Goal: Information Seeking & Learning: Learn about a topic

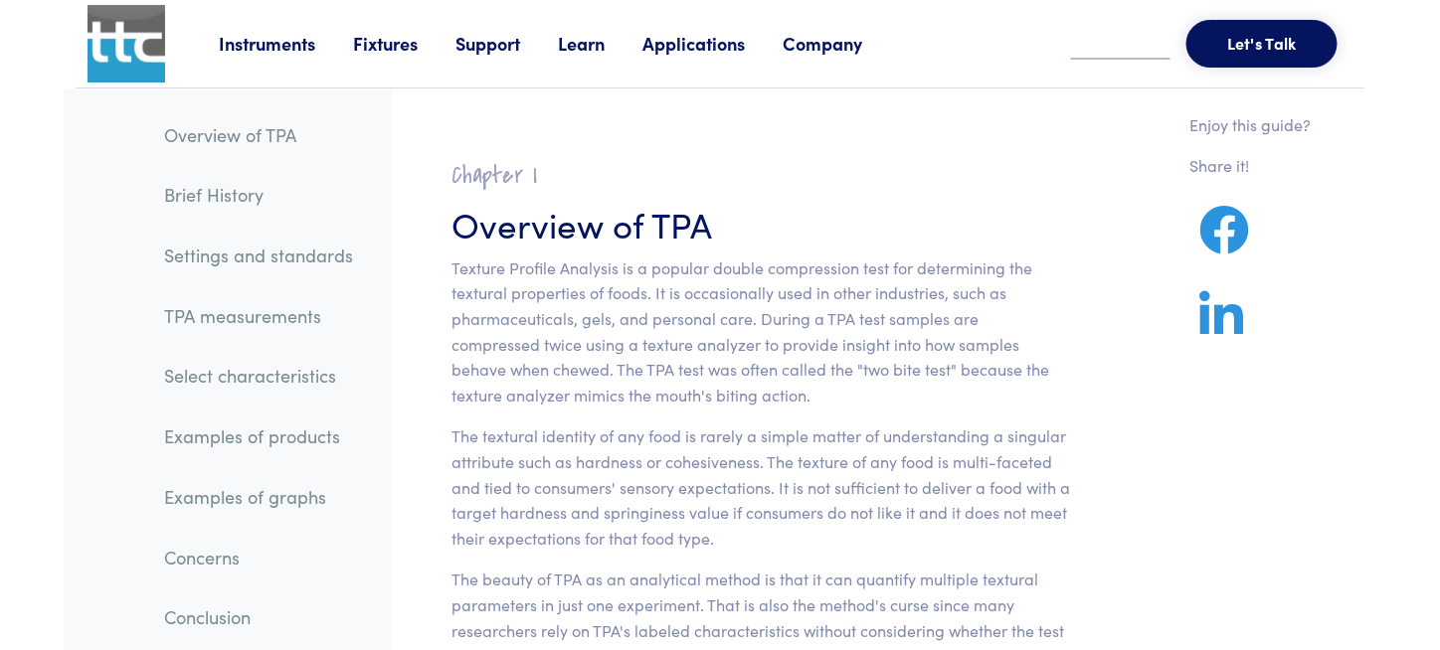
click at [792, 301] on p "Texture Profile Analysis is a popular double compression test for determining t…" at bounding box center [761, 332] width 620 height 153
drag, startPoint x: 792, startPoint y: 301, endPoint x: 683, endPoint y: 347, distance: 117.7
click at [683, 347] on p "Texture Profile Analysis is a popular double compression test for determining t…" at bounding box center [761, 332] width 620 height 153
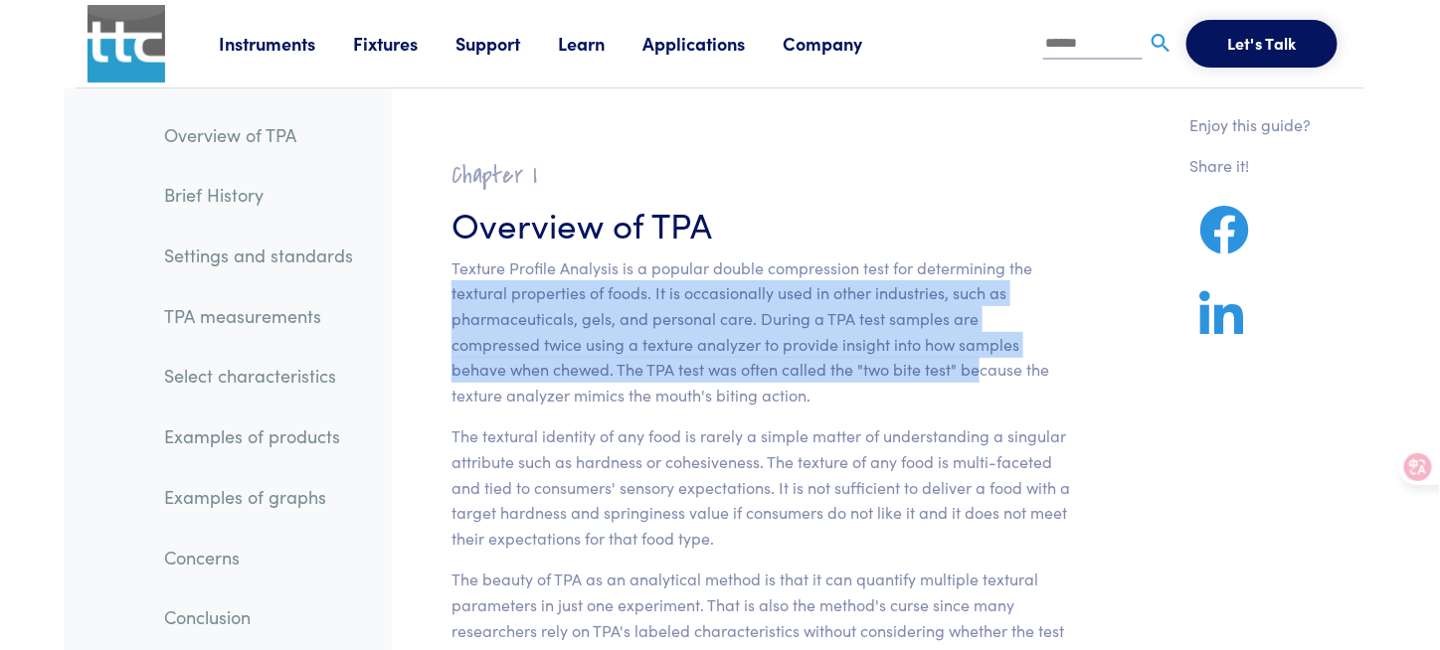
drag, startPoint x: 451, startPoint y: 285, endPoint x: 875, endPoint y: 360, distance: 430.1
click at [875, 360] on p "Texture Profile Analysis is a popular double compression test for determining t…" at bounding box center [761, 332] width 620 height 153
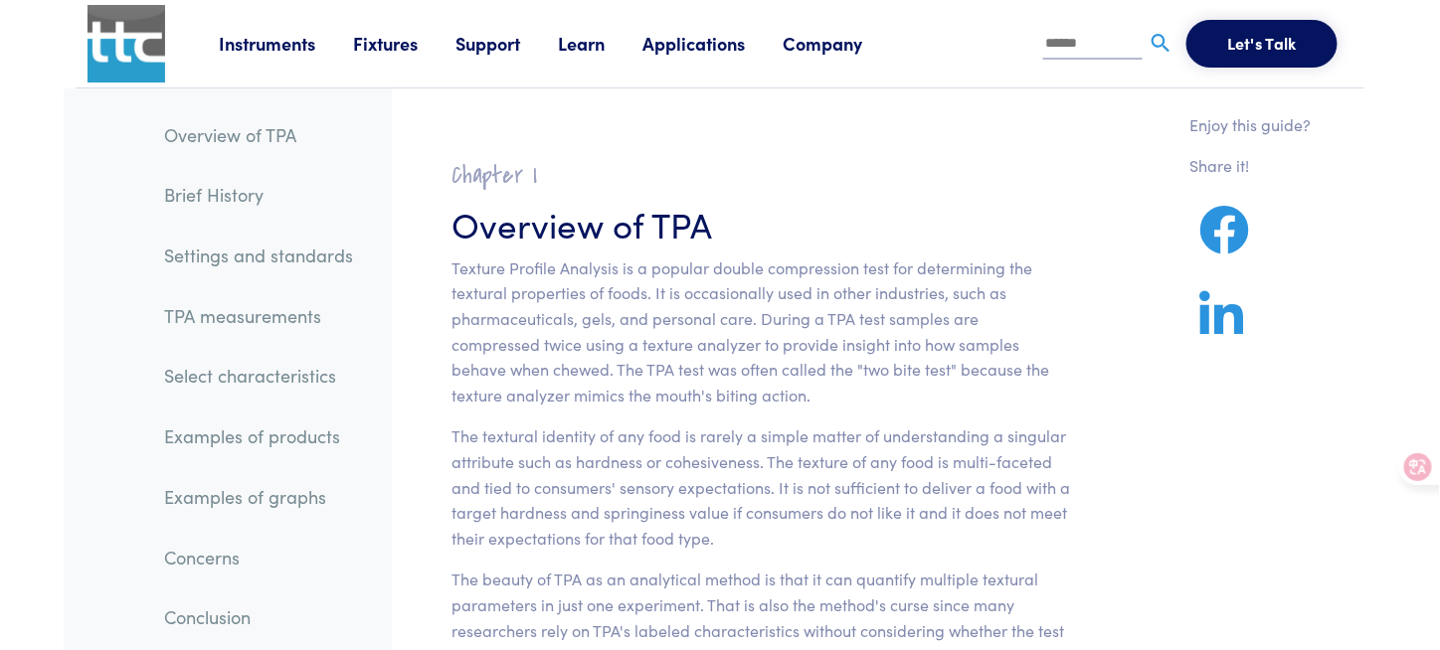
click at [556, 330] on p "Texture Profile Analysis is a popular double compression test for determining t…" at bounding box center [761, 332] width 620 height 153
click at [924, 278] on p "Texture Profile Analysis is a popular double compression test for determining t…" at bounding box center [761, 332] width 620 height 153
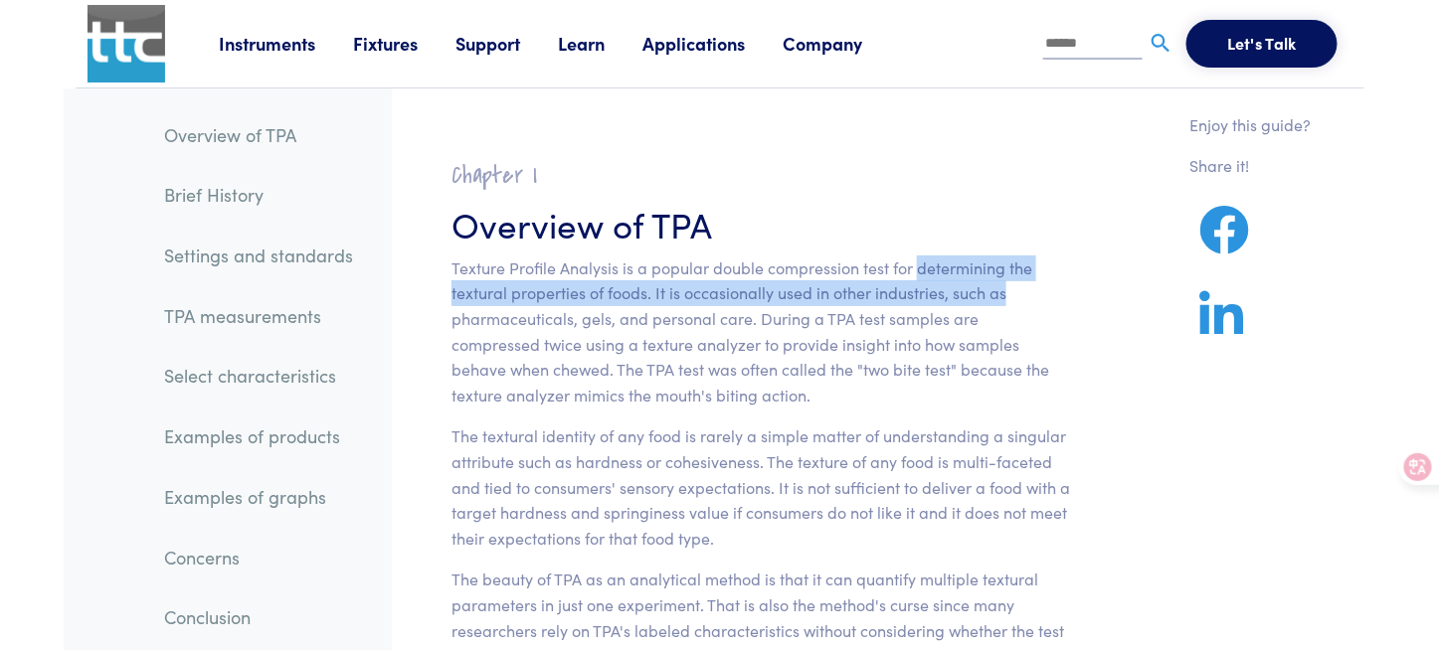
drag, startPoint x: 914, startPoint y: 263, endPoint x: 1012, endPoint y: 281, distance: 100.2
click at [1012, 281] on p "Texture Profile Analysis is a popular double compression test for determining t…" at bounding box center [761, 332] width 620 height 153
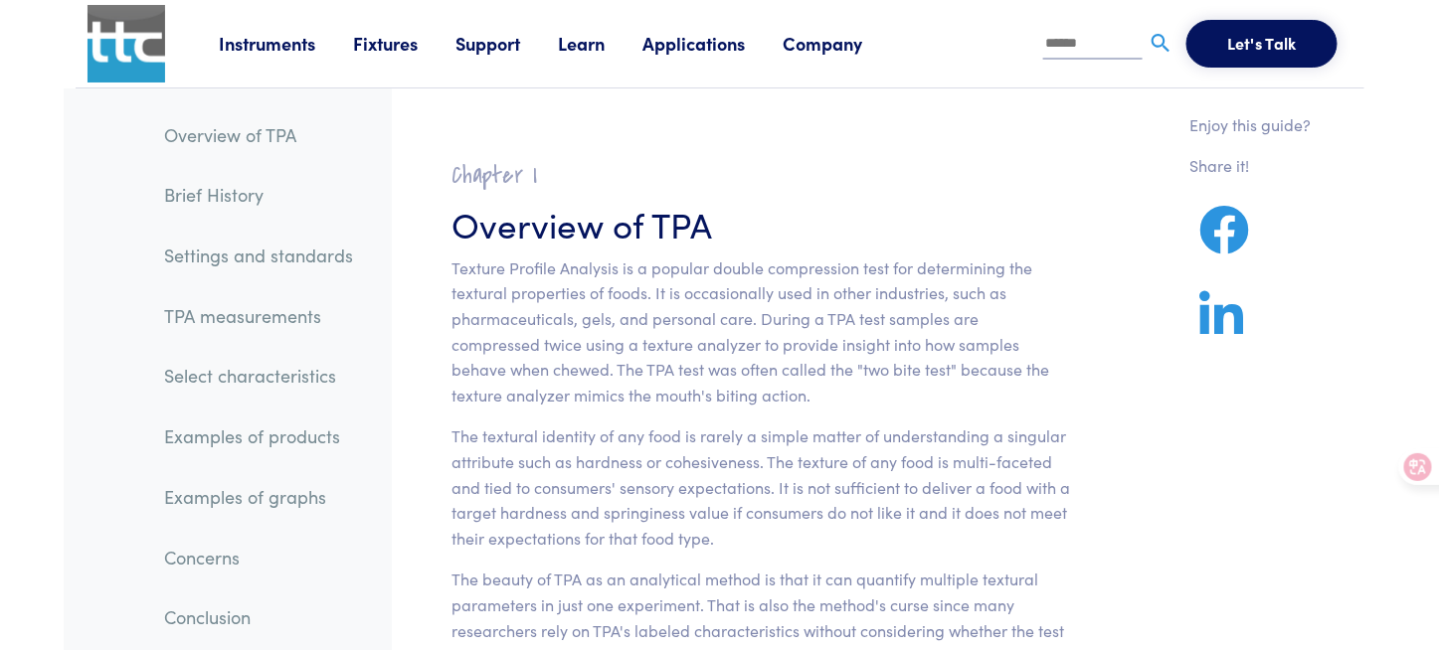
click at [1037, 274] on p "Texture Profile Analysis is a popular double compression test for determining t…" at bounding box center [761, 332] width 620 height 153
click at [1031, 244] on h3 "Overview of TPA" at bounding box center [761, 223] width 620 height 49
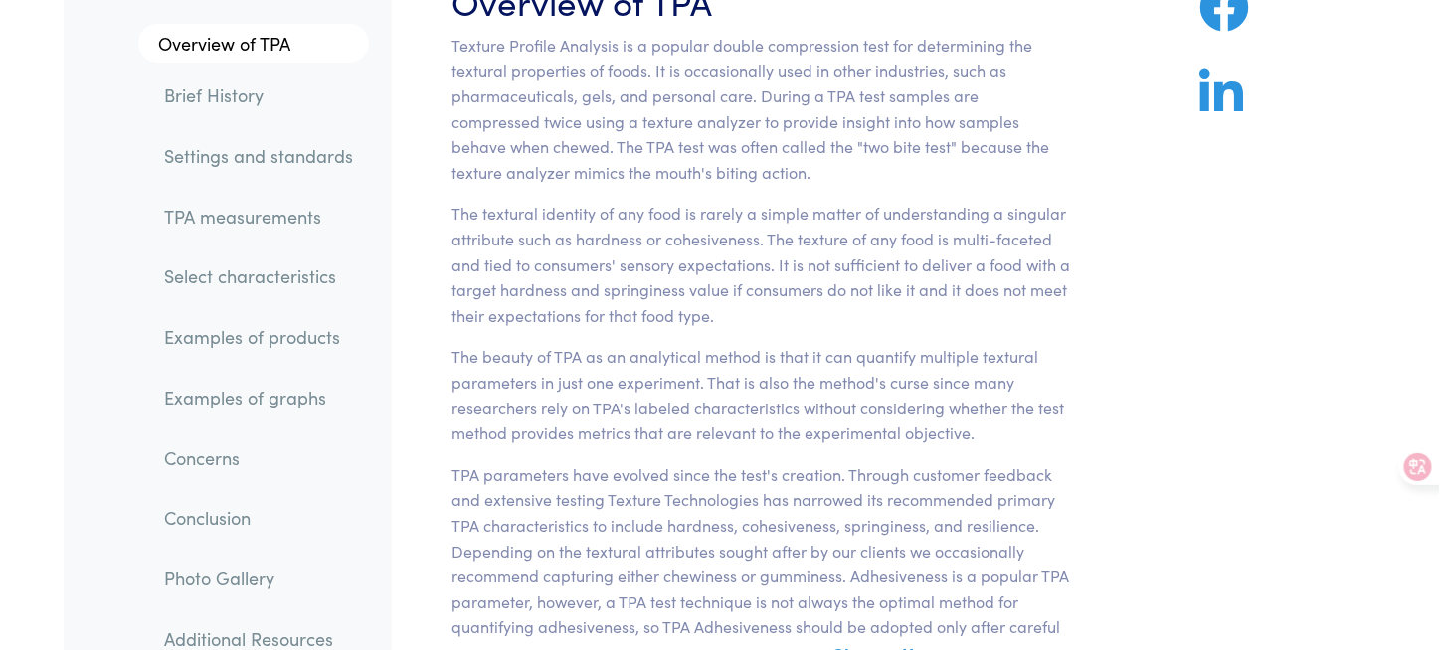
scroll to position [199, 0]
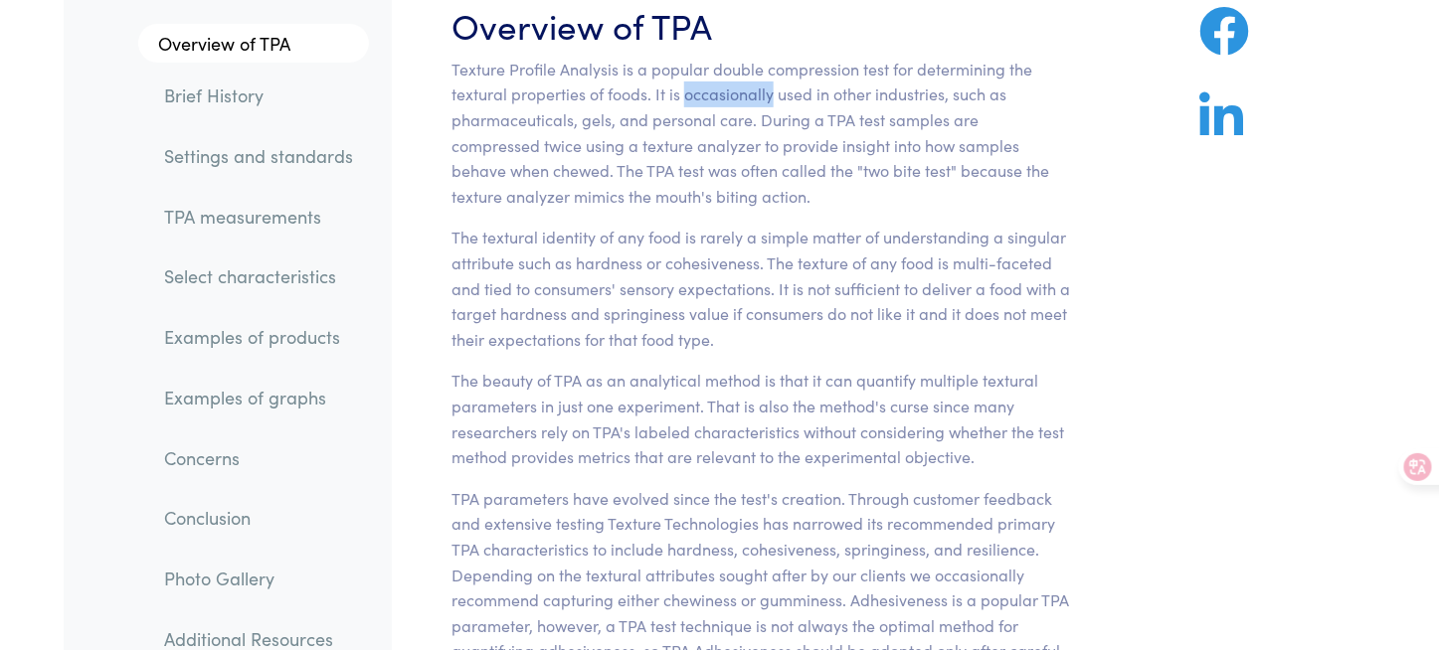
drag, startPoint x: 682, startPoint y: 95, endPoint x: 771, endPoint y: 98, distance: 88.6
click at [771, 98] on p "Texture Profile Analysis is a popular double compression test for determining t…" at bounding box center [761, 133] width 620 height 153
click at [872, 193] on p "Texture Profile Analysis is a popular double compression test for determining t…" at bounding box center [761, 133] width 620 height 153
drag, startPoint x: 680, startPoint y: 94, endPoint x: 774, endPoint y: 95, distance: 93.5
click at [774, 95] on p "Texture Profile Analysis is a popular double compression test for determining t…" at bounding box center [761, 133] width 620 height 153
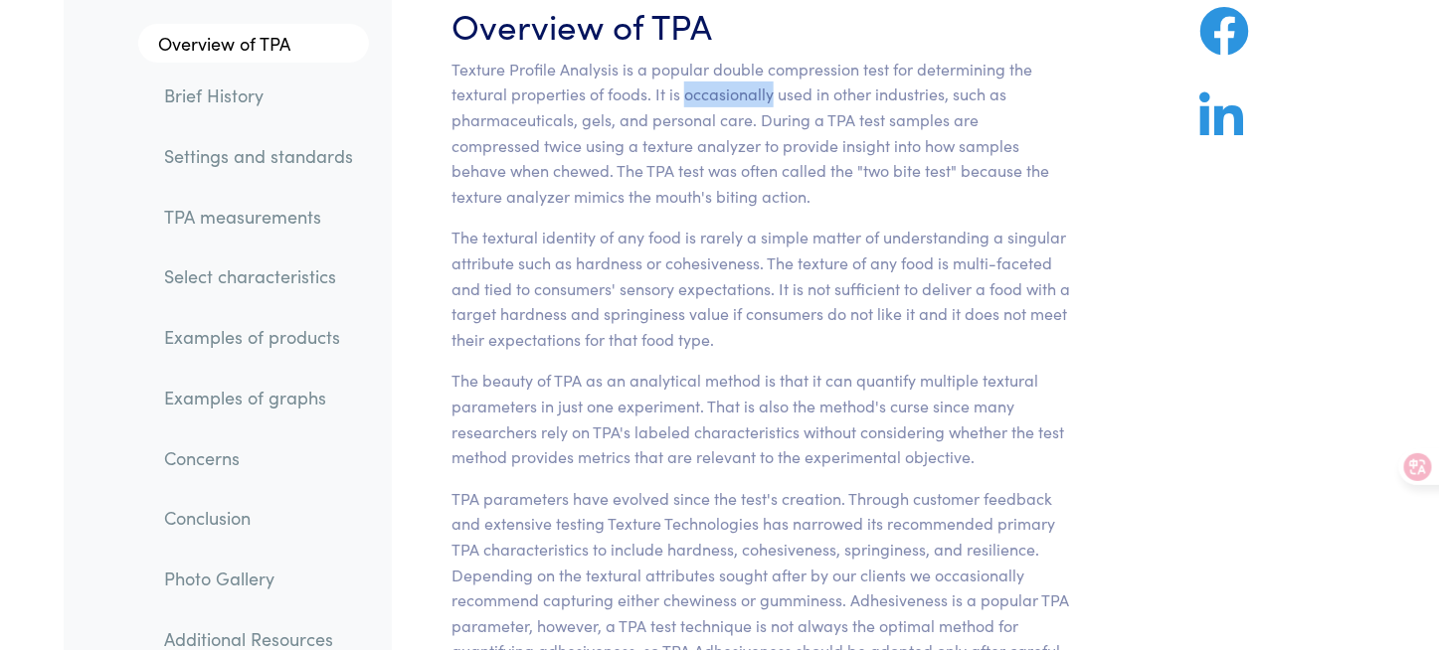
click at [960, 186] on p "Texture Profile Analysis is a popular double compression test for determining t…" at bounding box center [761, 133] width 620 height 153
drag, startPoint x: 444, startPoint y: 117, endPoint x: 574, endPoint y: 108, distance: 130.6
click at [574, 108] on section "Chapter I Overview of TPA Texture Profile Analysis is a popular double compress…" at bounding box center [761, 480] width 715 height 1087
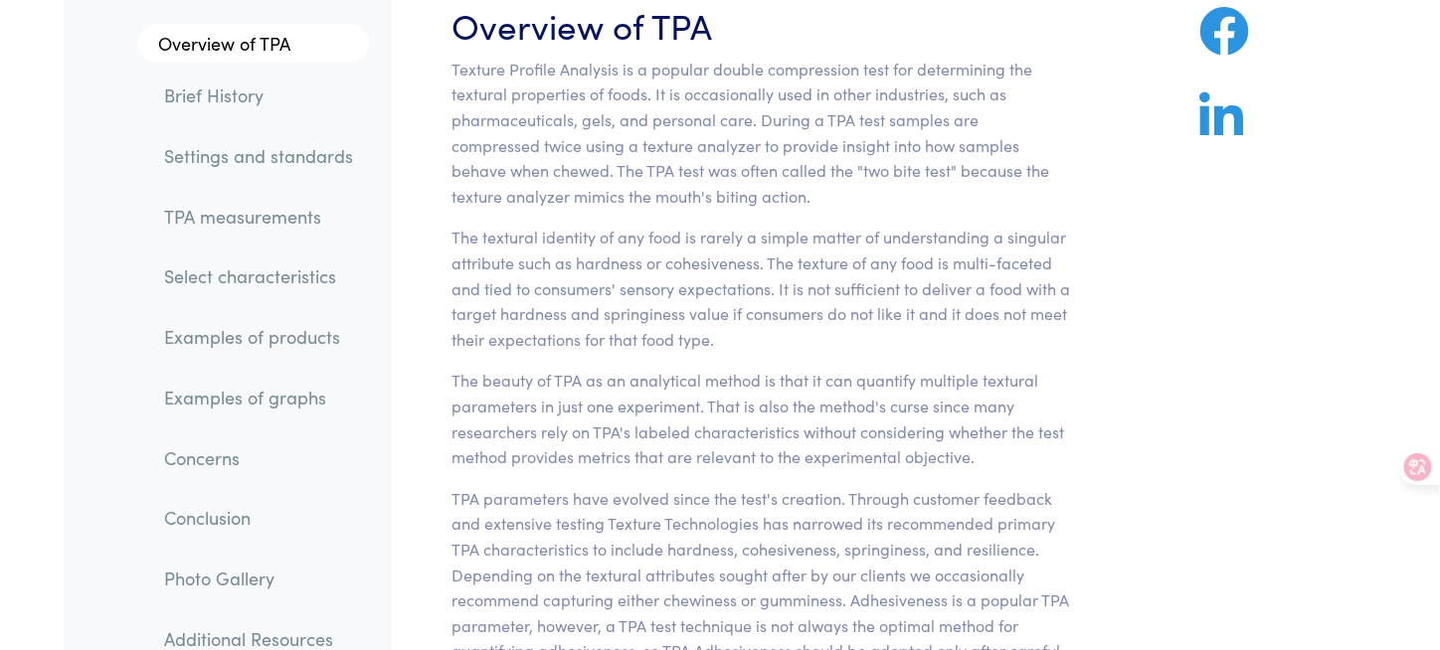
click at [621, 127] on p "Texture Profile Analysis is a popular double compression test for determining t…" at bounding box center [761, 133] width 620 height 153
drag, startPoint x: 684, startPoint y: 90, endPoint x: 769, endPoint y: 88, distance: 84.6
click at [769, 88] on p "Texture Profile Analysis is a popular double compression test for determining t…" at bounding box center [761, 133] width 620 height 153
click at [968, 244] on p "The textural identity of any food is rarely a simple matter of understanding a …" at bounding box center [761, 288] width 620 height 127
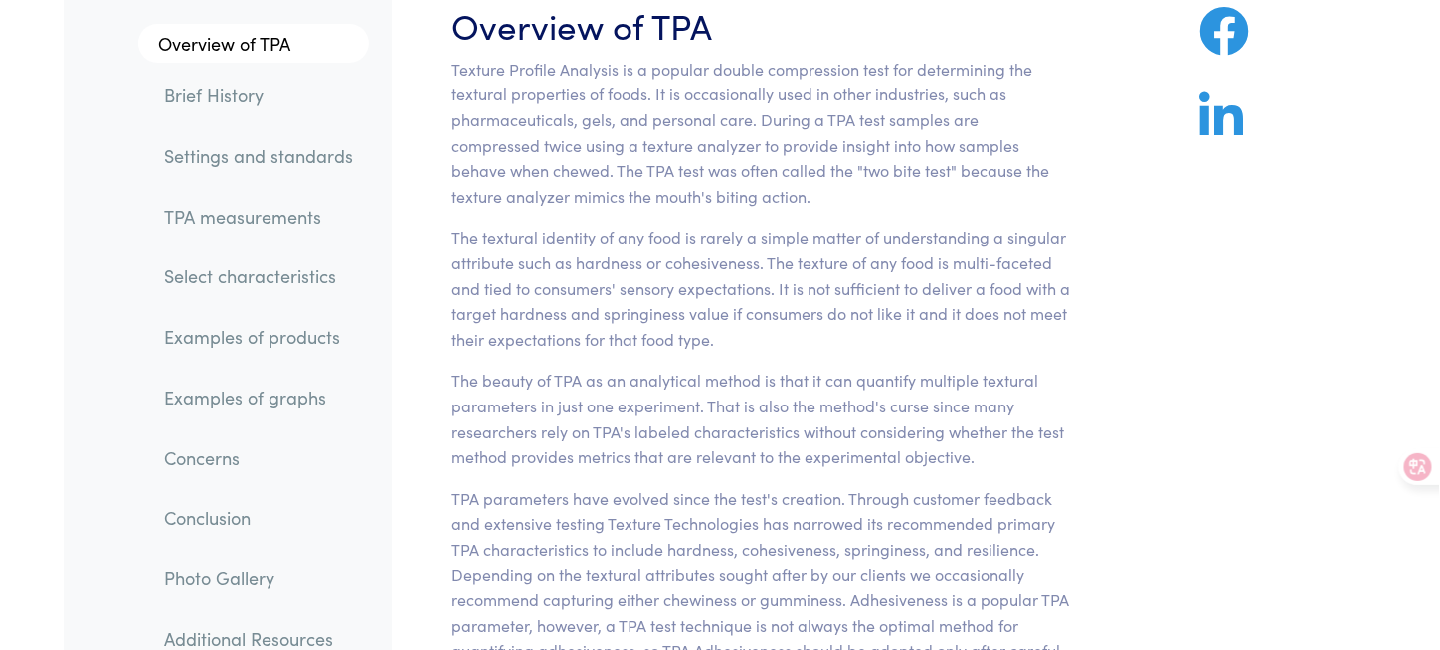
click at [971, 162] on p "Texture Profile Analysis is a popular double compression test for determining t…" at bounding box center [761, 133] width 620 height 153
click at [849, 505] on p "TPA parameters have evolved since the test's creation. Through customer feedbac…" at bounding box center [761, 590] width 620 height 208
click at [1110, 570] on section "Chapter I Overview of TPA Texture Profile Analysis is a popular double compress…" at bounding box center [761, 480] width 715 height 1087
click at [600, 470] on section "Chapter I Overview of TPA Texture Profile Analysis is a popular double compress…" at bounding box center [761, 480] width 715 height 1087
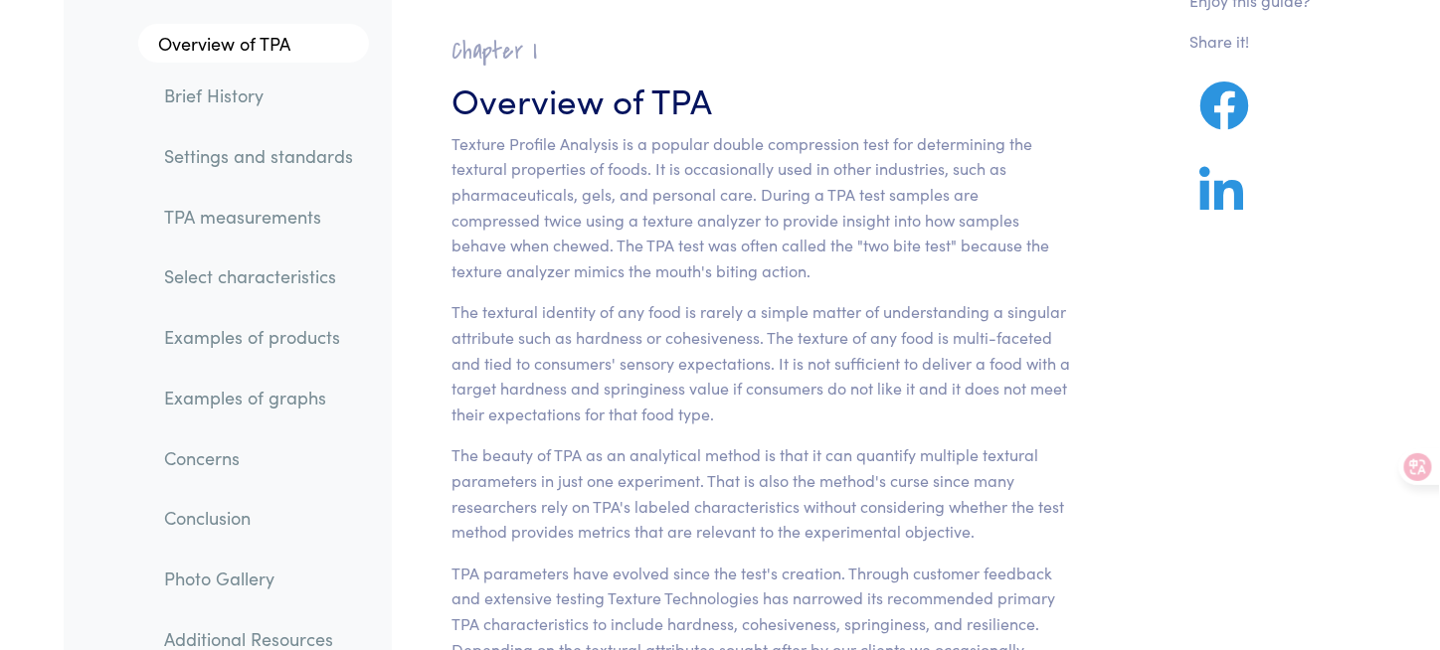
scroll to position [99, 0]
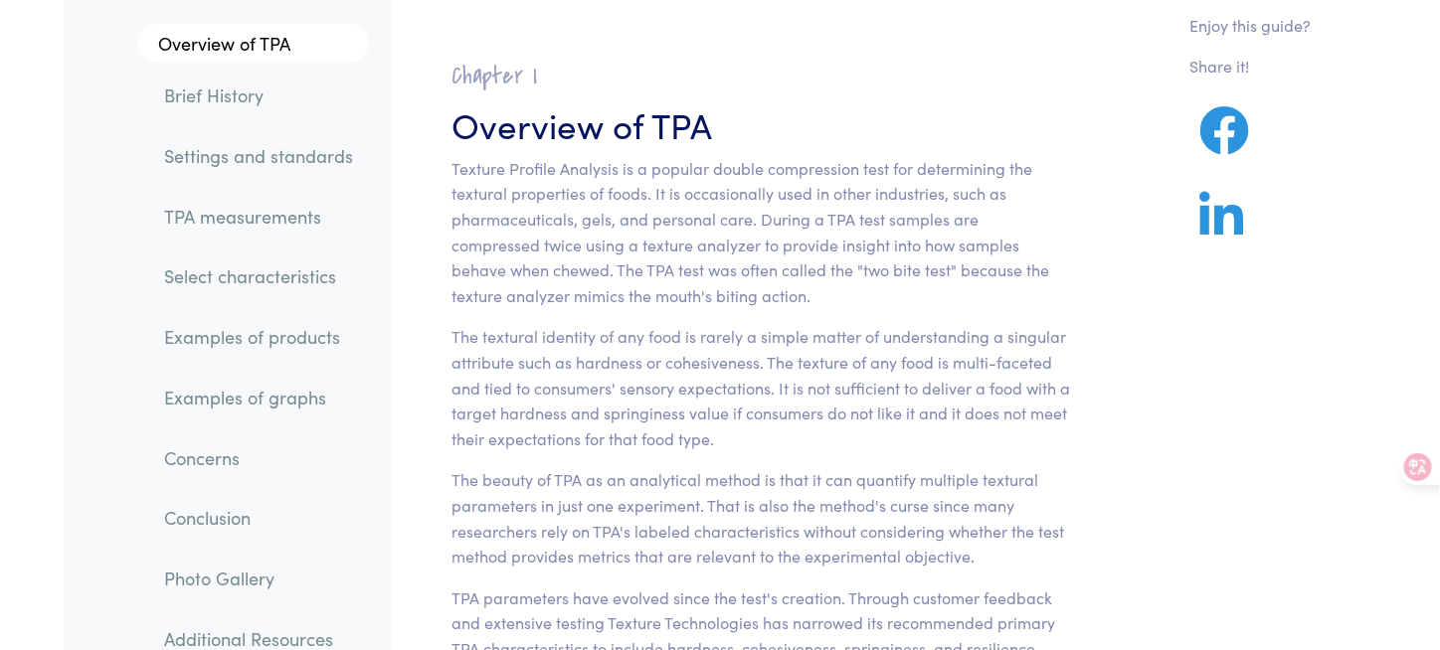
click at [711, 274] on p "Texture Profile Analysis is a popular double compression test for determining t…" at bounding box center [761, 232] width 620 height 153
drag, startPoint x: 711, startPoint y: 274, endPoint x: 577, endPoint y: 322, distance: 142.5
click at [577, 322] on section "Chapter I Overview of TPA Texture Profile Analysis is a popular double compress…" at bounding box center [761, 580] width 715 height 1087
click at [616, 355] on p "The textural identity of any food is rarely a simple matter of understanding a …" at bounding box center [761, 387] width 620 height 127
drag, startPoint x: 617, startPoint y: 359, endPoint x: 827, endPoint y: 458, distance: 233.1
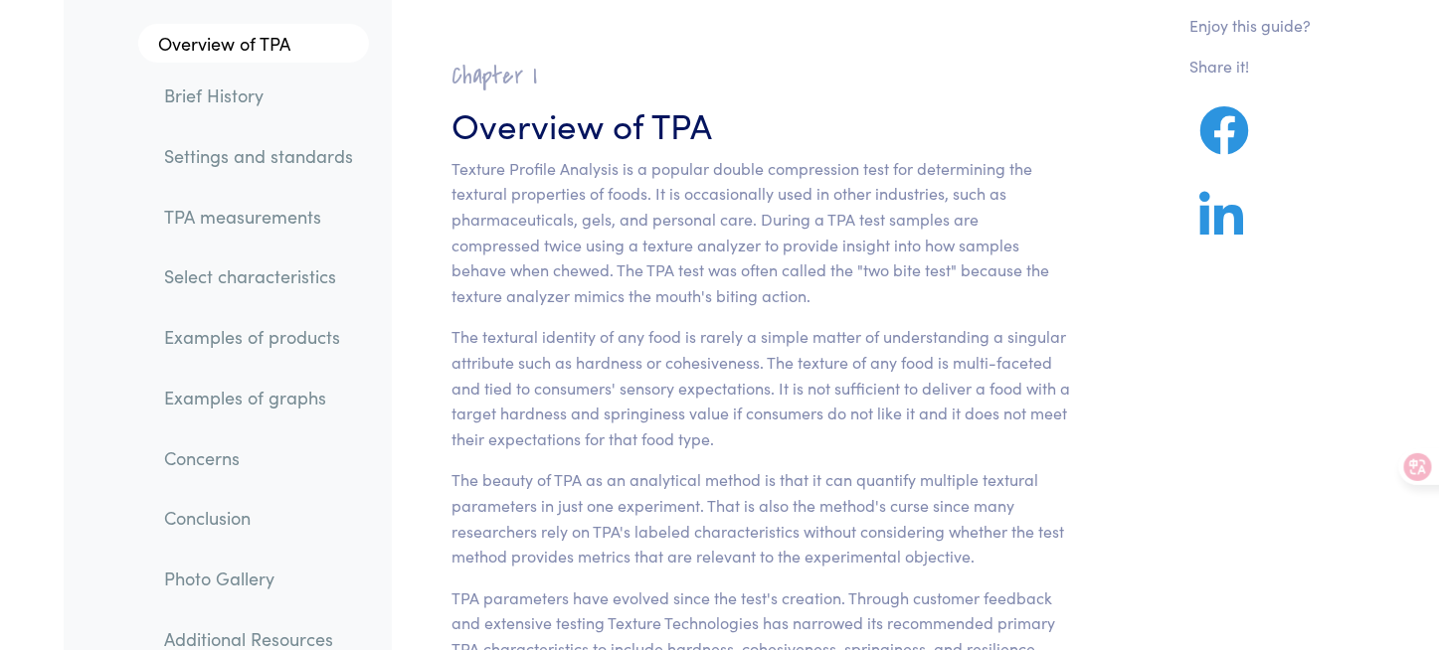
click at [827, 458] on section "Chapter I Overview of TPA Texture Profile Analysis is a popular double compress…" at bounding box center [761, 580] width 715 height 1087
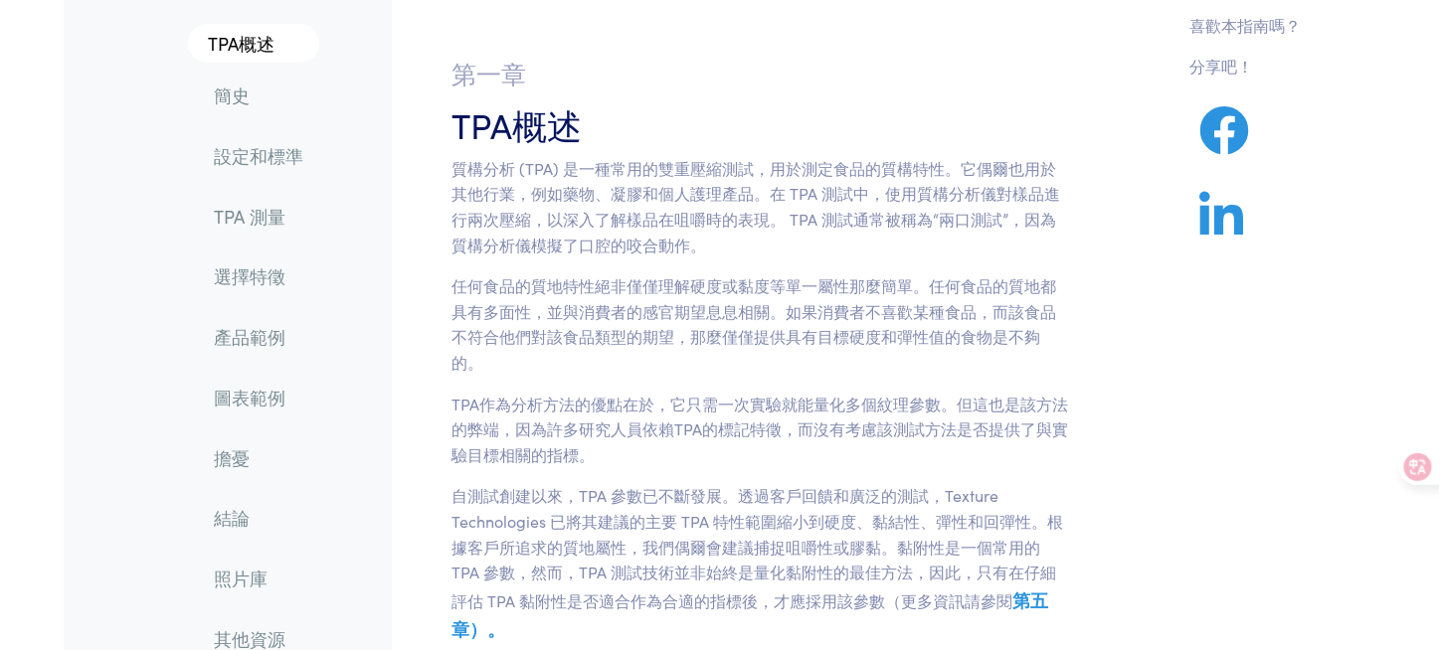
click at [914, 146] on h3 "TPA概述" at bounding box center [761, 123] width 620 height 49
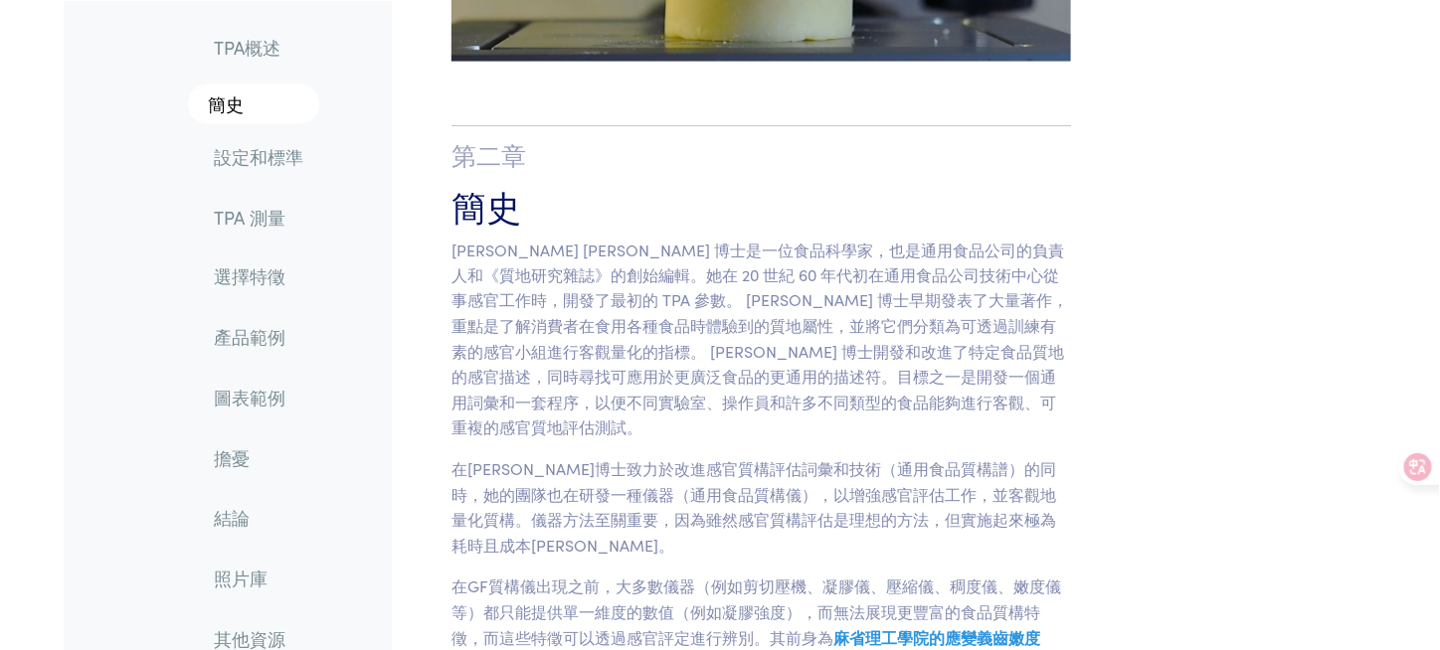
scroll to position [994, 0]
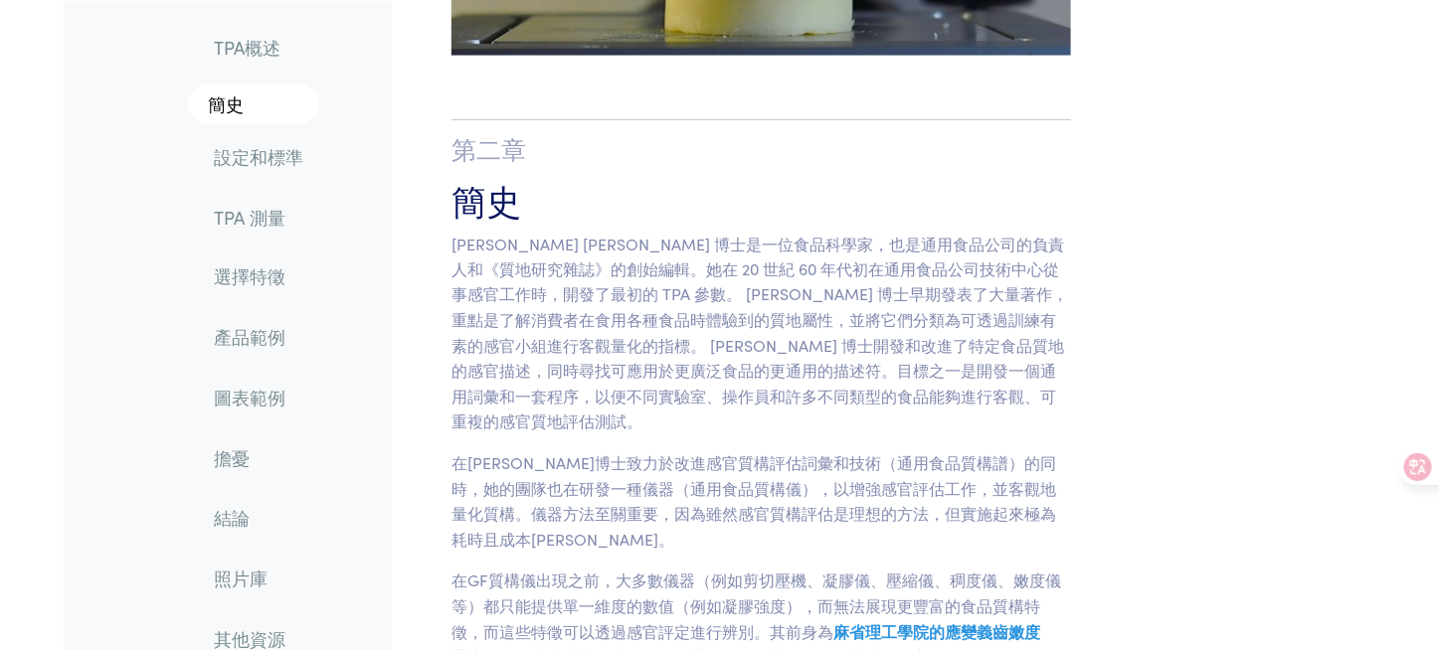
click at [956, 255] on p "[PERSON_NAME] [PERSON_NAME] 博士是一位食品科學家，也是通用食品公司的負責人和《質地研究雜誌》的創始編輯。她在 20 世紀 60 年…" at bounding box center [761, 334] width 620 height 204
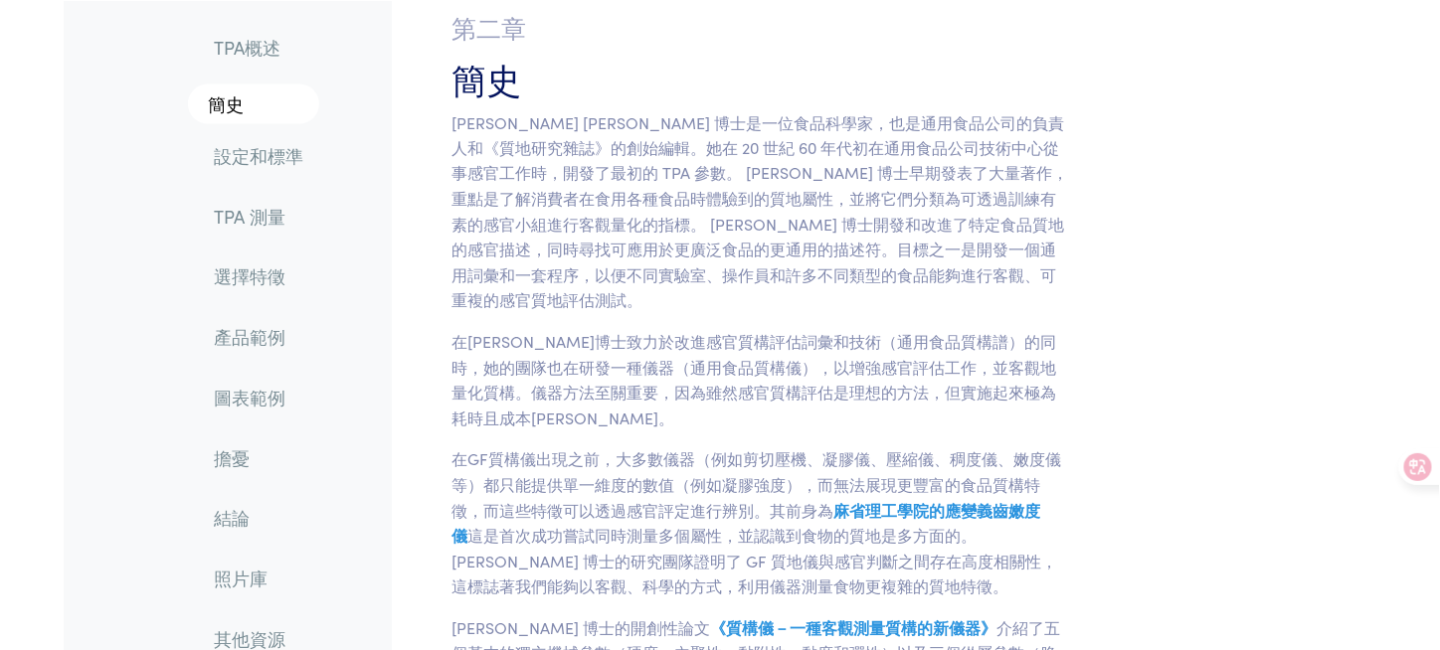
scroll to position [1094, 0]
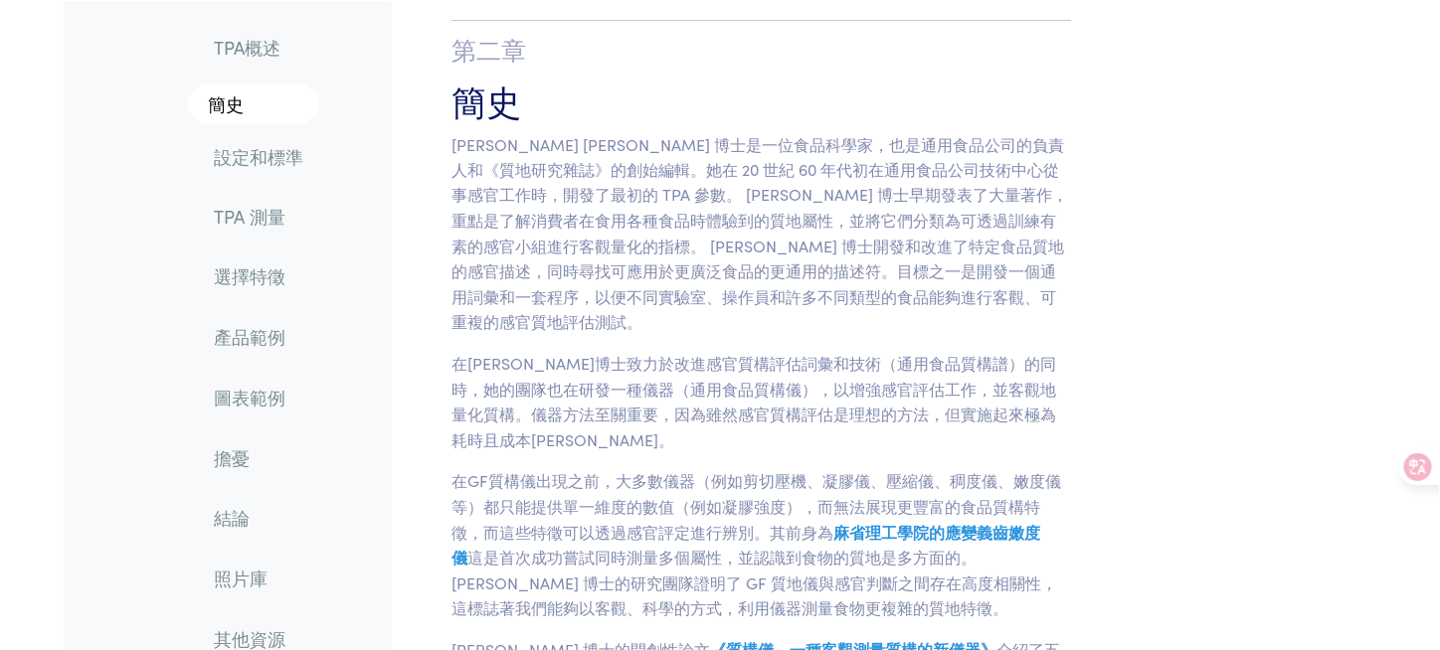
click at [825, 232] on p "[PERSON_NAME] [PERSON_NAME] 博士是一位食品科學家，也是通用食品公司的負責人和《質地研究雜誌》的創始編輯。她在 20 世紀 60 年…" at bounding box center [761, 234] width 620 height 204
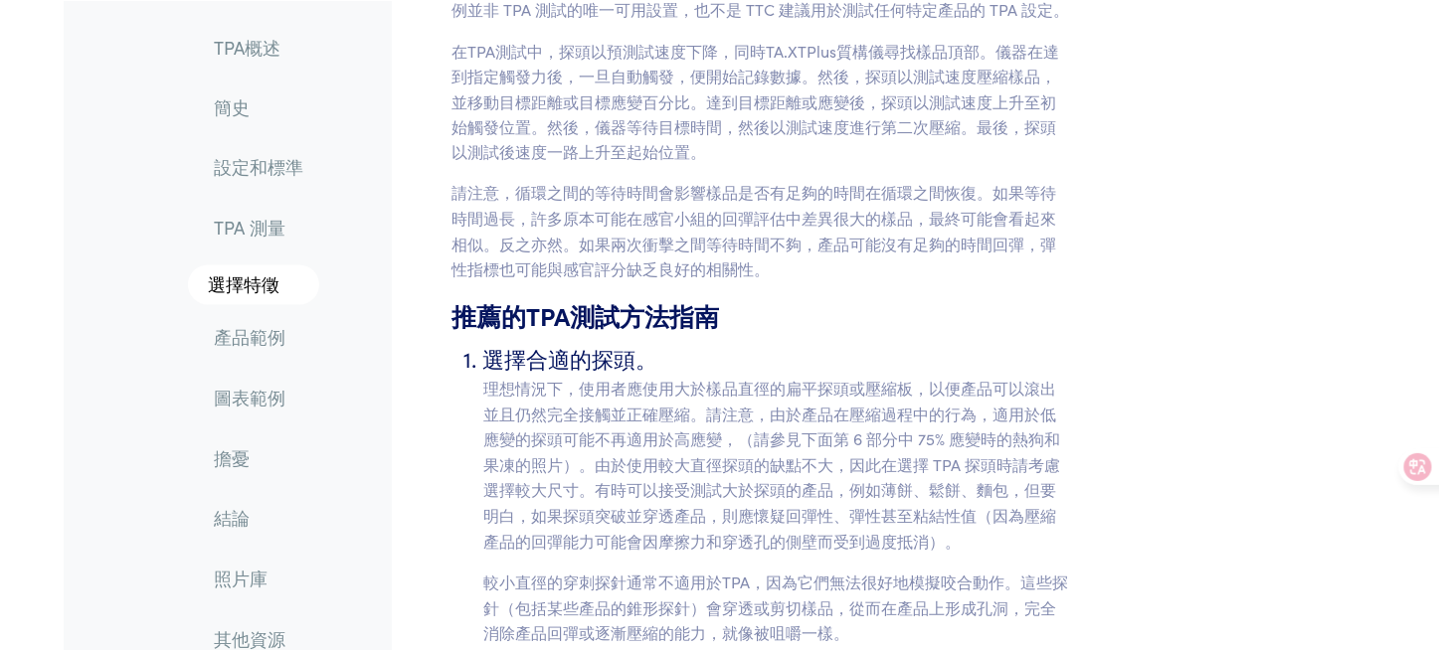
scroll to position [6464, 0]
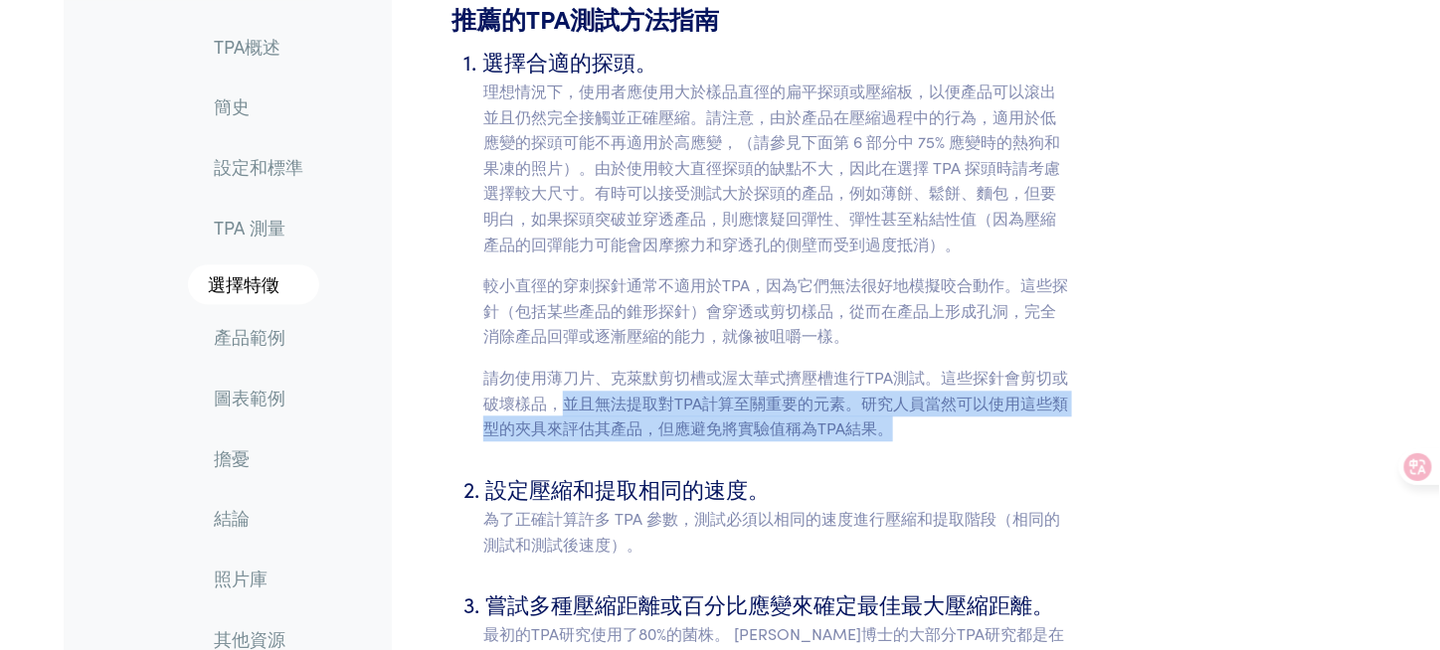
drag, startPoint x: 569, startPoint y: 273, endPoint x: 991, endPoint y: 294, distance: 423.2
click at [991, 365] on p "請勿使用薄刀片、克萊默剪切槽或渥太華式擠壓槽進行TPA測試。這些探針會剪切或破壞樣品，並且無法提取對TPA計算至關重要的元素。研究人員當然可以使用這些類型的夾…" at bounding box center [777, 403] width 588 height 77
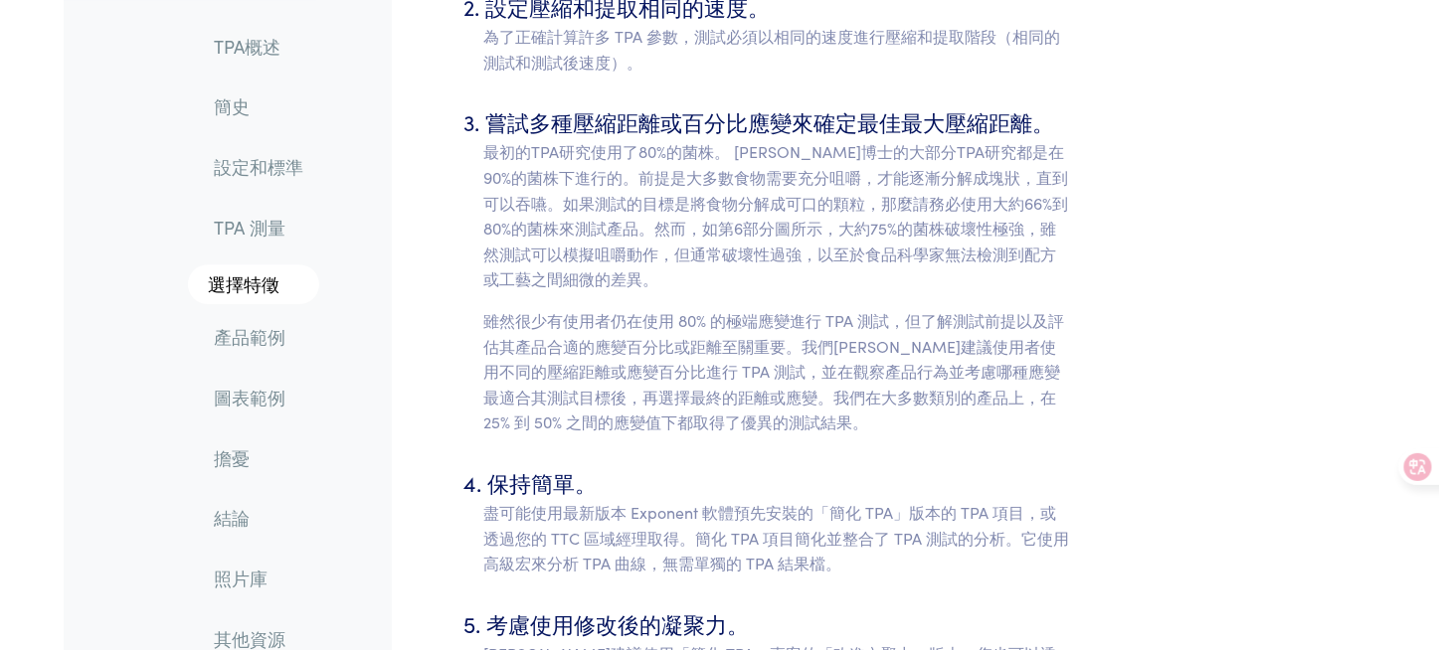
scroll to position [6961, 0]
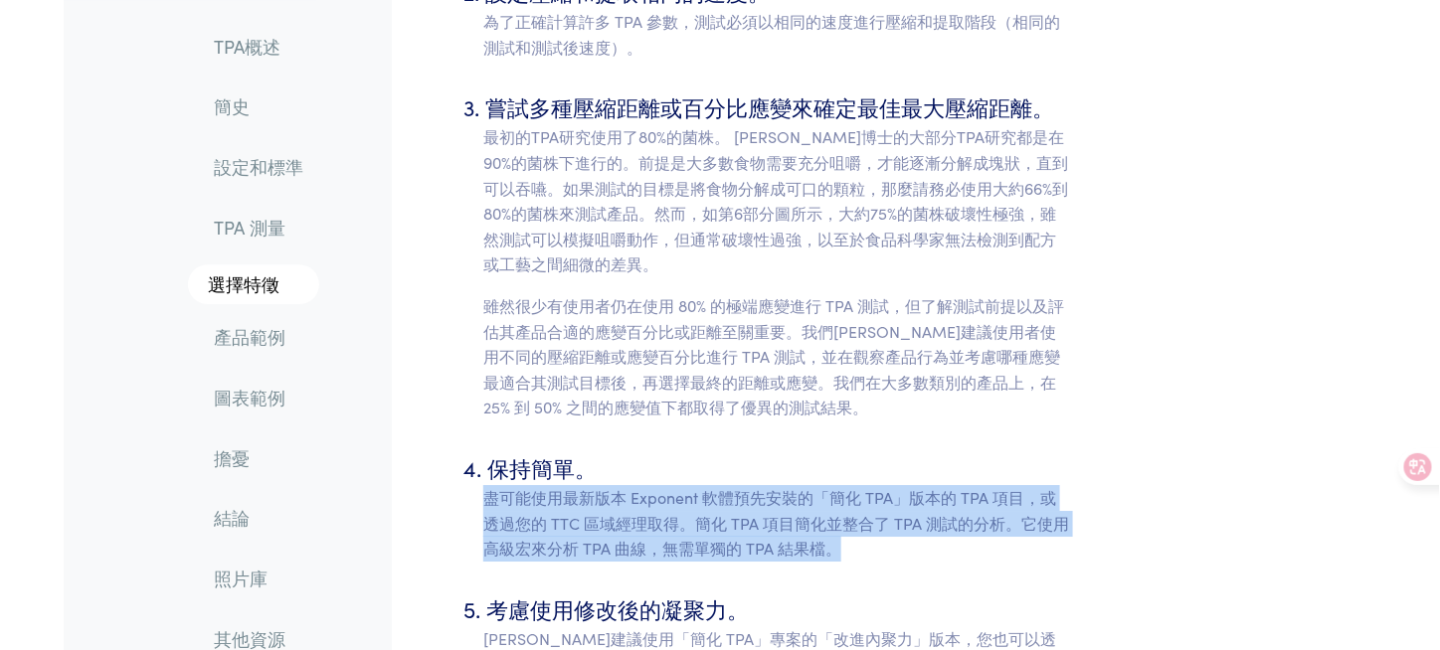
drag, startPoint x: 833, startPoint y: 427, endPoint x: 457, endPoint y: 384, distance: 378.3
click at [986, 486] on font "盡可能使用最新版本 Exponent 軟體預先安裝的「簡化 TPA」版本的 TPA 項目，或透過您的 TTC 區域經理取得。簡化 TPA 項目簡化並整合了 T…" at bounding box center [776, 522] width 586 height 73
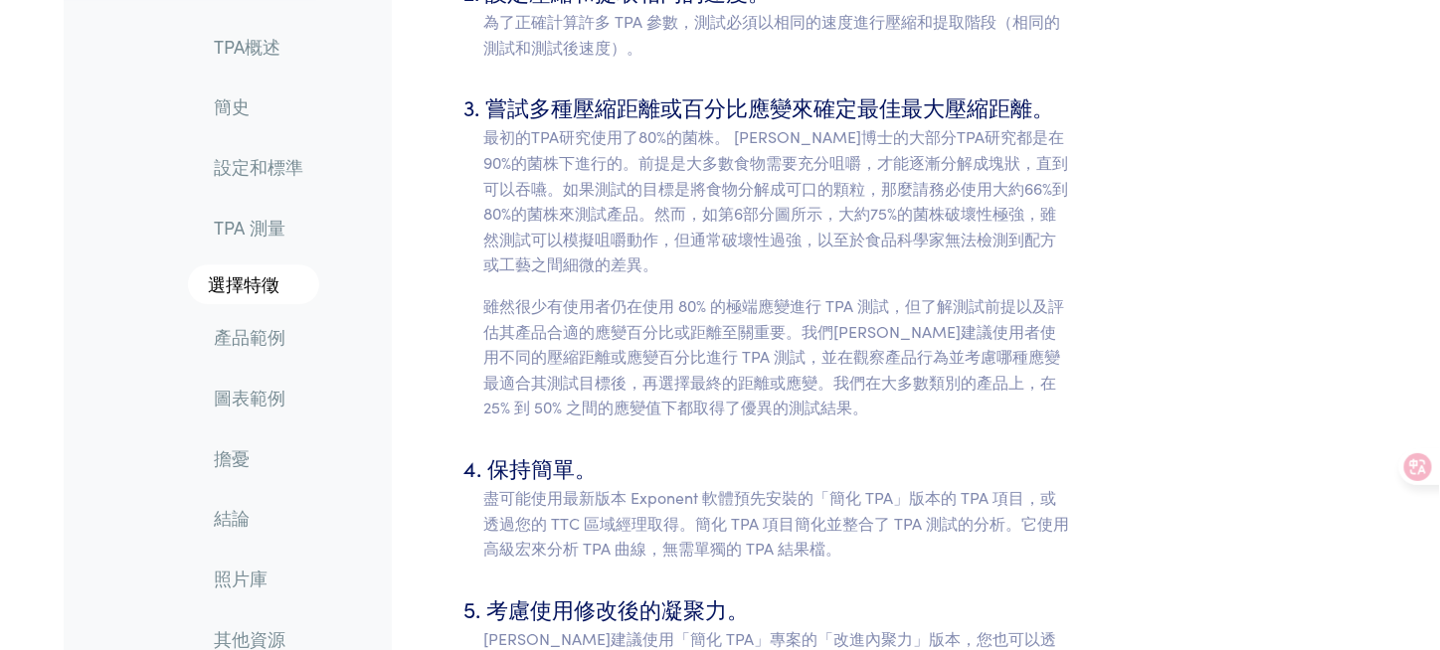
click at [896, 485] on p "盡可能使用最新版本 Exponent 軟體預先安裝的「簡化 TPA」版本的 TPA 項目，或透過您的 TTC 區域經理取得。簡化 TPA 項目簡化並整合了 T…" at bounding box center [777, 523] width 588 height 77
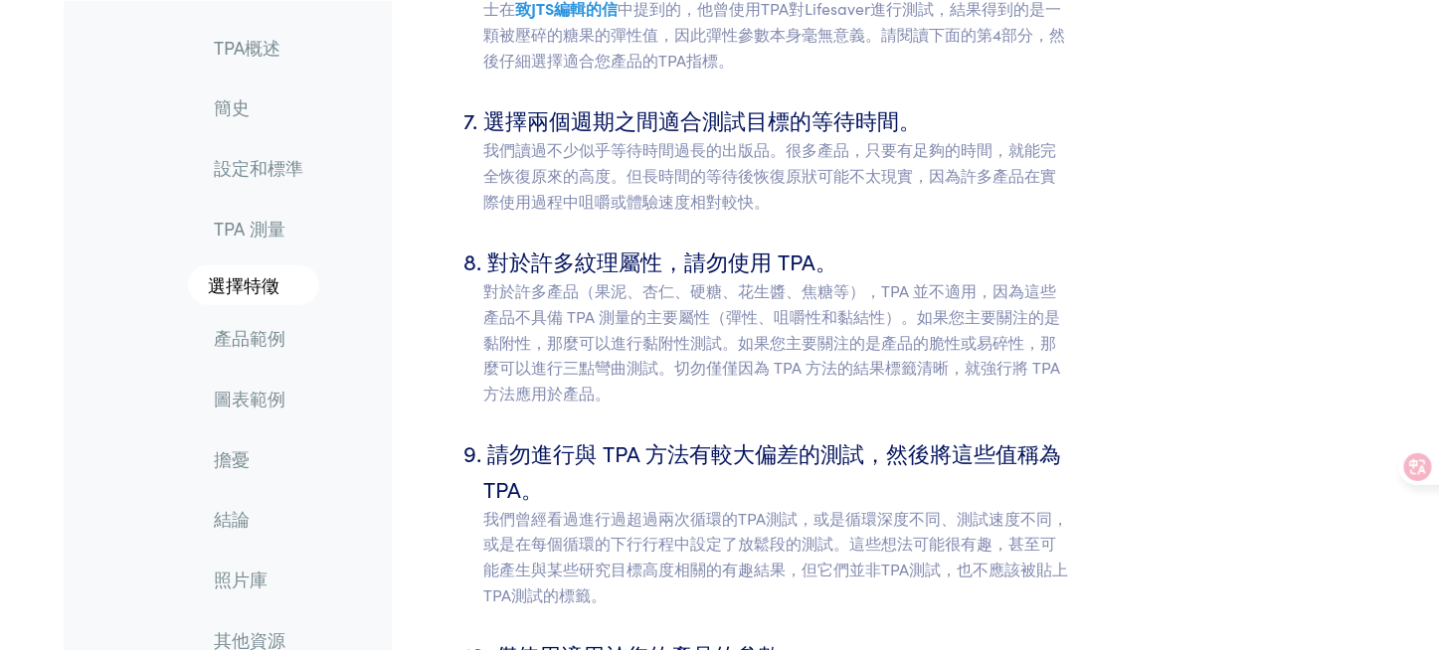
scroll to position [7856, 0]
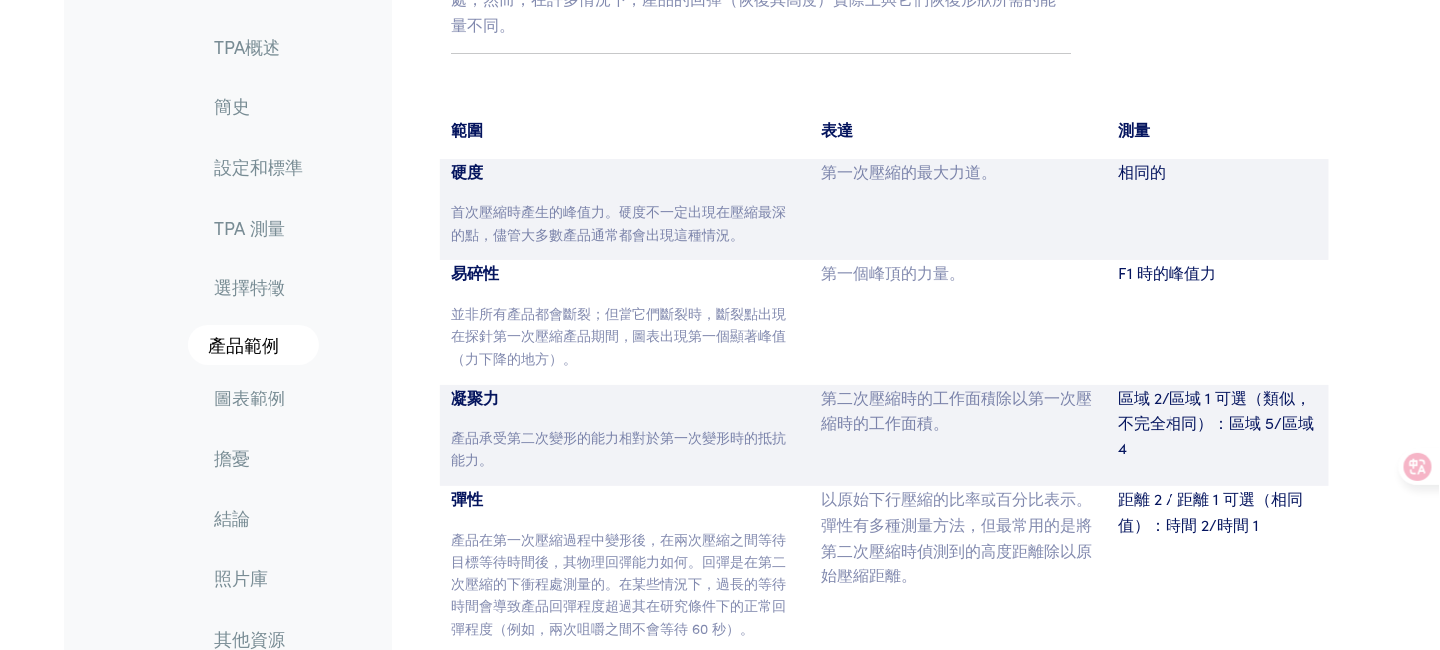
scroll to position [9845, 0]
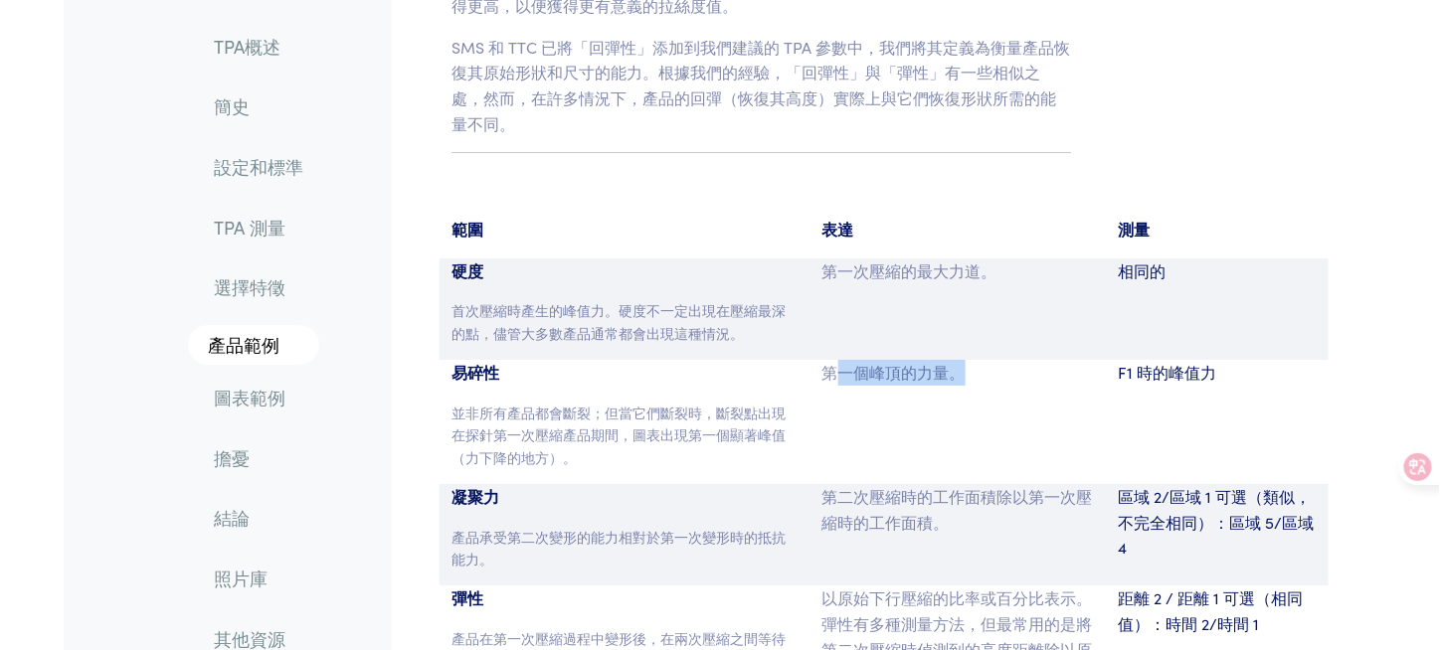
drag, startPoint x: 832, startPoint y: 211, endPoint x: 962, endPoint y: 202, distance: 129.6
click at [962, 360] on div "第一個峰頂的力量。" at bounding box center [958, 422] width 296 height 124
click at [962, 361] on font "第一個峰頂的力量。" at bounding box center [893, 372] width 143 height 22
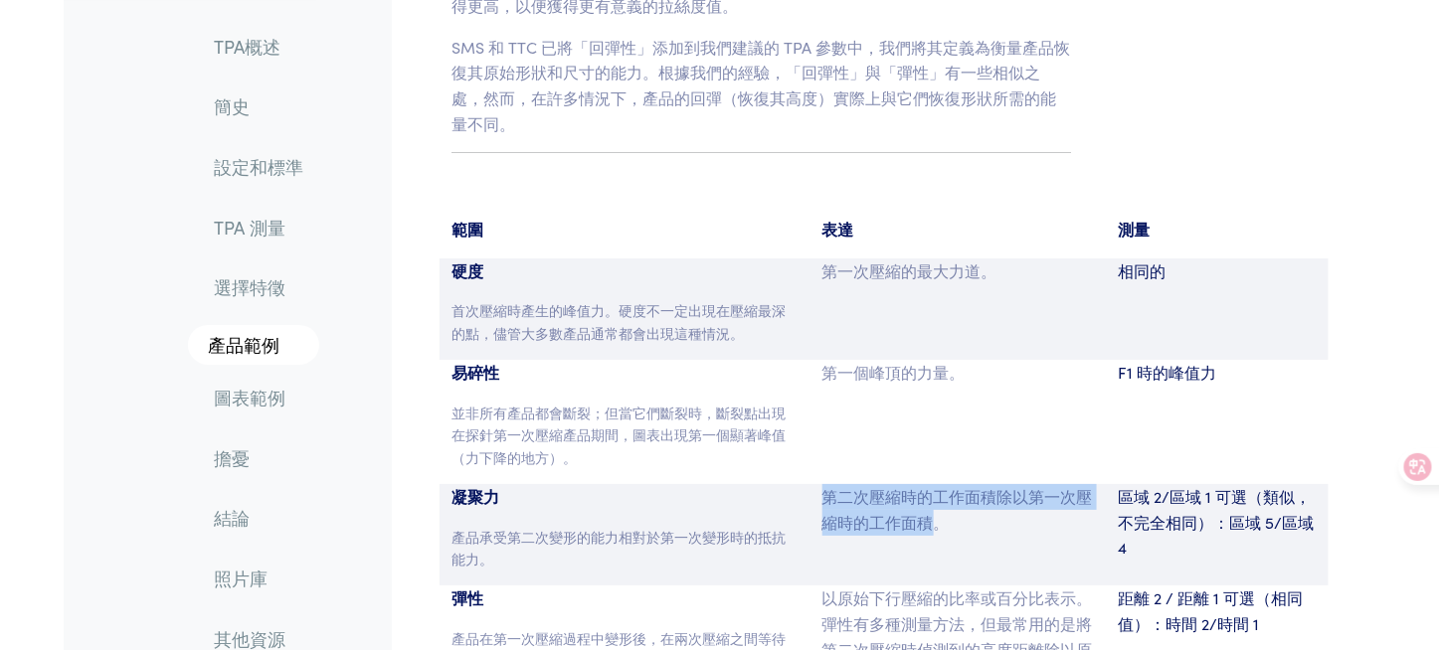
drag, startPoint x: 827, startPoint y: 315, endPoint x: 939, endPoint y: 350, distance: 116.7
click at [939, 485] on font "第二次壓縮時的工作面積除以第一次壓縮時的工作面積。" at bounding box center [957, 509] width 270 height 48
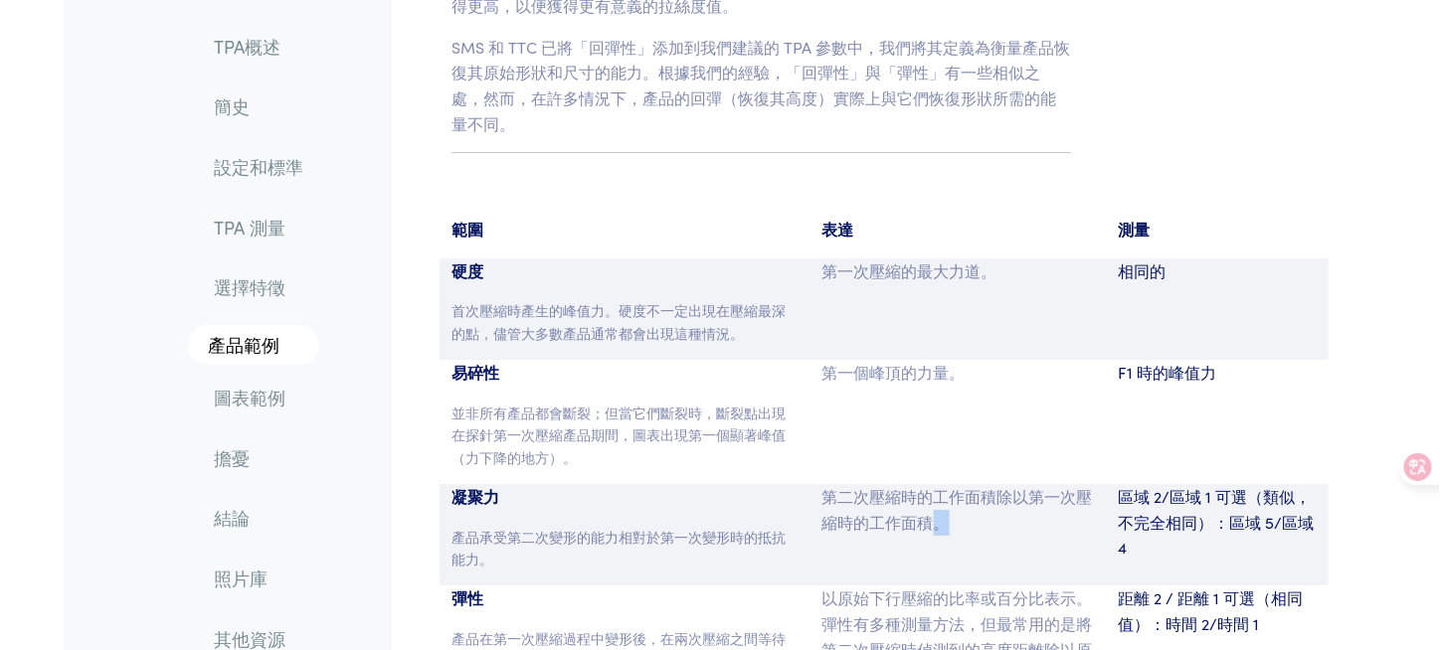
click at [939, 485] on font "第二次壓縮時的工作面積除以第一次壓縮時的工作面積。" at bounding box center [957, 509] width 270 height 48
click at [913, 485] on font "第二次壓縮時的工作面積除以第一次壓縮時的工作面積。" at bounding box center [957, 509] width 270 height 48
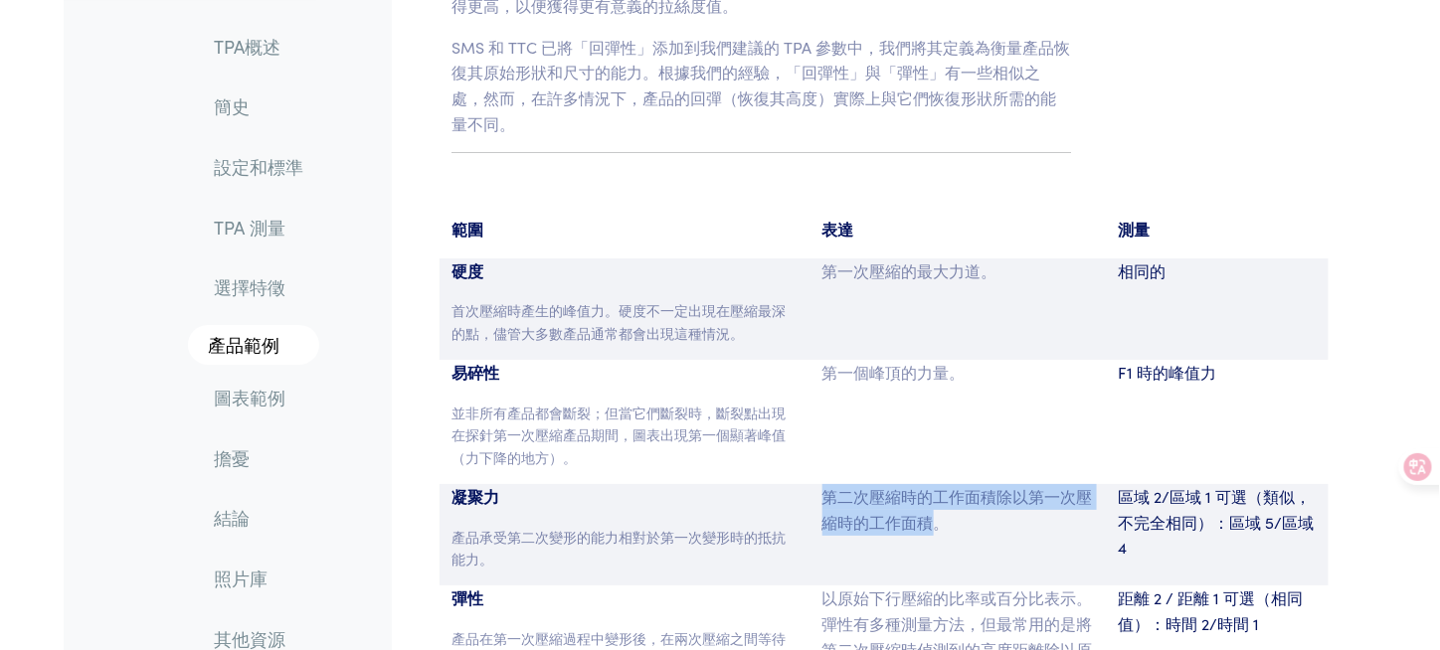
drag, startPoint x: 933, startPoint y: 349, endPoint x: 829, endPoint y: 321, distance: 107.1
click at [829, 485] on font "第二次壓縮時的工作面積除以第一次壓縮時的工作面積。" at bounding box center [957, 509] width 270 height 48
click at [932, 484] on div "第二次壓縮時的工作面積除以第一次壓縮時的工作面積。" at bounding box center [958, 534] width 296 height 101
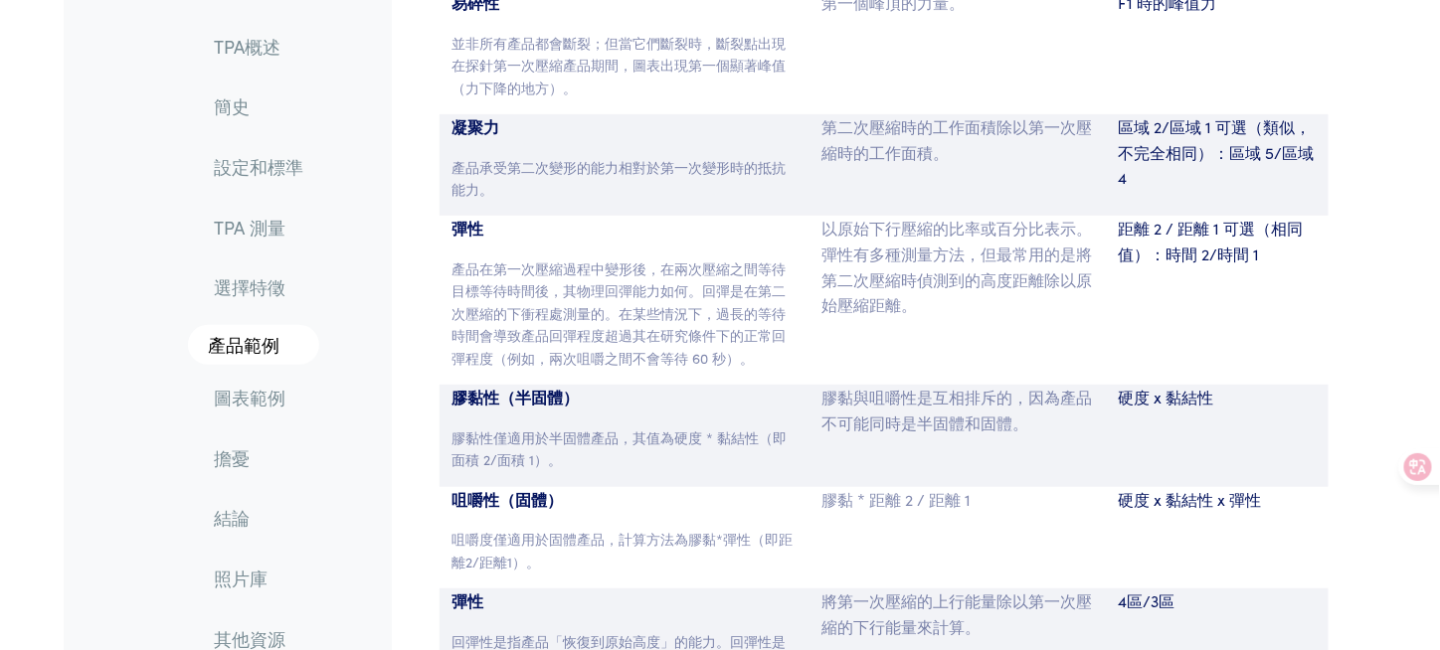
scroll to position [10243, 0]
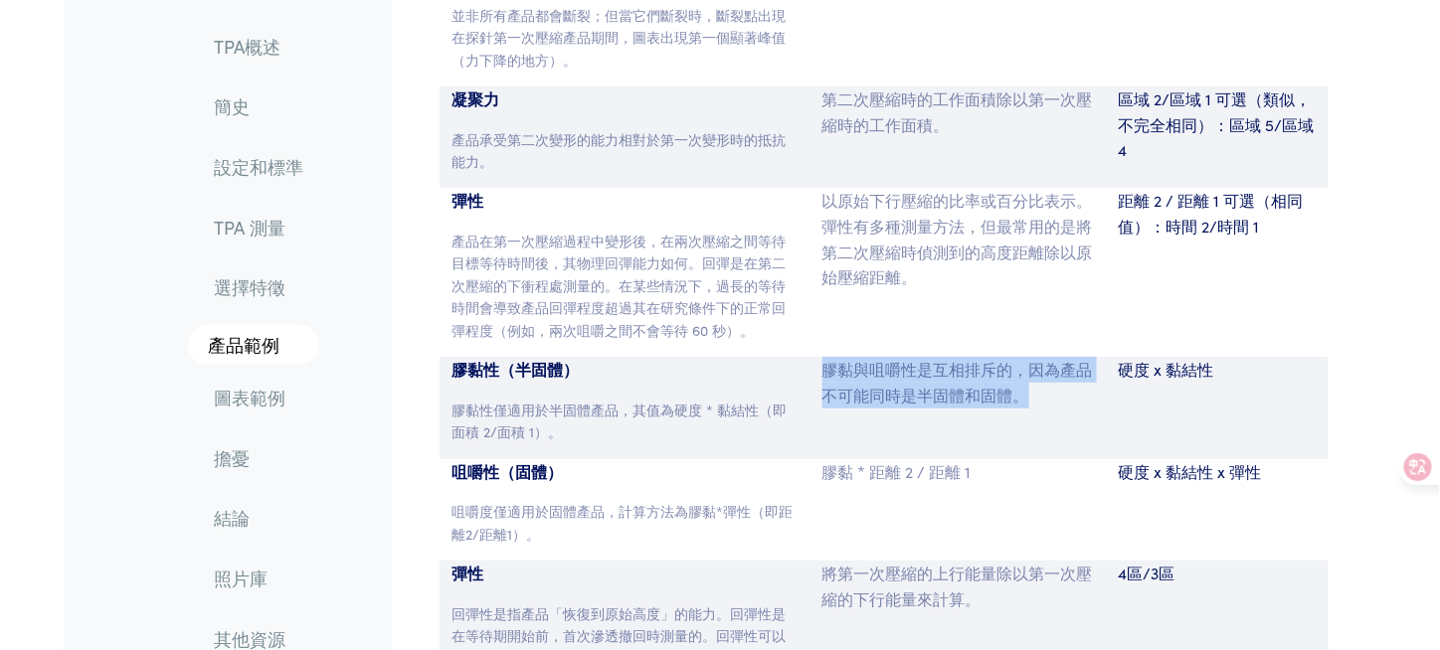
drag, startPoint x: 821, startPoint y: 195, endPoint x: 1064, endPoint y: 209, distance: 243.0
click at [1064, 357] on p "膠黏與咀嚼性是互相排斥的，因為產品不可能同時是半固體和固體。" at bounding box center [958, 382] width 272 height 51
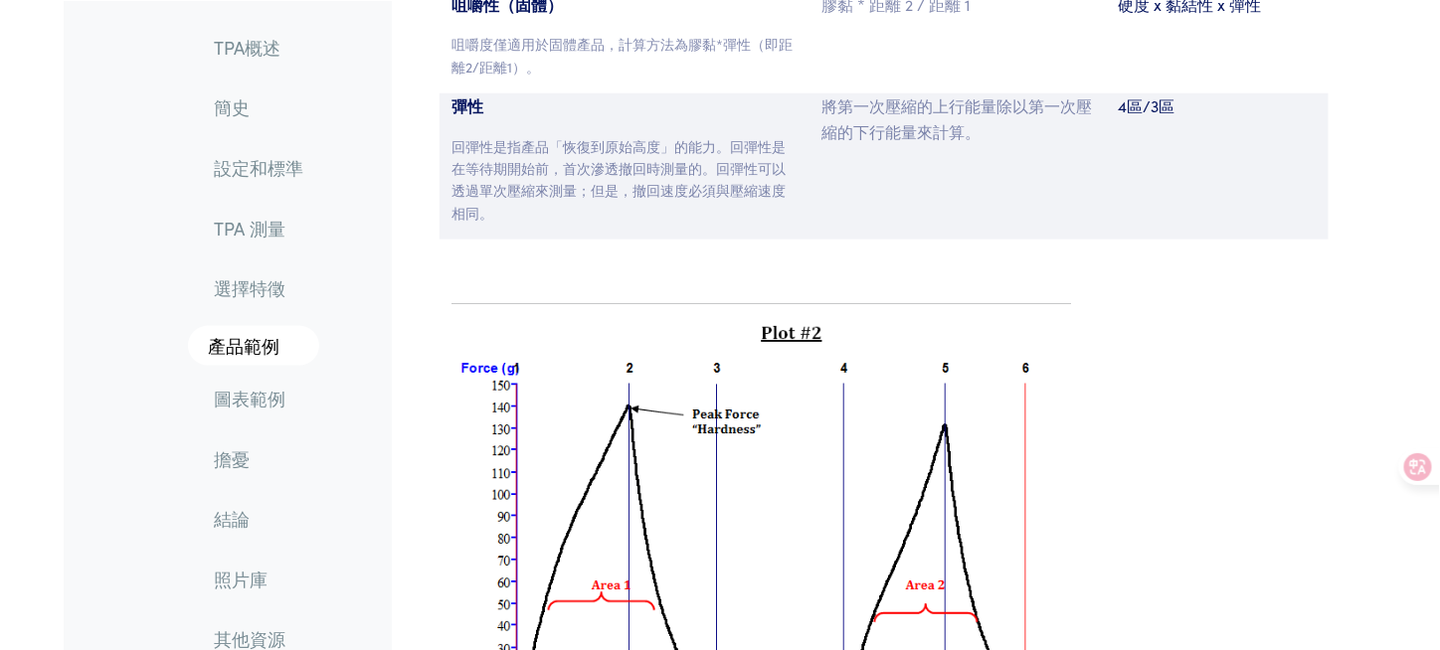
scroll to position [10839, 0]
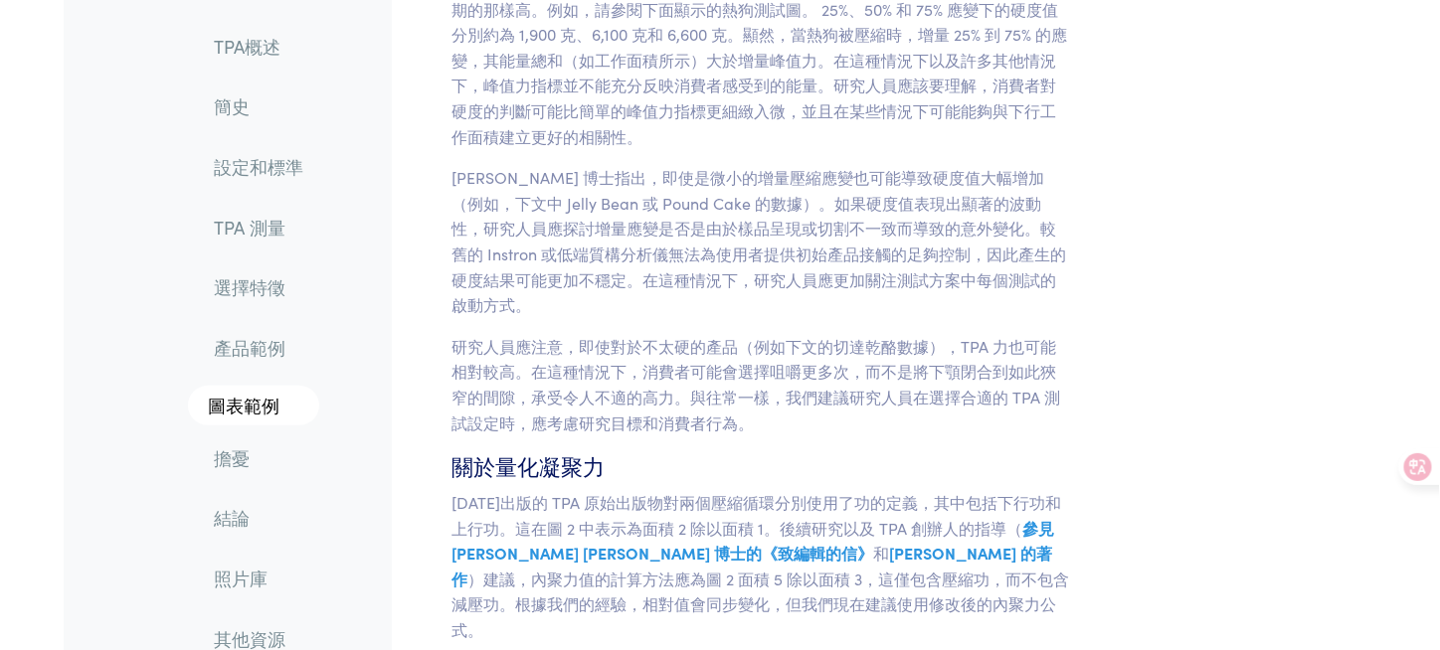
scroll to position [12684, 0]
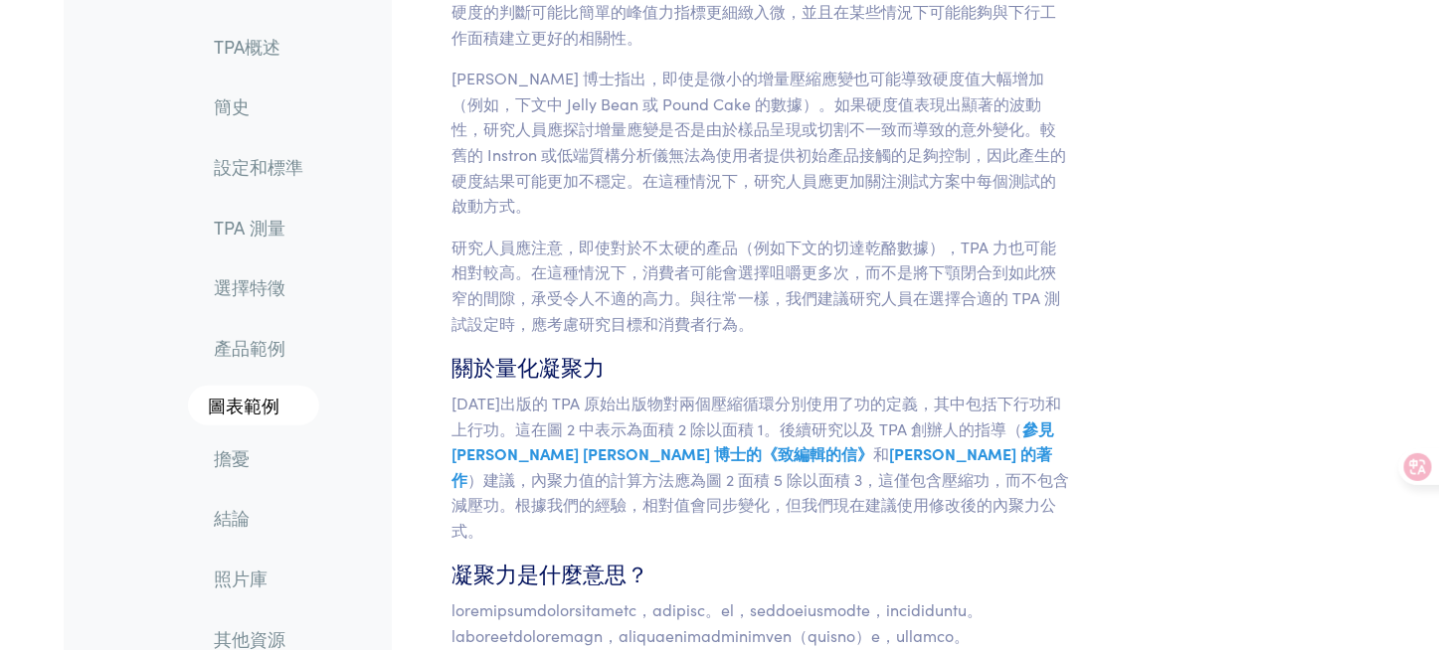
click at [919, 559] on h6 "凝聚力是什麼意思？" at bounding box center [761, 574] width 620 height 31
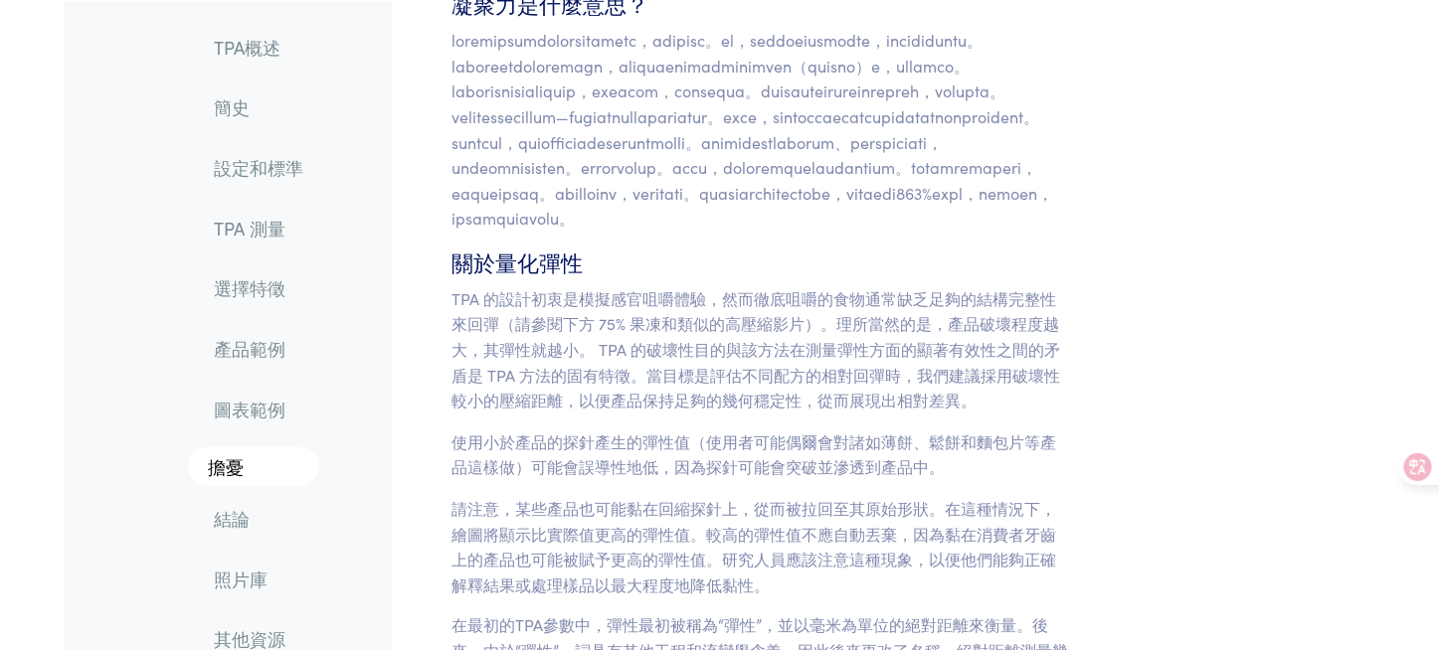
scroll to position [13281, 0]
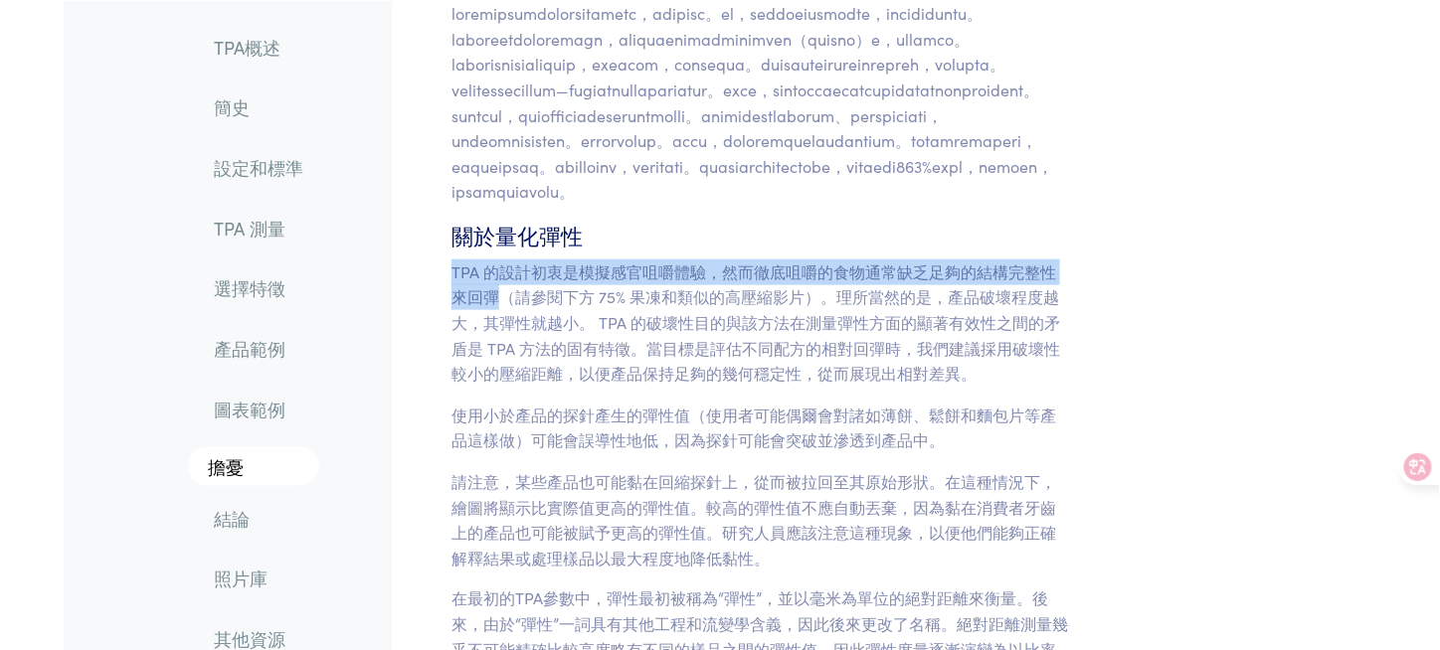
drag, startPoint x: 454, startPoint y: 174, endPoint x: 494, endPoint y: 208, distance: 52.2
click at [494, 261] on font "TPA 的設計初衷是模擬感官咀嚼體驗，然而徹底咀嚼的食物通常缺乏足夠的結構完整性來回彈（請參閱下方 75% 果凍和類似的高壓縮影片）。理所當然的是，產品破壞程…" at bounding box center [755, 322] width 609 height 123
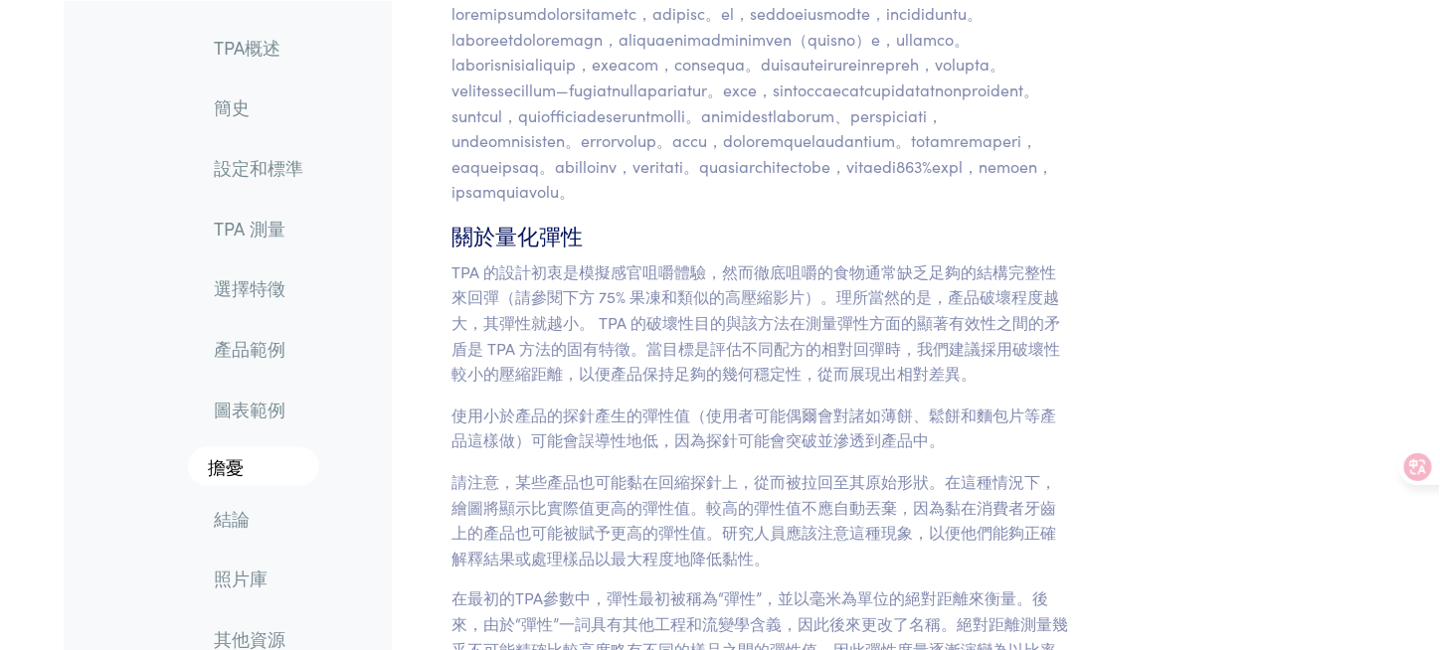
click at [832, 261] on font "TPA 的設計初衷是模擬感官咀嚼體驗，然而徹底咀嚼的食物通常缺乏足夠的結構完整性來回彈（請參閱下方 75% 果凍和類似的高壓縮影片）。理所當然的是，產品破壞程…" at bounding box center [755, 322] width 609 height 123
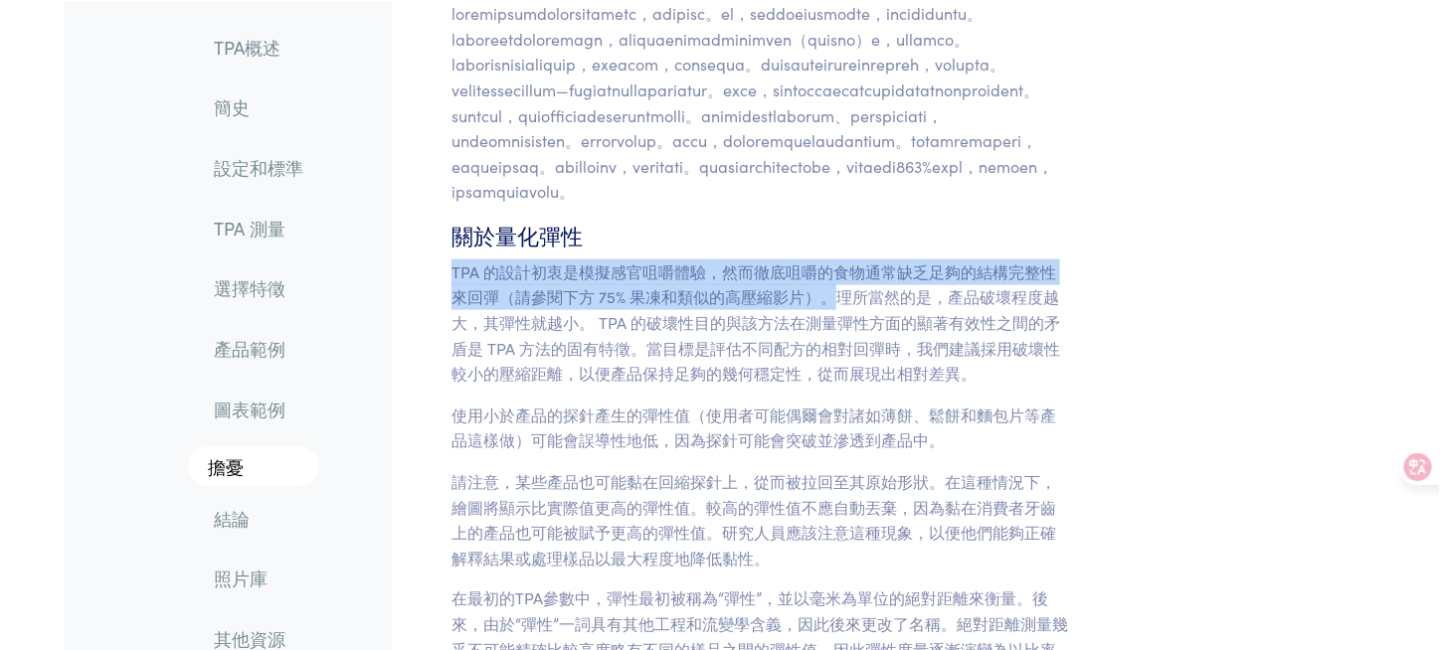
drag, startPoint x: 831, startPoint y: 204, endPoint x: 455, endPoint y: 168, distance: 377.6
click at [455, 261] on font "TPA 的設計初衷是模擬感官咀嚼體驗，然而徹底咀嚼的食物通常缺乏足夠的結構完整性來回彈（請參閱下方 75% 果凍和類似的高壓縮影片）。理所當然的是，產品破壞程…" at bounding box center [755, 322] width 609 height 123
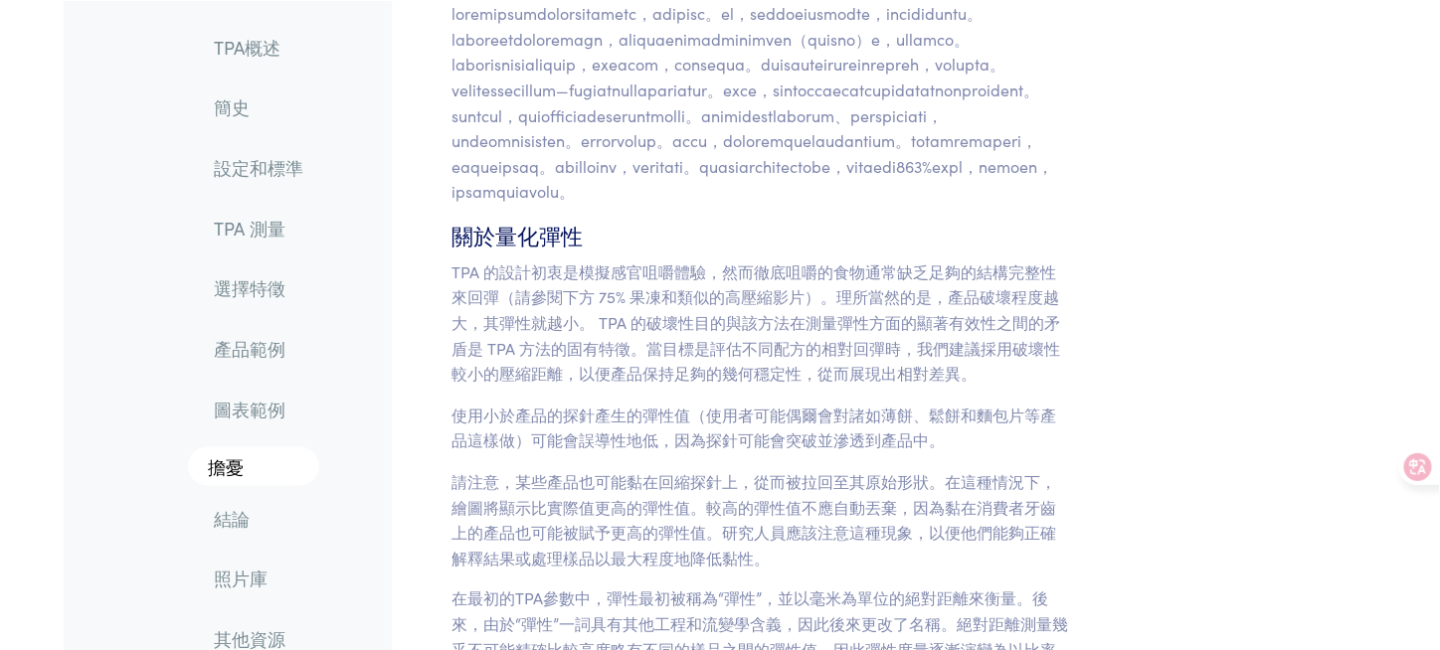
click at [860, 261] on font "TPA 的設計初衷是模擬感官咀嚼體驗，然而徹底咀嚼的食物通常缺乏足夠的結構完整性來回彈（請參閱下方 75% 果凍和類似的高壓縮影片）。理所當然的是，產品破壞程…" at bounding box center [755, 322] width 609 height 123
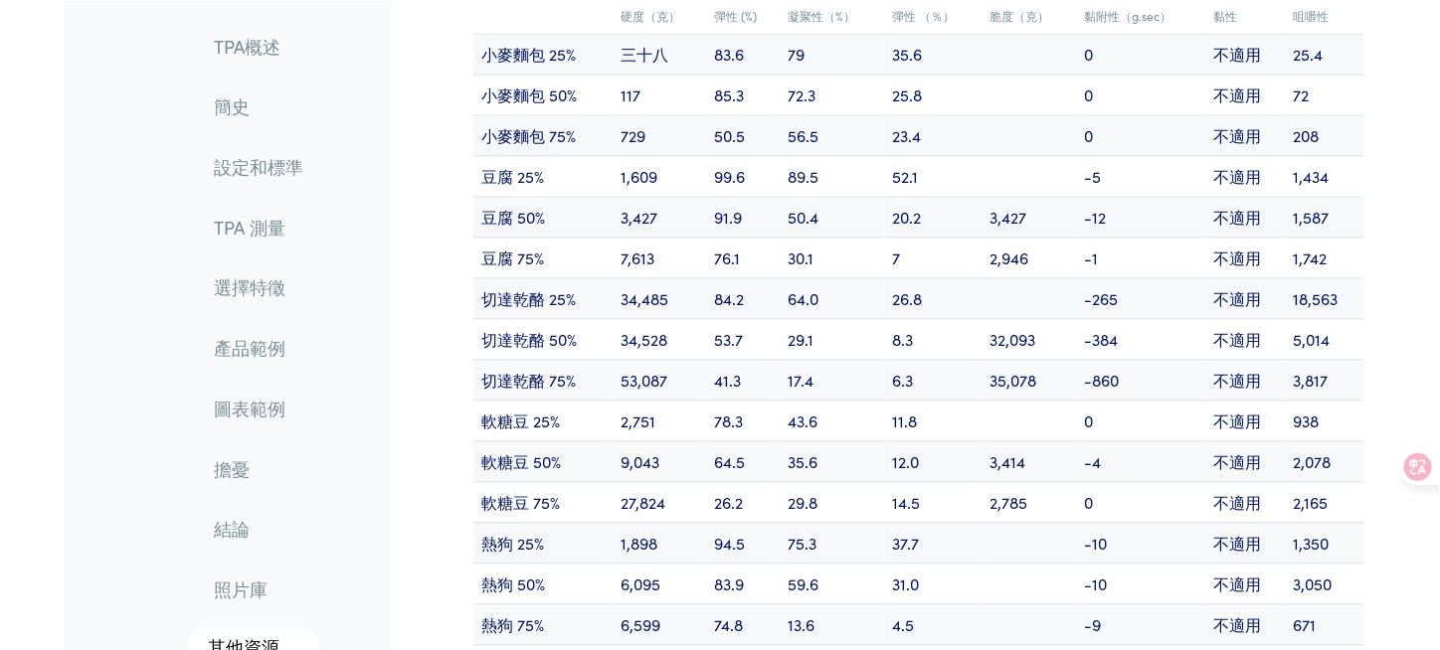
scroll to position [19247, 0]
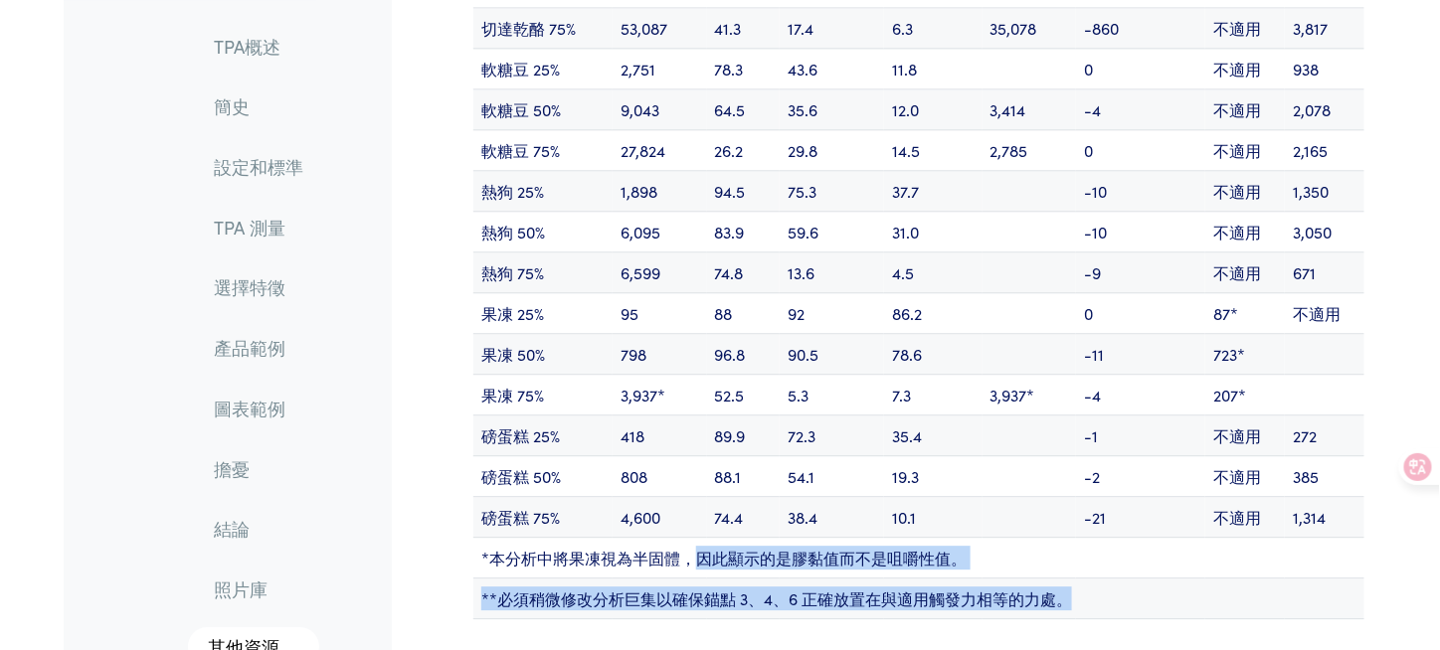
drag, startPoint x: 702, startPoint y: 448, endPoint x: 1105, endPoint y: 497, distance: 405.7
click at [1105, 497] on tbody "硬度（克） 彈性 (%) 凝聚性（%） 彈性 （％） 脆度（克） 黏附性（g.sec） 黏性 咀嚼性 小麥麵包 25% 三十八 83.6 79 35.6 0 …" at bounding box center [918, 133] width 891 height 973
click at [1105, 579] on td "**必須稍微修改分析巨集以確保錨點 3、4、6 正確放置在與適用觸發力相等的力處。" at bounding box center [918, 599] width 891 height 41
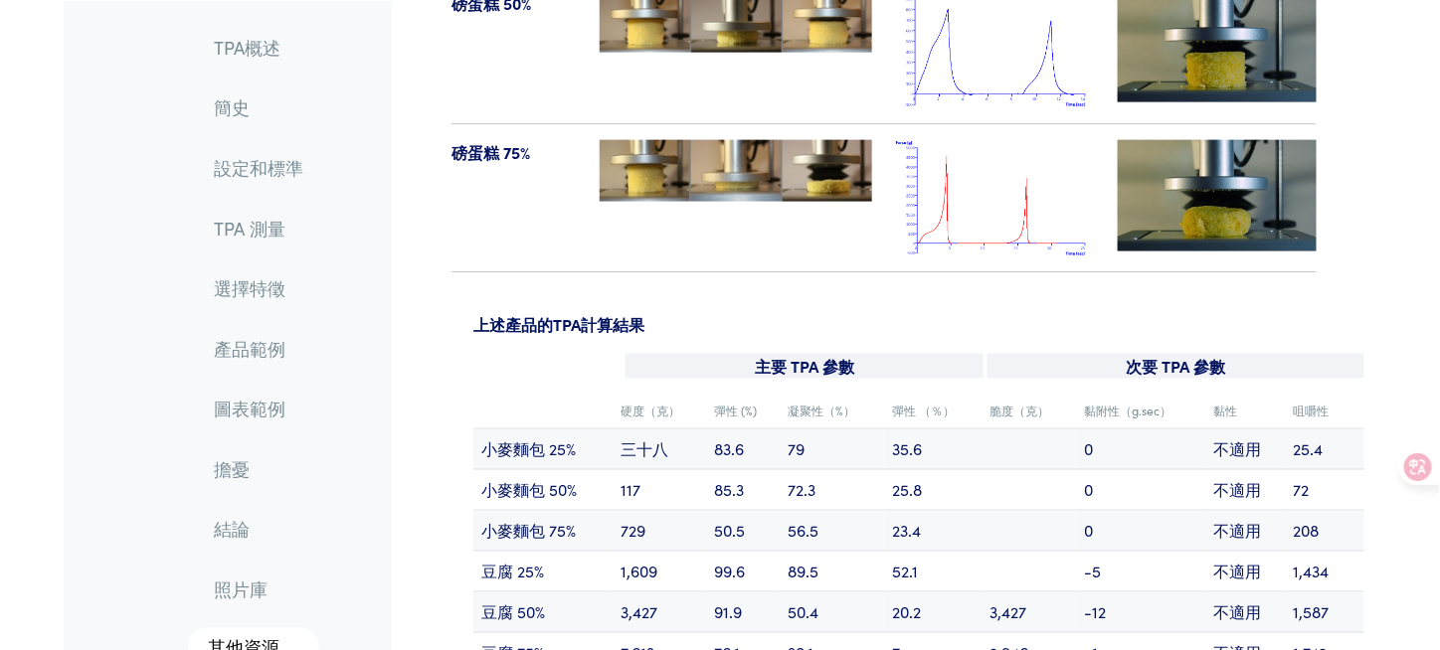
scroll to position [18452, 0]
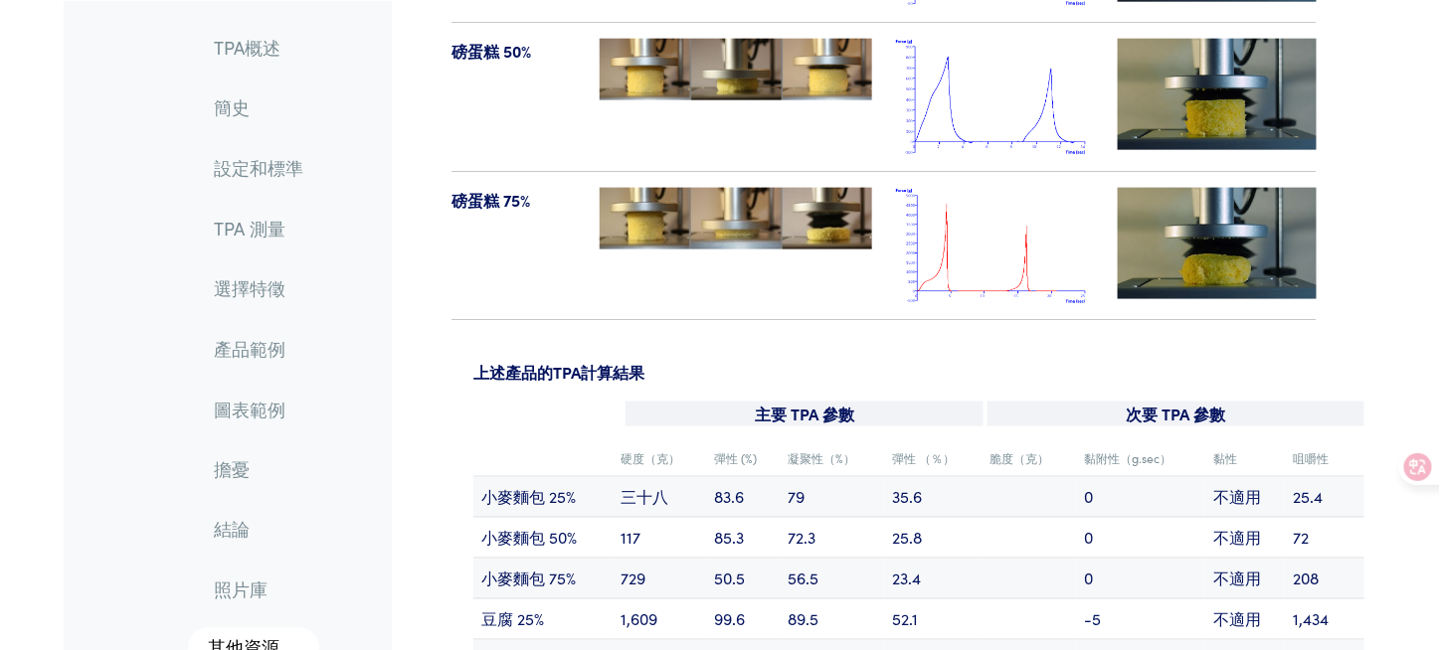
click at [1064, 559] on td at bounding box center [1030, 579] width 94 height 41
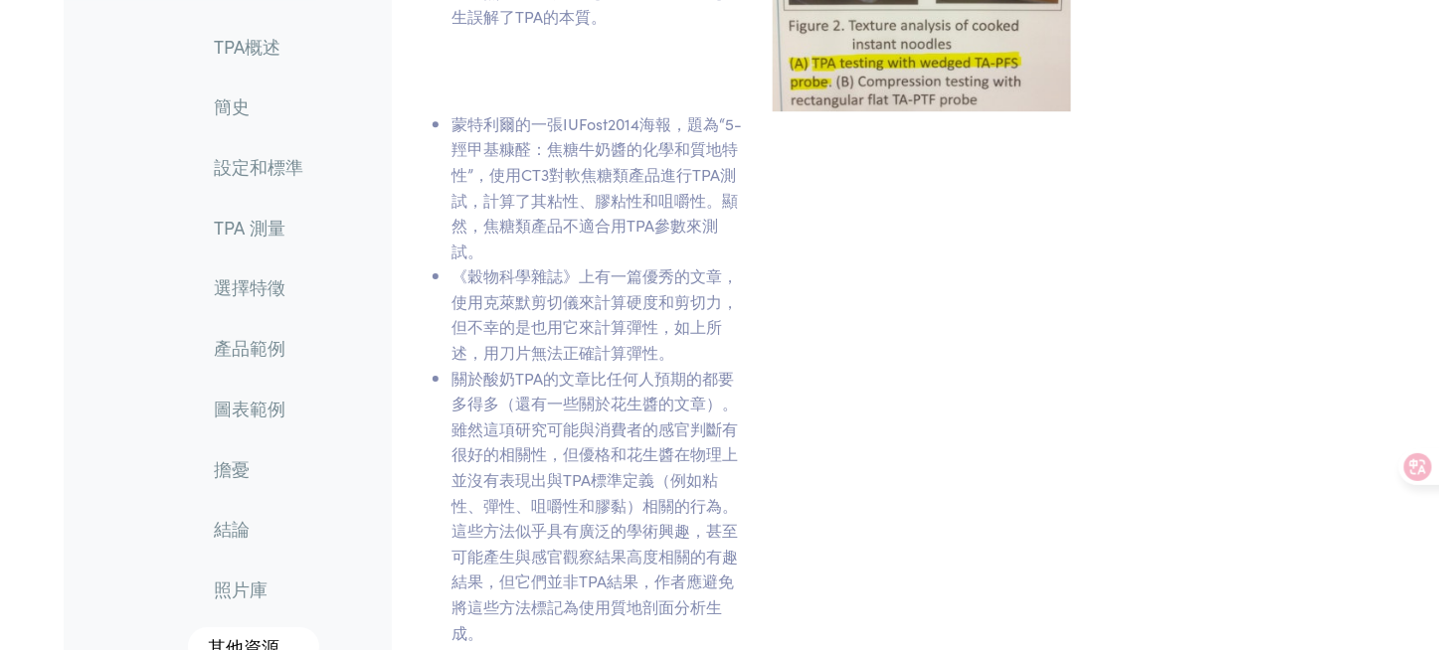
scroll to position [24567, 0]
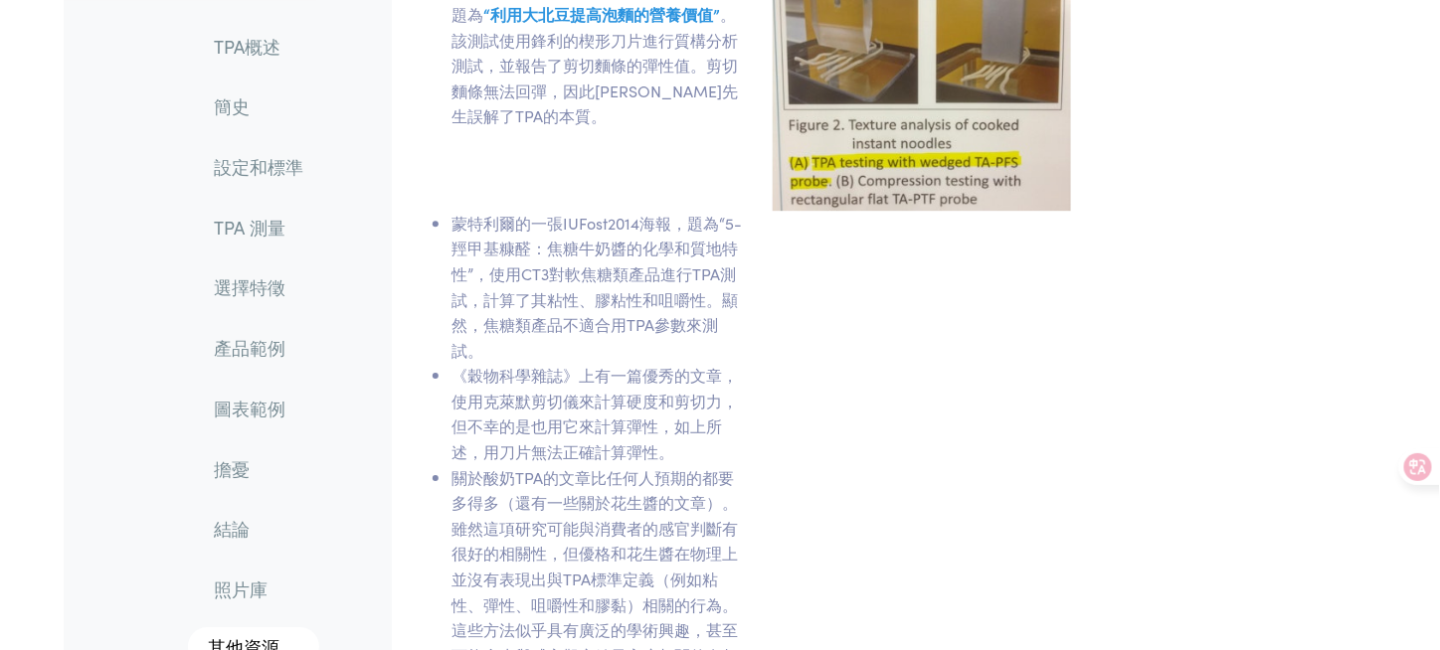
click at [446, 315] on ul "蒙特利爾的一張IUFost2014海報，題為“5-羥甲基糠醛：焦糖牛奶醬的化學和質地特性”，使用CT3對軟焦糖類產品進行TPA測試，計算了其粘性、膠粘性和咀嚼…" at bounding box center [600, 478] width 321 height 534
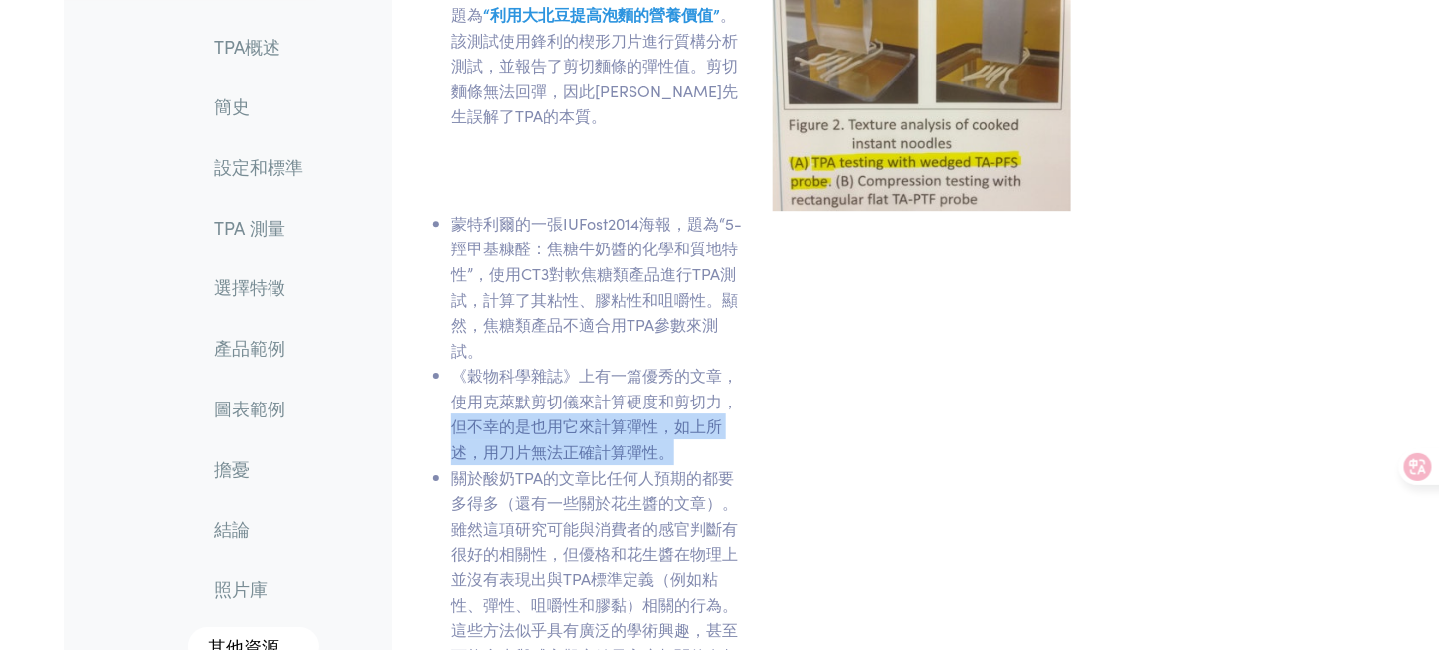
drag, startPoint x: 448, startPoint y: 313, endPoint x: 705, endPoint y: 346, distance: 258.7
click at [705, 346] on ul "蒙特利爾的一張IUFost2014海報，題為“5-羥甲基糠醛：焦糖牛奶醬的化學和質地特性”，使用CT3對軟焦糖類產品進行TPA測試，計算了其粘性、膠粘性和咀嚼…" at bounding box center [600, 478] width 321 height 534
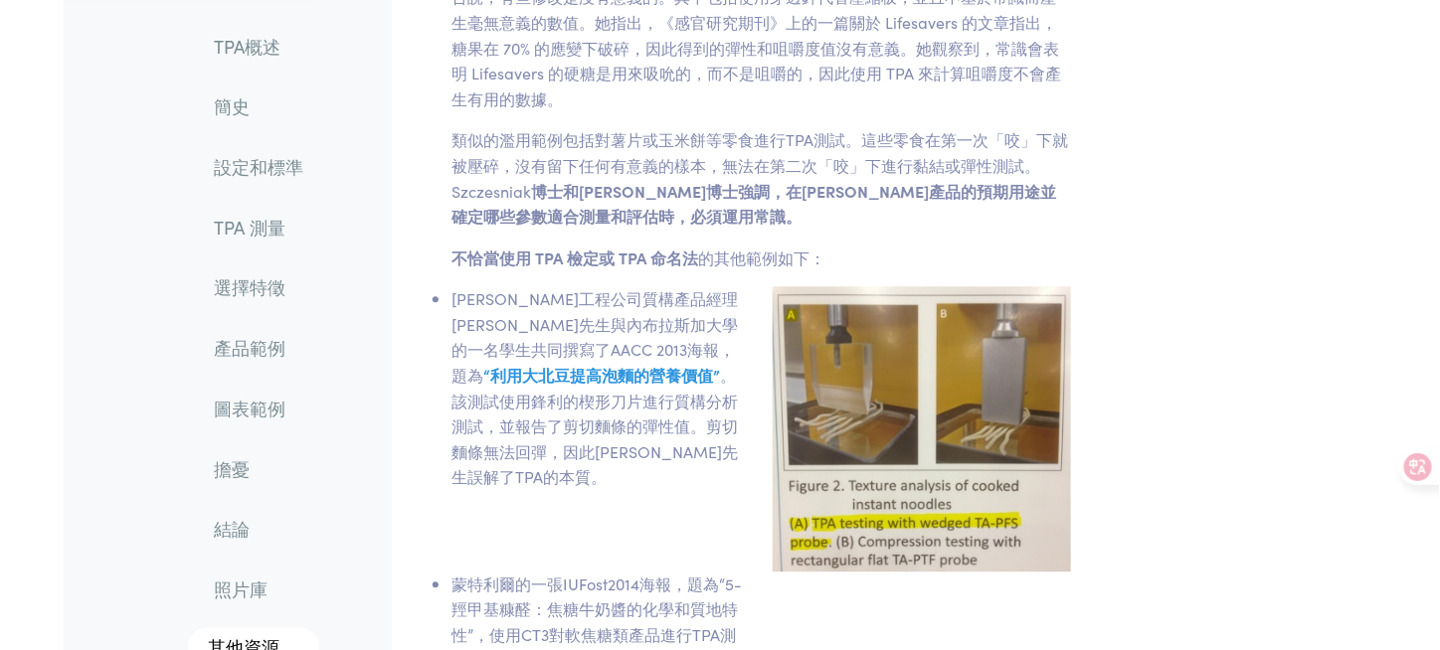
scroll to position [23970, 0]
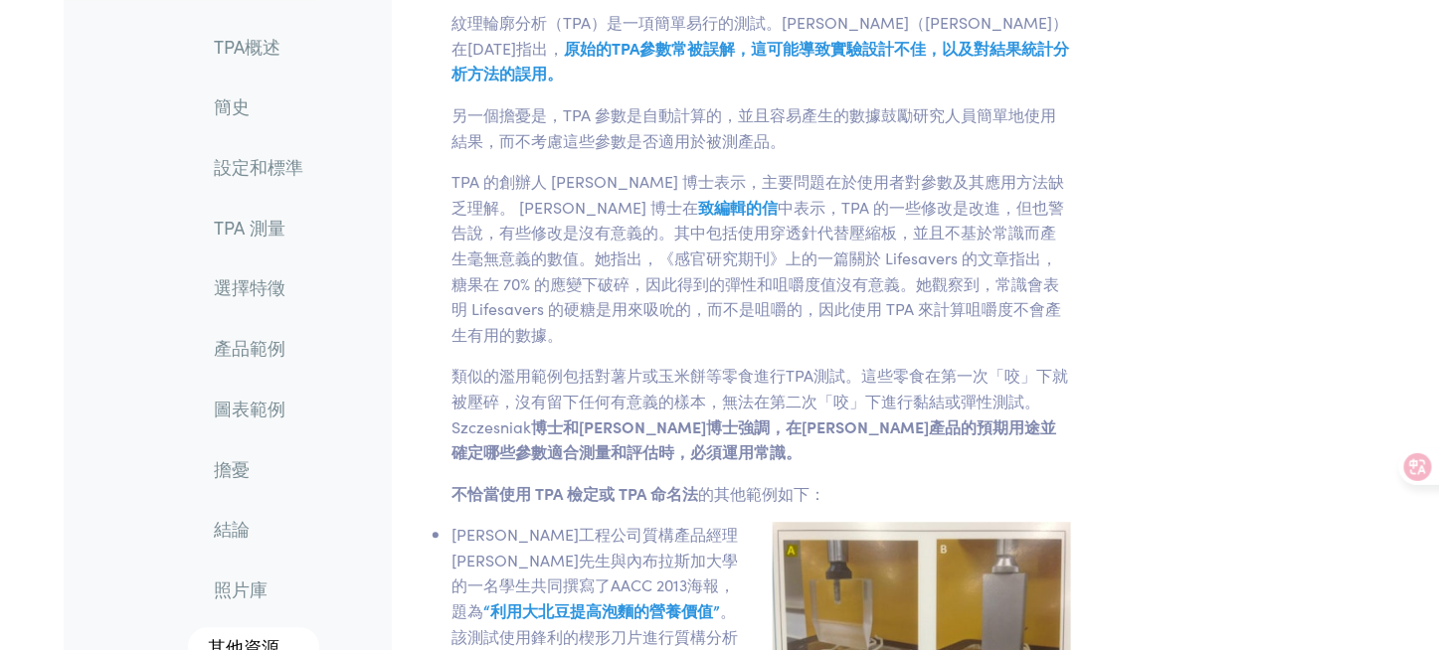
click at [728, 416] on font "博士和[PERSON_NAME]博士強調，在[PERSON_NAME]產品的預期用途並確定哪些參數適合測量和評估時，必須運用常識。" at bounding box center [753, 440] width 605 height 48
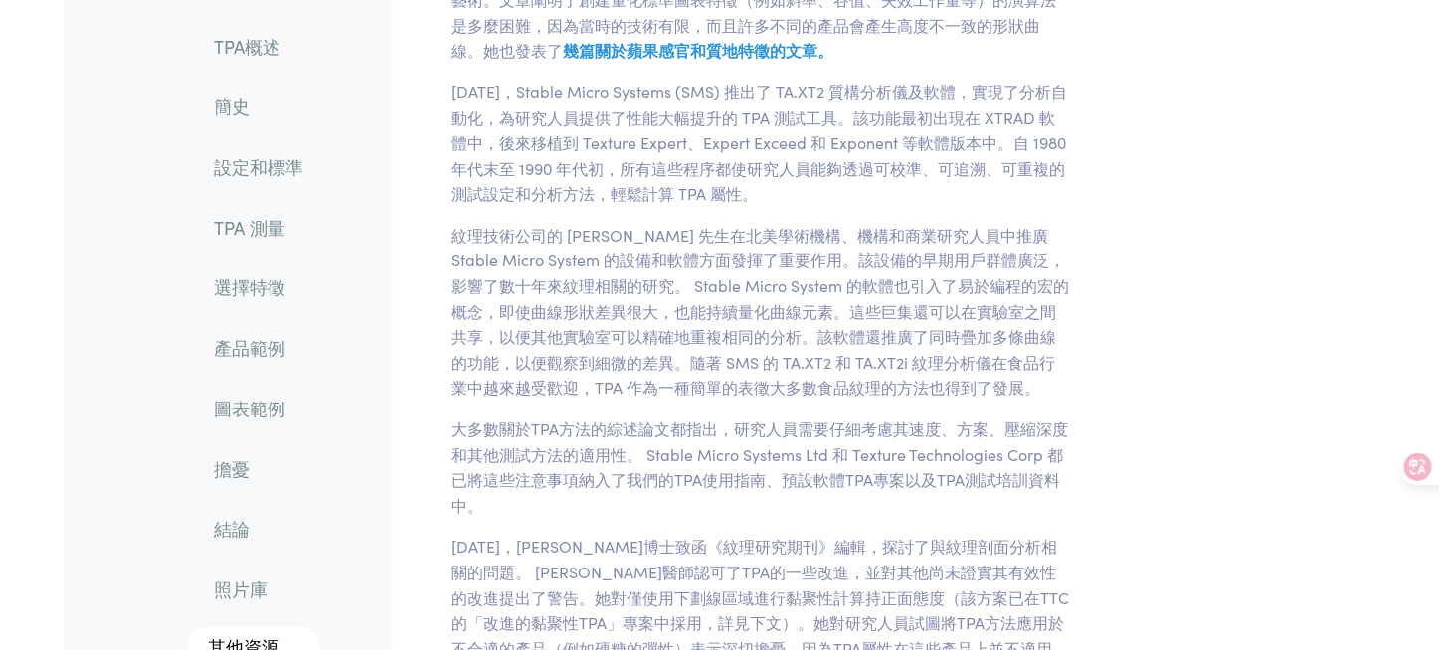
scroll to position [4877, 0]
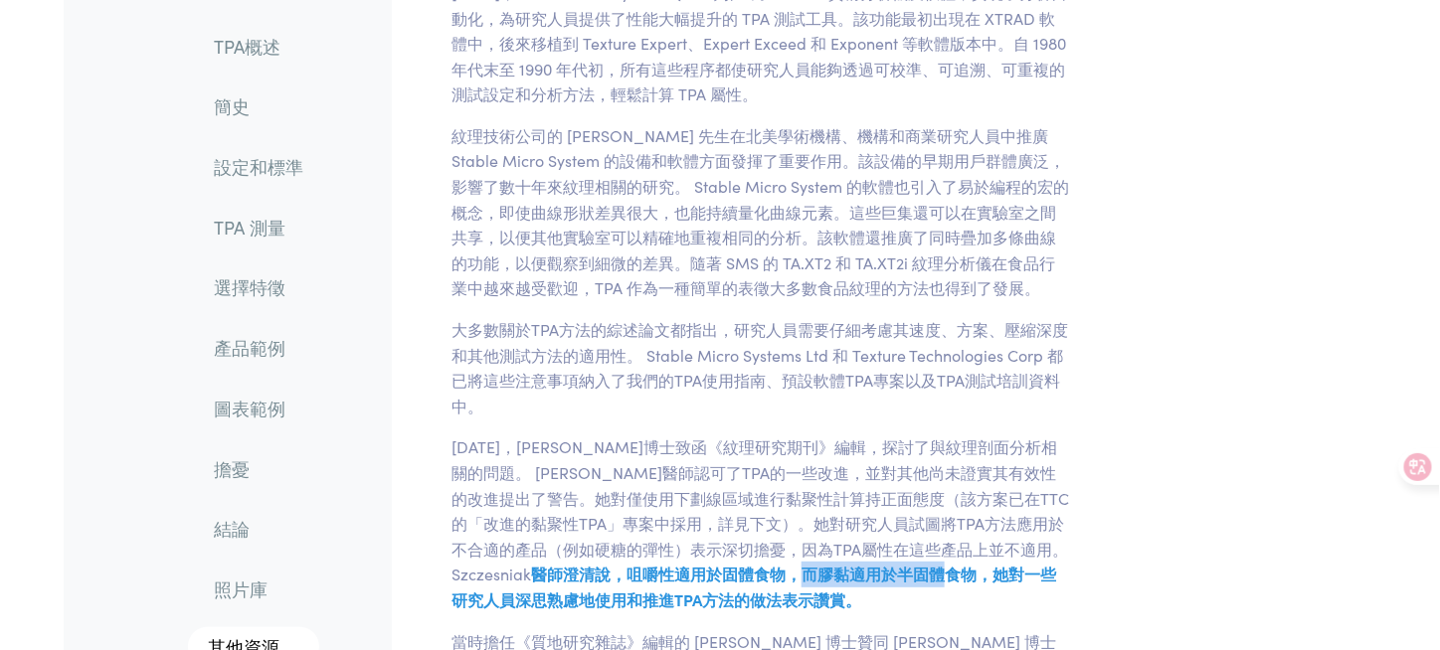
drag, startPoint x: 799, startPoint y: 499, endPoint x: 950, endPoint y: 499, distance: 151.2
click at [950, 563] on font "醫師澄清說，咀嚼性適用於固體食物，而膠黏適用於半固體食物，她對一些研究人員深思熟慮地使用和推進TPA方法的做法表示讚賞。" at bounding box center [753, 587] width 605 height 48
click at [924, 535] on p "[DATE]，[PERSON_NAME]博士致函《紋理研究期刊》編輯，探討了與紋理剖面分析相關的問題。 [PERSON_NAME]醫師認可了TPA的一些改進，…" at bounding box center [761, 524] width 643 height 178
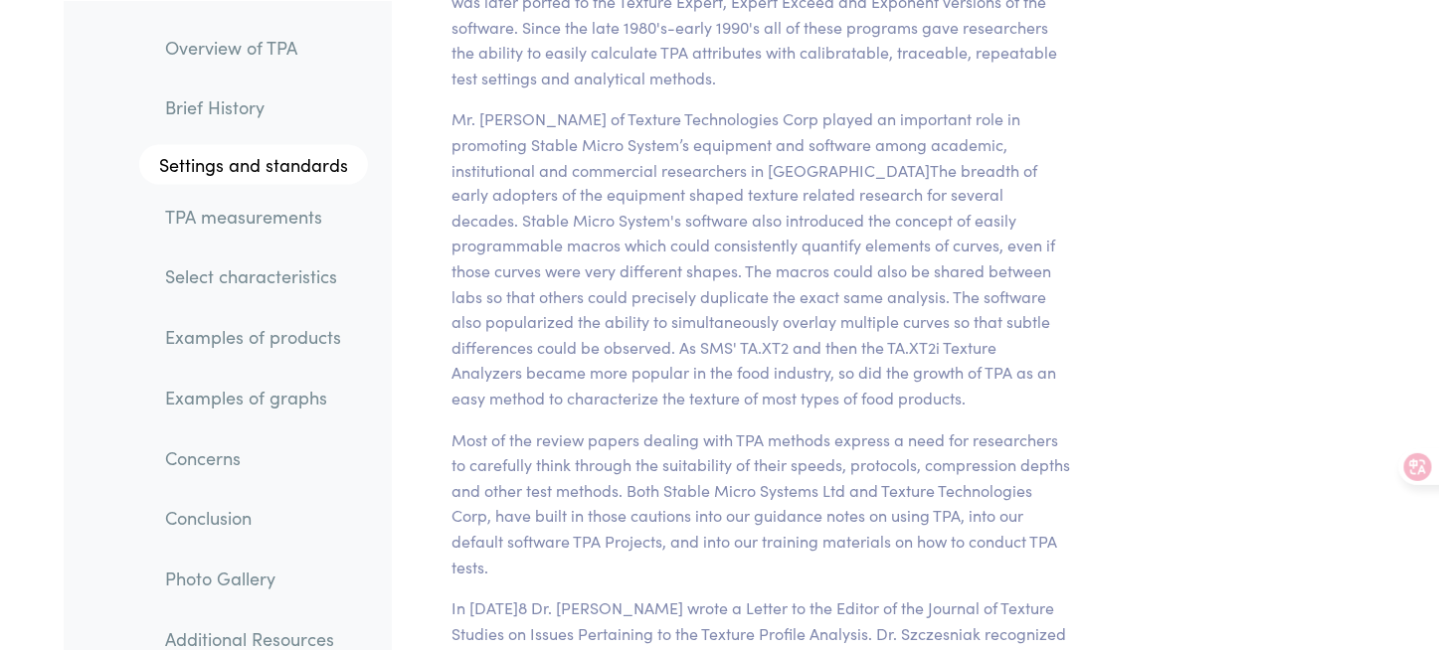
scroll to position [6393, 0]
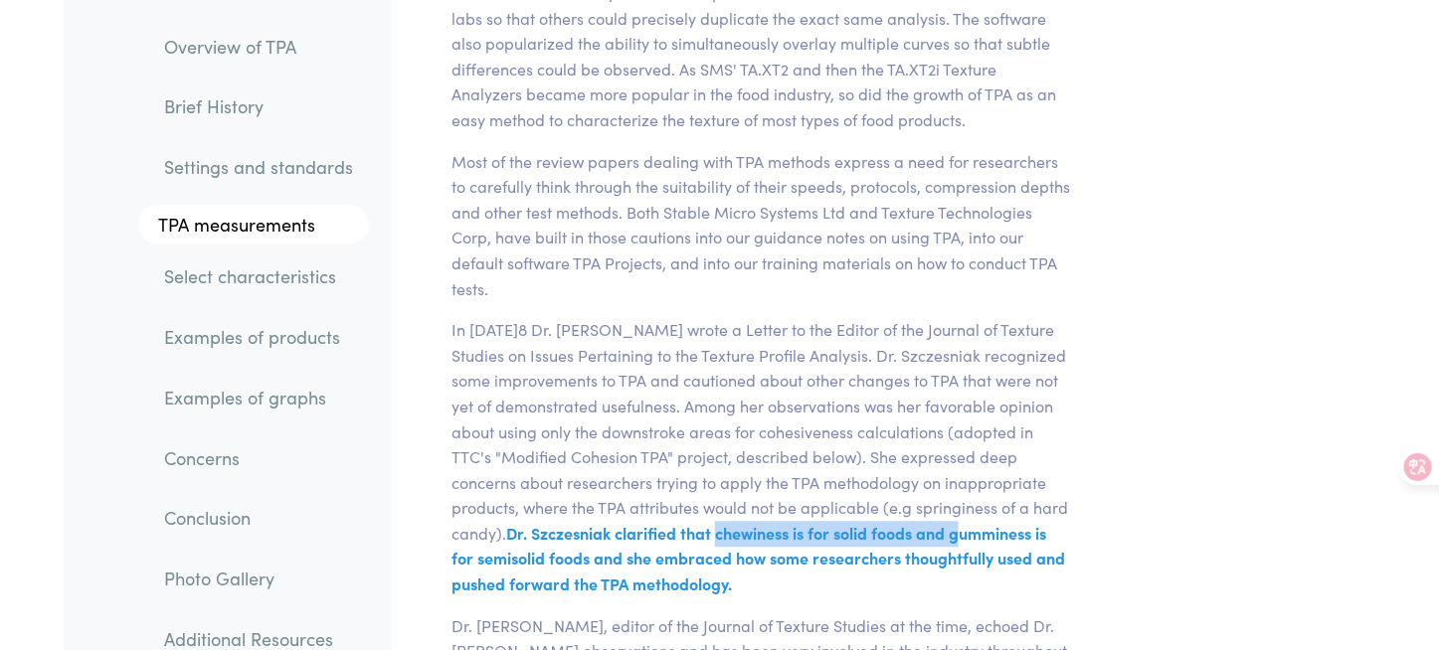
drag, startPoint x: 660, startPoint y: 512, endPoint x: 905, endPoint y: 502, distance: 244.8
click at [905, 522] on span "Dr. Szczesniak clarified that chewiness is for solid foods and gumminess is for…" at bounding box center [758, 558] width 614 height 73
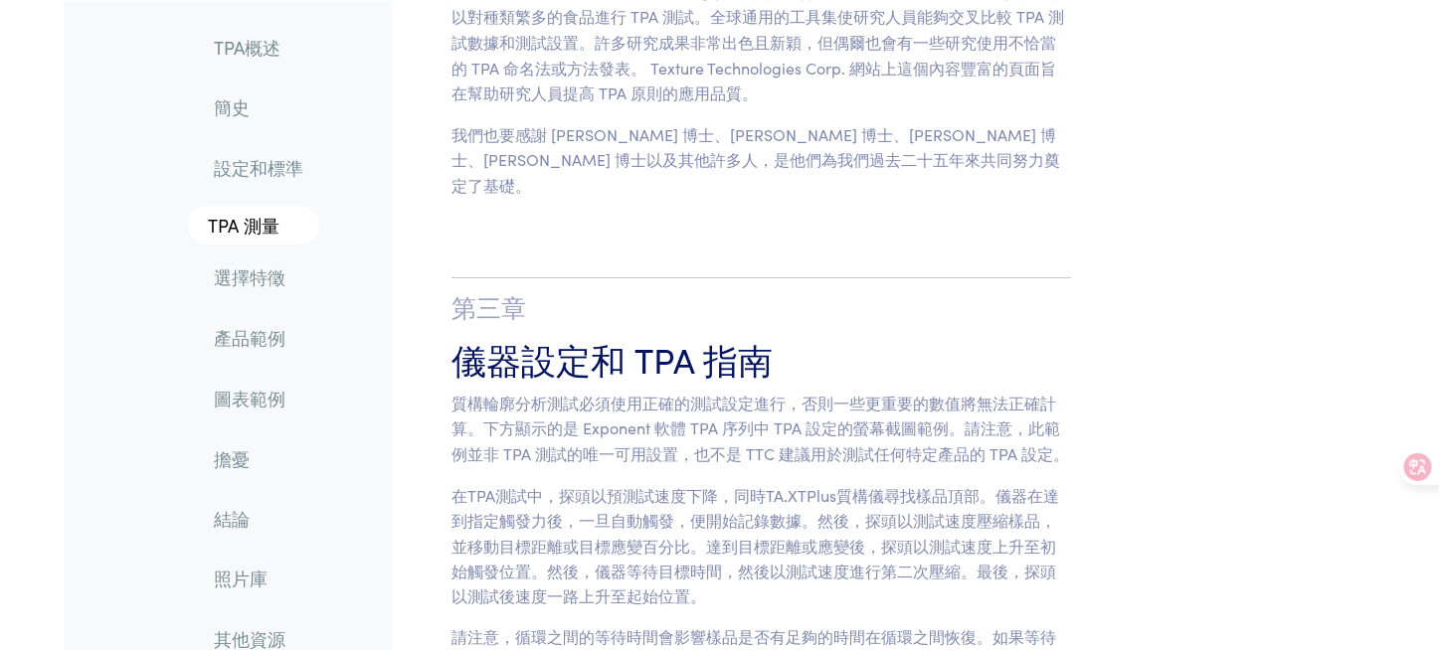
scroll to position [5820, 0]
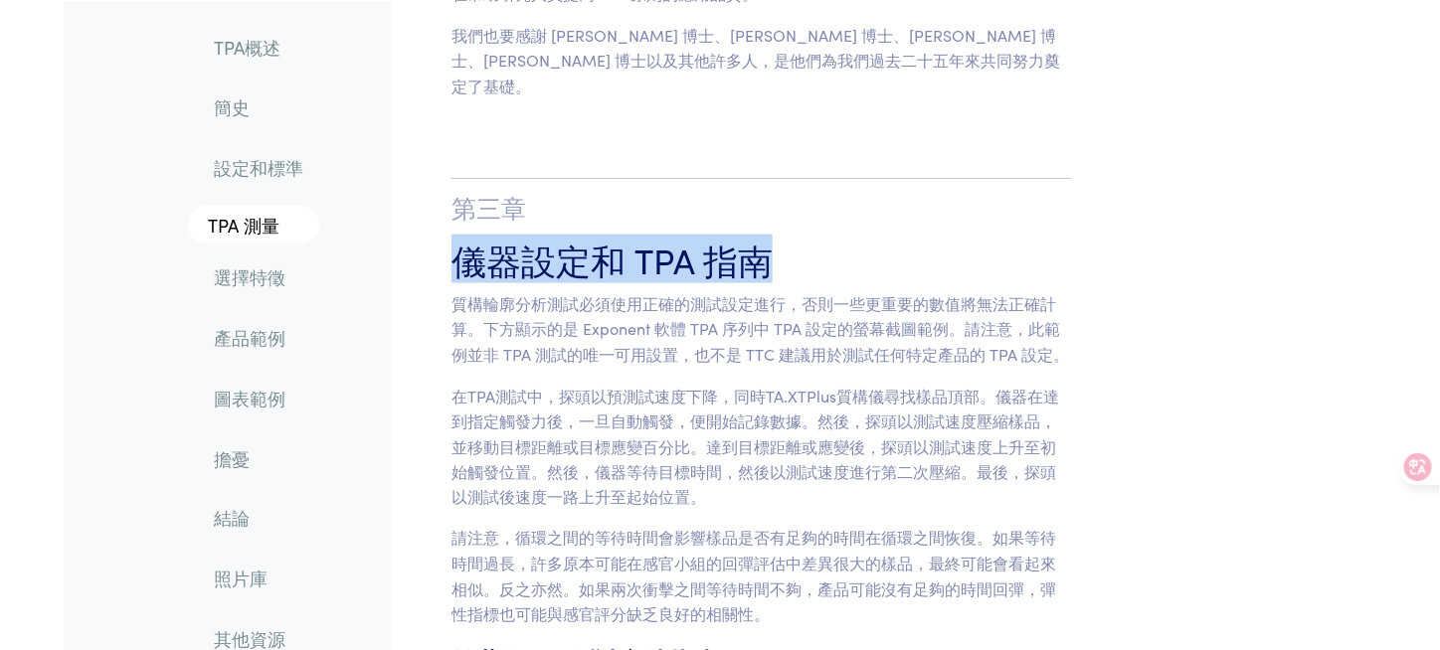
drag, startPoint x: 457, startPoint y: 139, endPoint x: 761, endPoint y: 132, distance: 303.4
click at [761, 235] on font "儀器設定和 TPA 指南" at bounding box center [611, 259] width 321 height 49
drag, startPoint x: 766, startPoint y: 144, endPoint x: 451, endPoint y: 127, distance: 314.7
click at [451, 235] on font "儀器設定和 TPA 指南" at bounding box center [611, 259] width 321 height 49
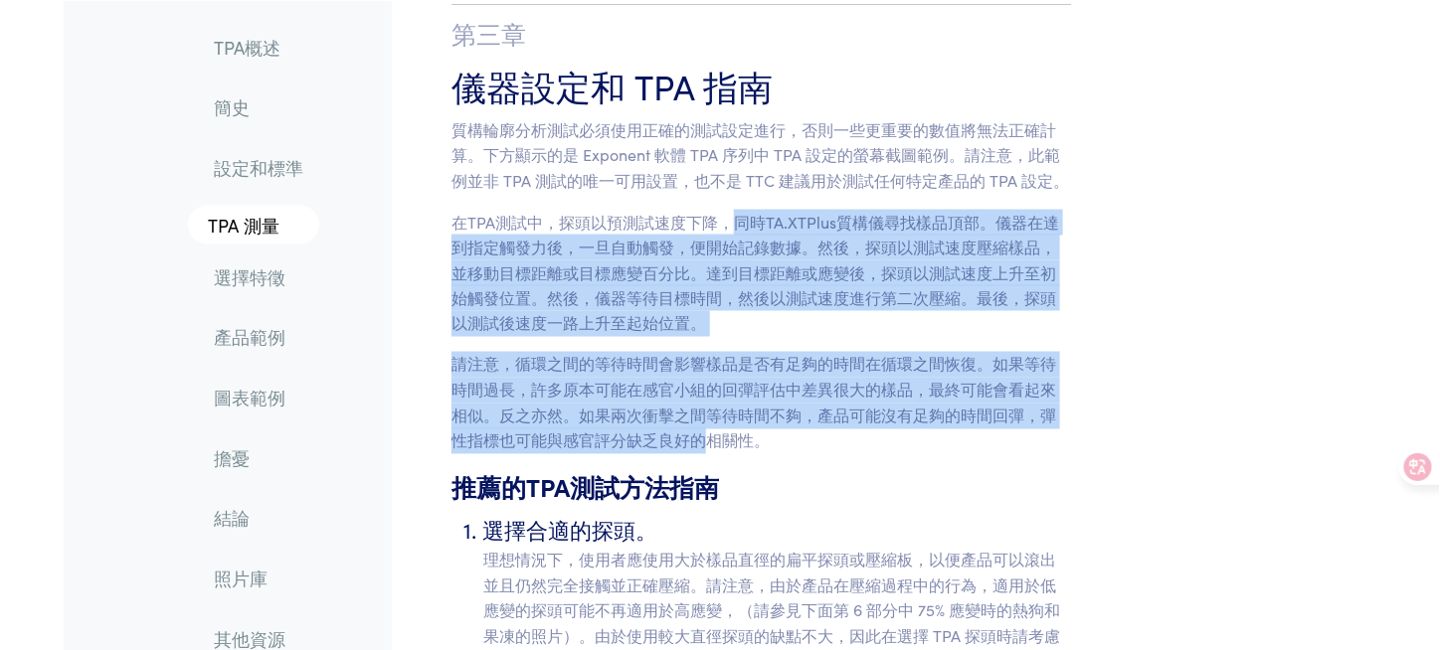
scroll to position [6019, 0]
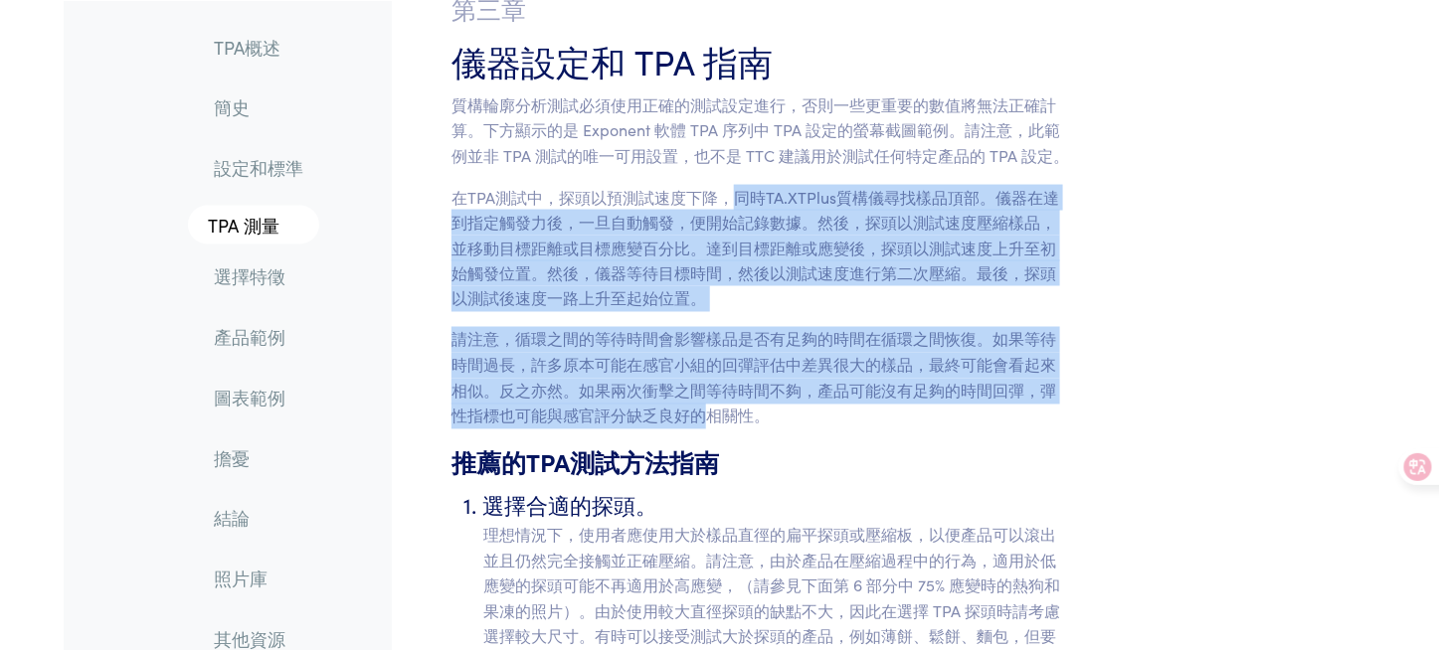
drag, startPoint x: 733, startPoint y: 279, endPoint x: 712, endPoint y: 302, distance: 31.0
click at [712, 327] on p "請注意，循環之間的等待時間會影響樣品是否有足夠的時間在循環之間恢復。如果等待時間過長，許多原本可能在感官小組的回彈評估中差異很大的樣品，最終可能會看起來相似。…" at bounding box center [761, 377] width 620 height 101
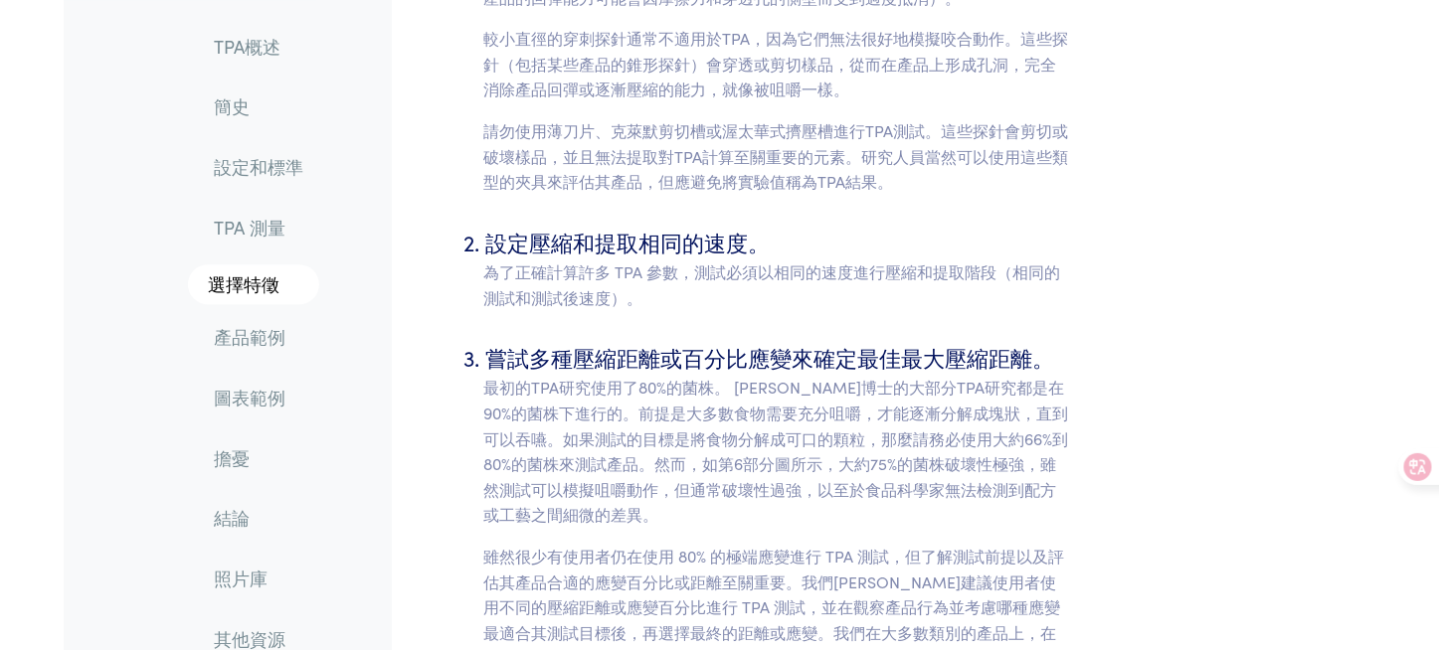
scroll to position [6715, 0]
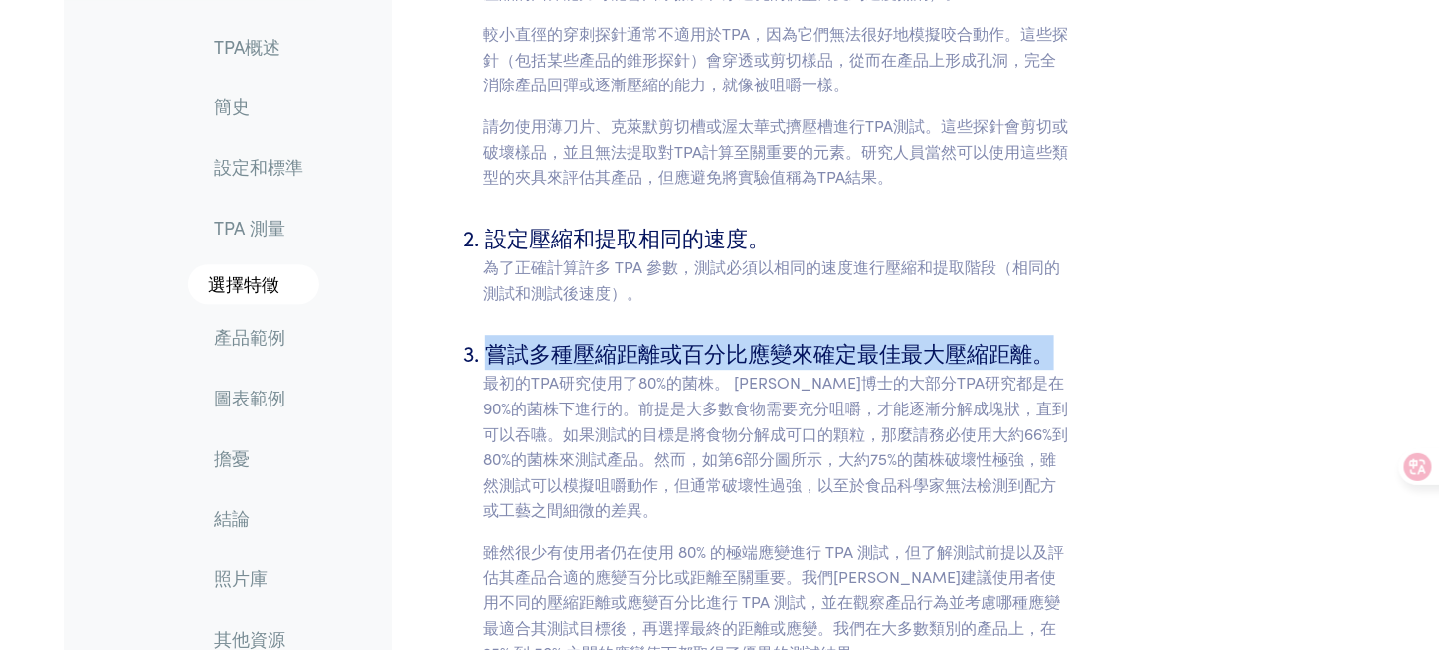
drag, startPoint x: 482, startPoint y: 215, endPoint x: 1076, endPoint y: 222, distance: 593.7
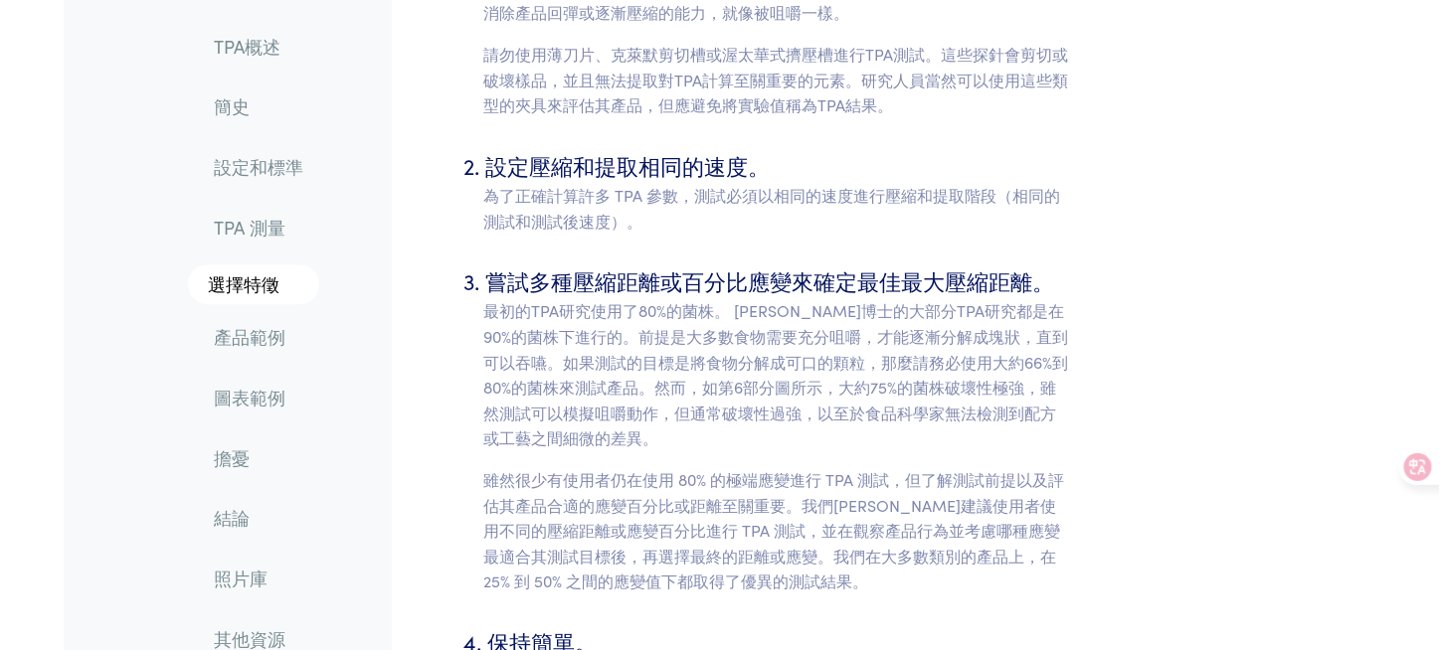
scroll to position [6815, 0]
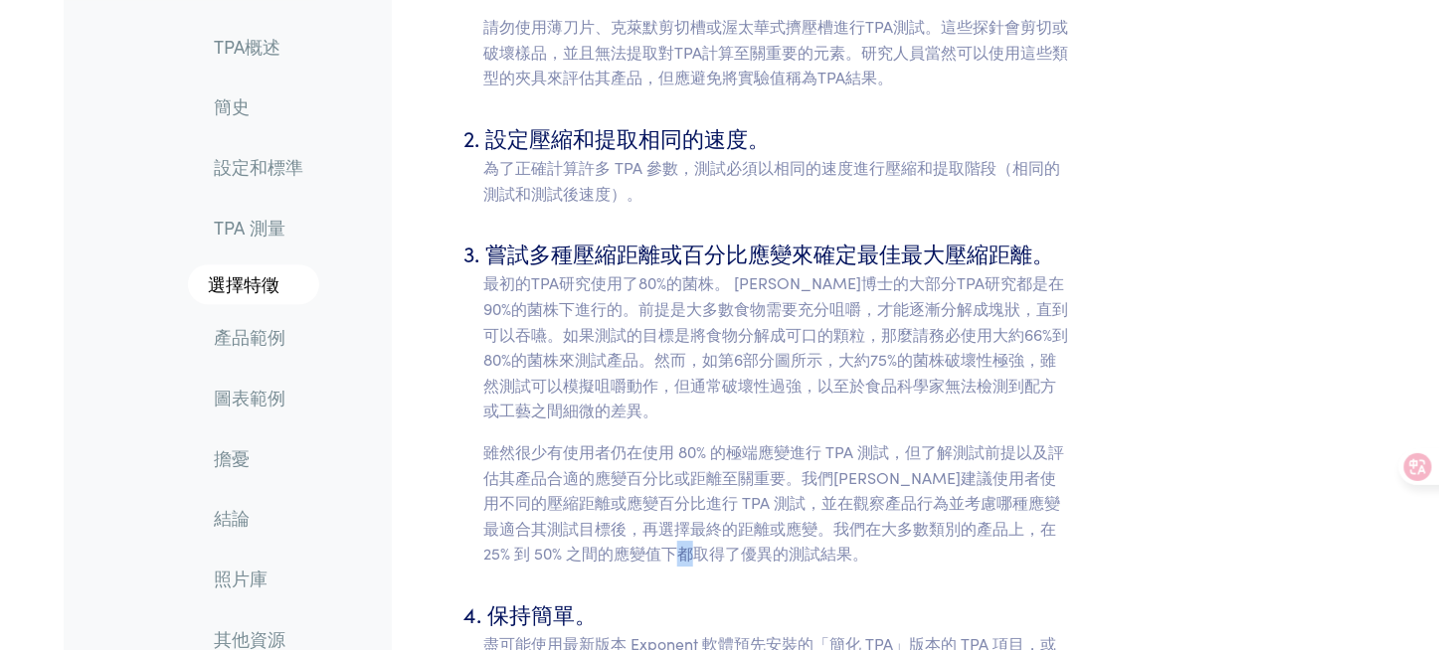
drag, startPoint x: 761, startPoint y: 419, endPoint x: 774, endPoint y: 418, distance: 13.0
click at [774, 440] on p "雖然很少有使用者仍在使用 80% 的極端應變進行 TPA 測試，但了解測試前提以及評估其產品合適的應變百分比或距離至關重要。我們[PERSON_NAME]建議…" at bounding box center [777, 503] width 588 height 127
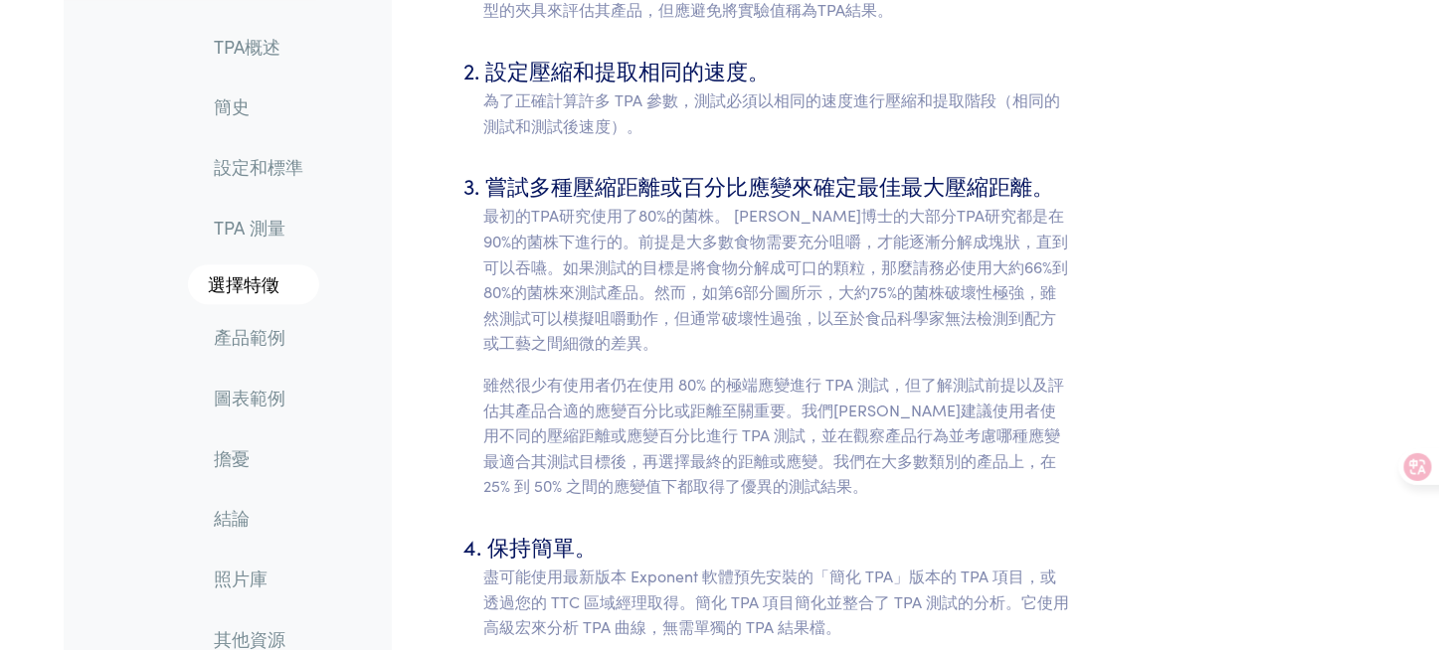
scroll to position [6855, 0]
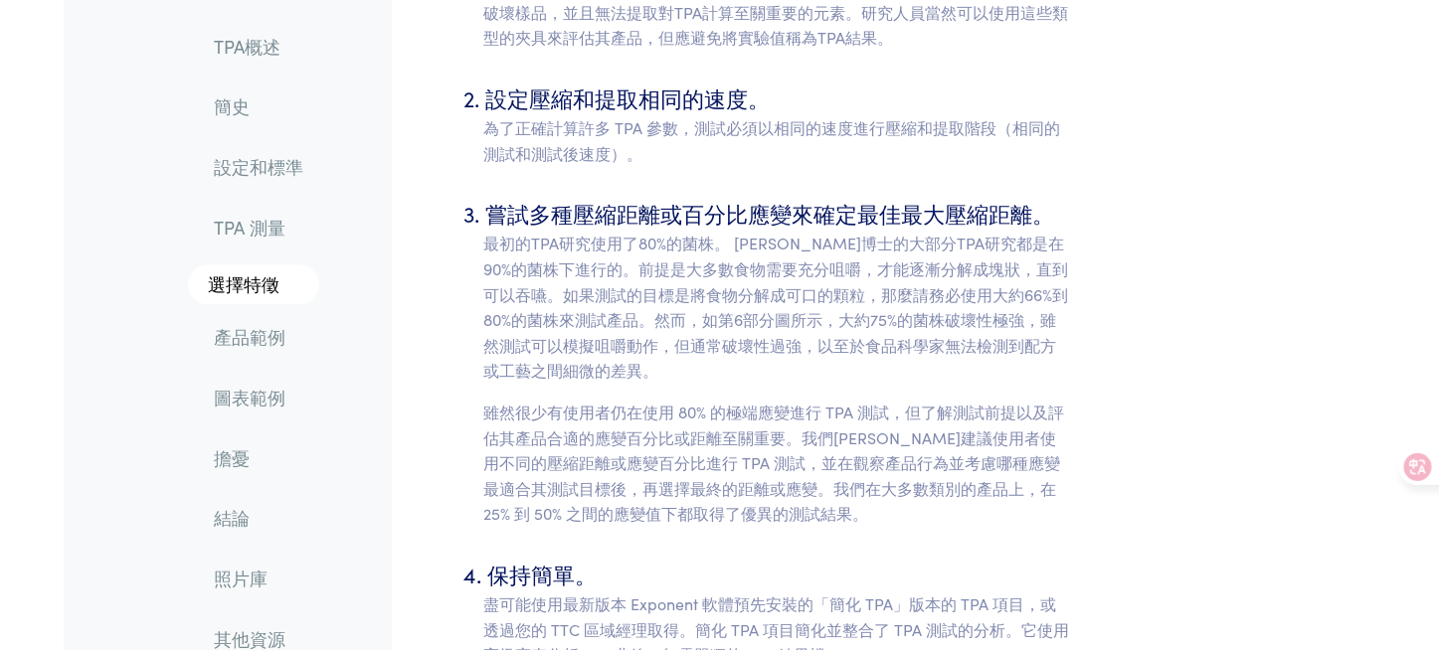
drag, startPoint x: 835, startPoint y: 333, endPoint x: 833, endPoint y: 309, distance: 23.9
click at [833, 401] on font "雖然很少有使用者仍在使用 80% 的極端應變進行 TPA 測試，但了解測試前提以及評估其產品合適的應變百分比或距離至關重要。我們[PERSON_NAME]建議…" at bounding box center [773, 462] width 581 height 123
click at [767, 401] on font "雖然很少有使用者仍在使用 80% 的極端應變進行 TPA 測試，但了解測試前提以及評估其產品合適的應變百分比或距離至關重要。我們[PERSON_NAME]建議…" at bounding box center [773, 462] width 581 height 123
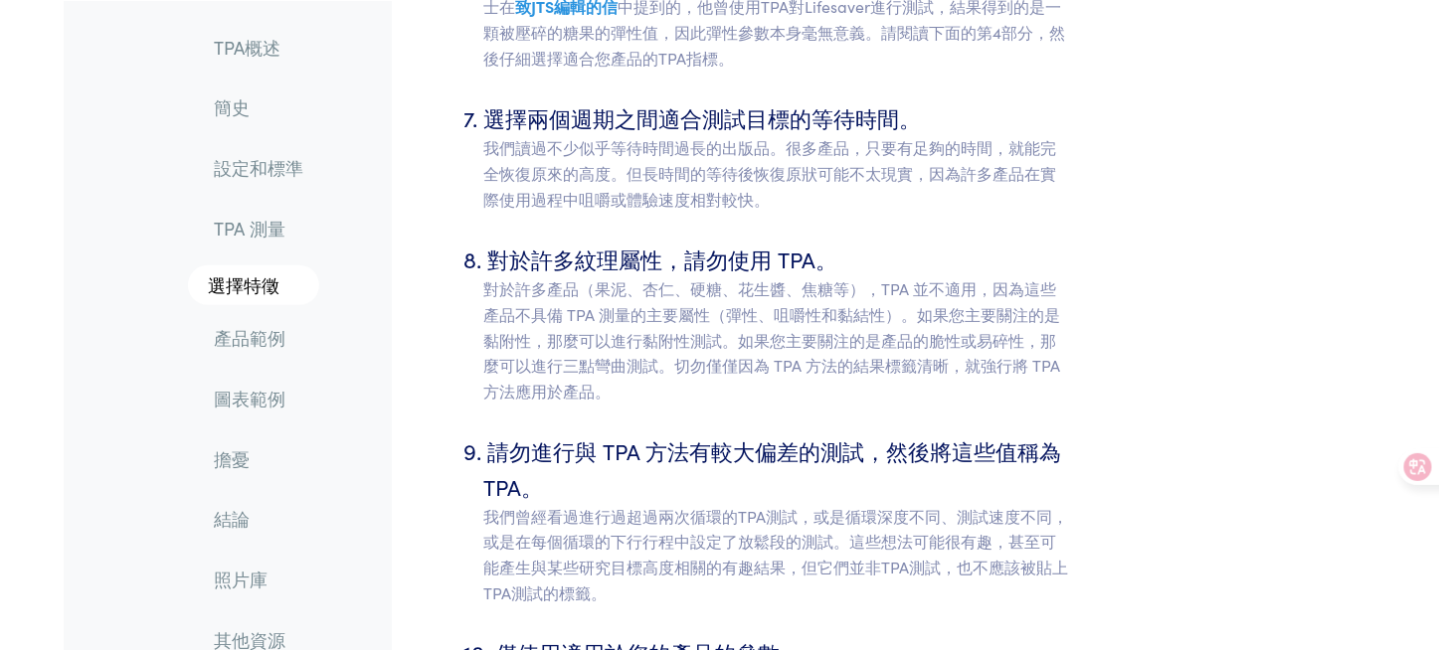
scroll to position [7849, 0]
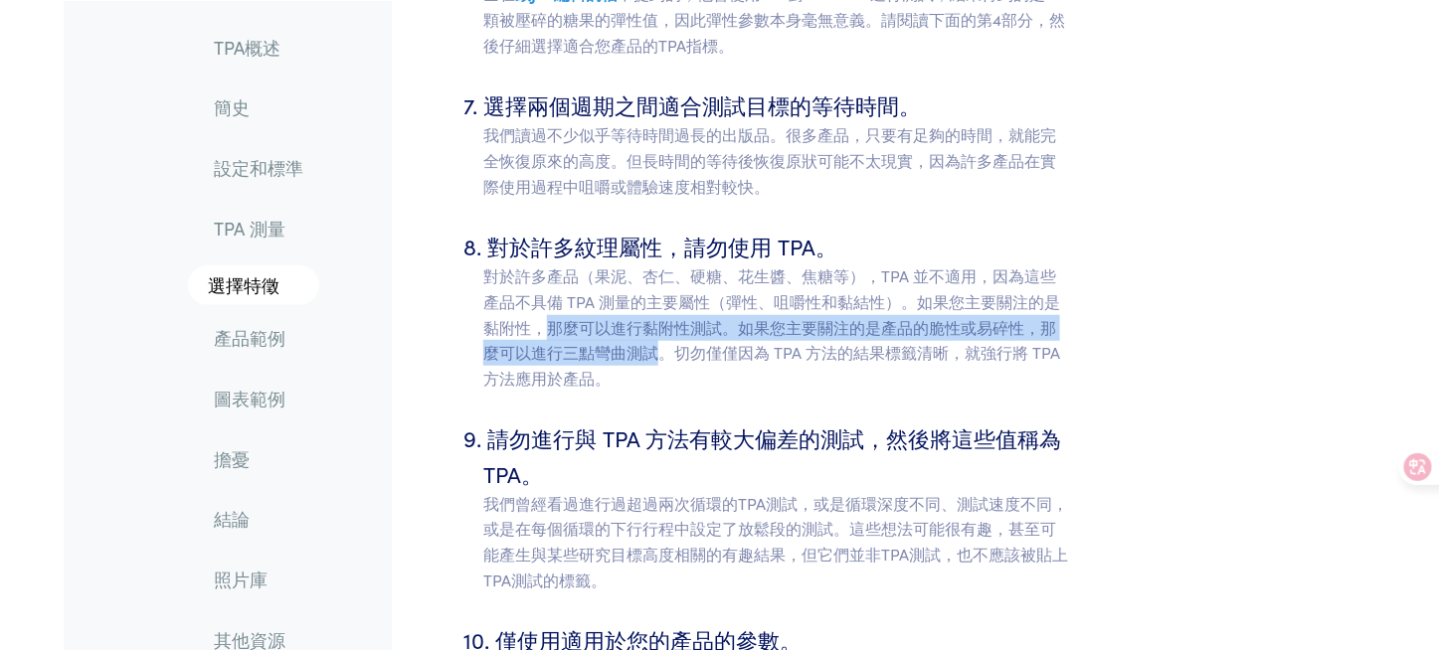
drag, startPoint x: 517, startPoint y: 179, endPoint x: 623, endPoint y: 207, distance: 109.0
click at [623, 265] on font "對於許多產品（果泥、杏仁、硬糖、花生醬、焦糖等），TPA 並不適用，因為這些產品不具備 TPA 測量的主要屬性（彈性、咀嚼性和黏結性）。如果您主要關注的是黏附…" at bounding box center [771, 326] width 577 height 123
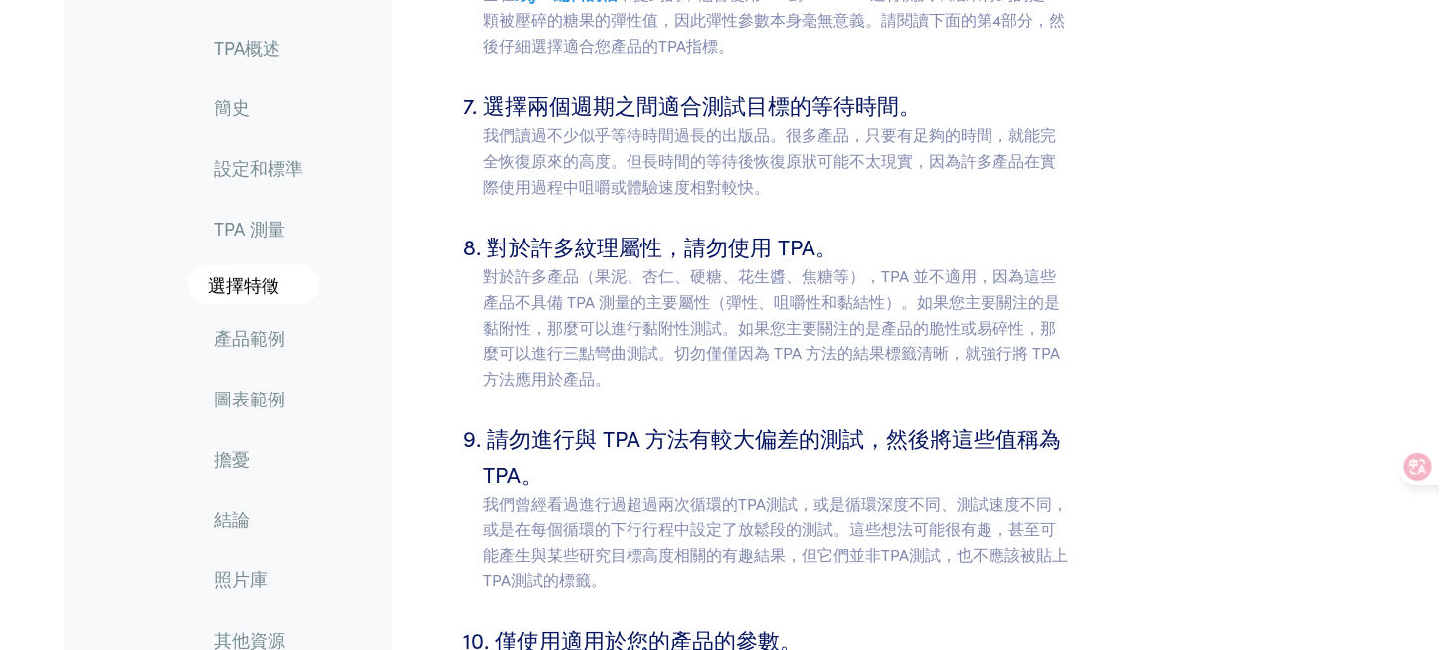
click at [943, 265] on font "對於許多產品（果泥、杏仁、硬糖、花生醬、焦糖等），TPA 並不適用，因為這些產品不具備 TPA 測量的主要屬性（彈性、咀嚼性和黏結性）。如果您主要關注的是黏附…" at bounding box center [771, 326] width 577 height 123
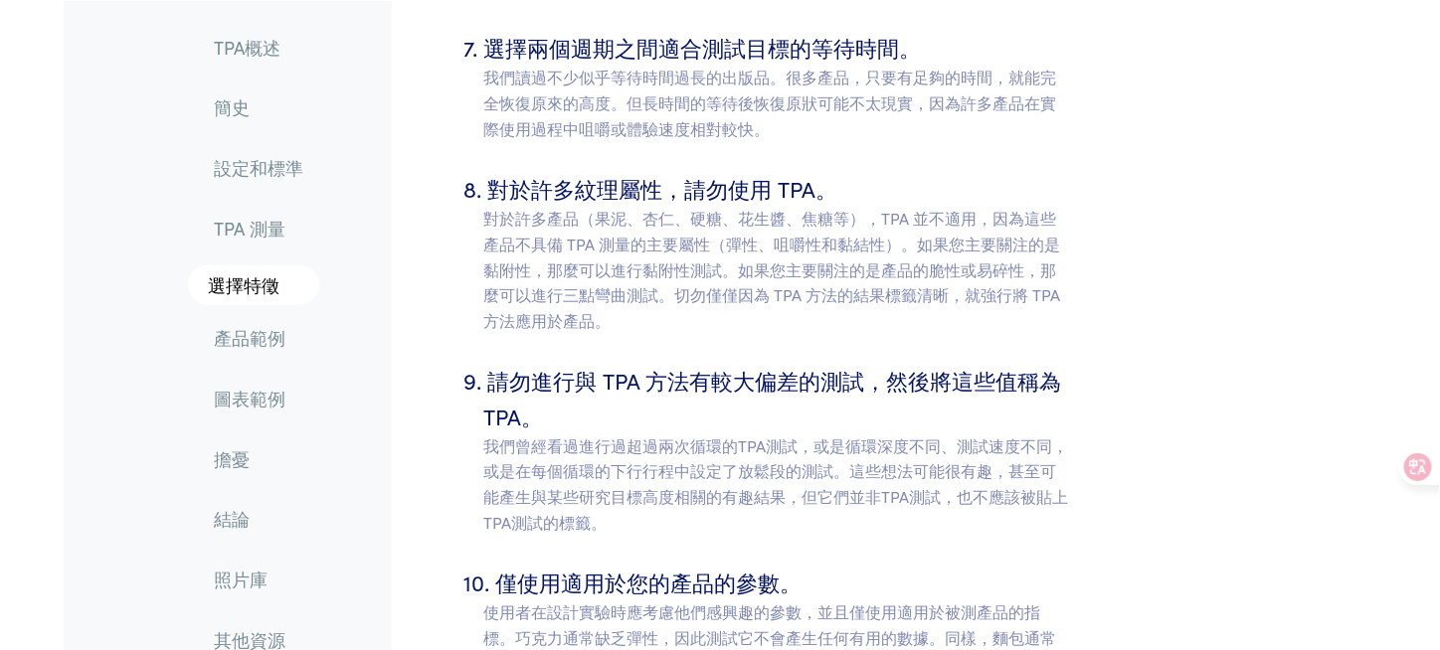
scroll to position [7949, 0]
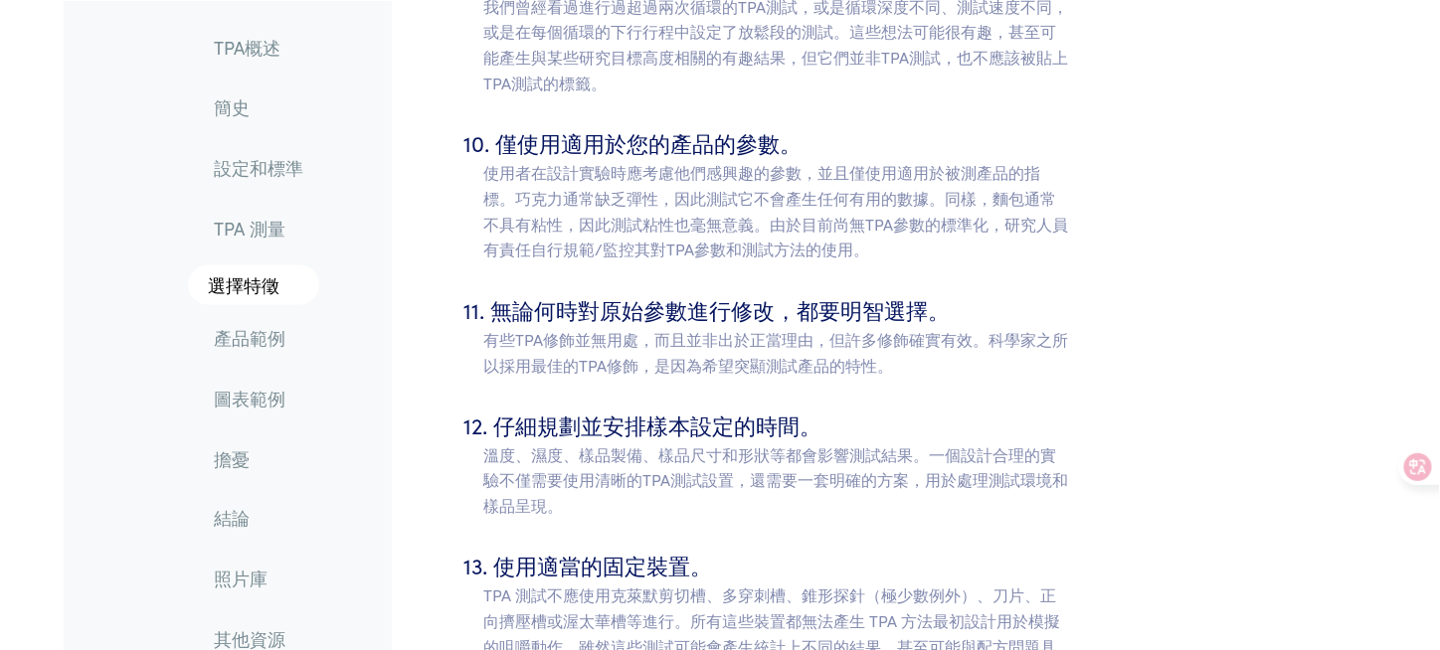
click at [263, 238] on font "TPA 測量" at bounding box center [250, 227] width 72 height 25
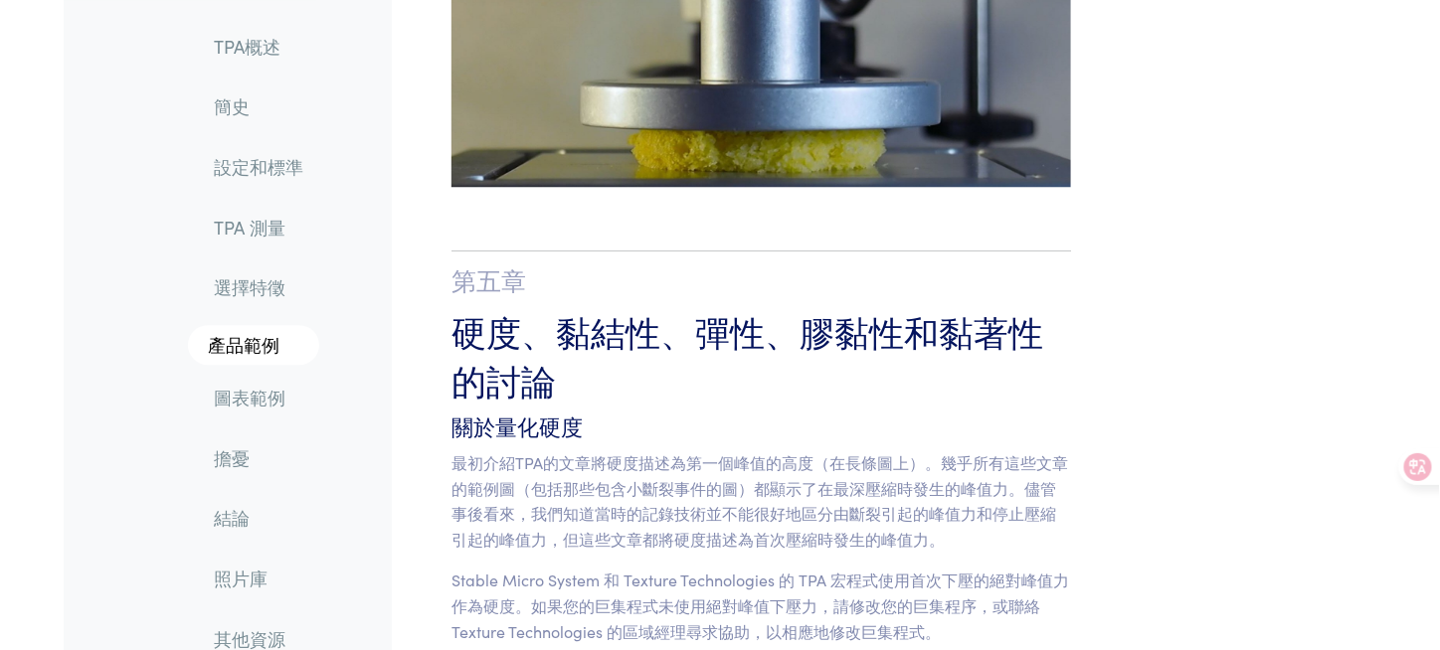
scroll to position [11828, 0]
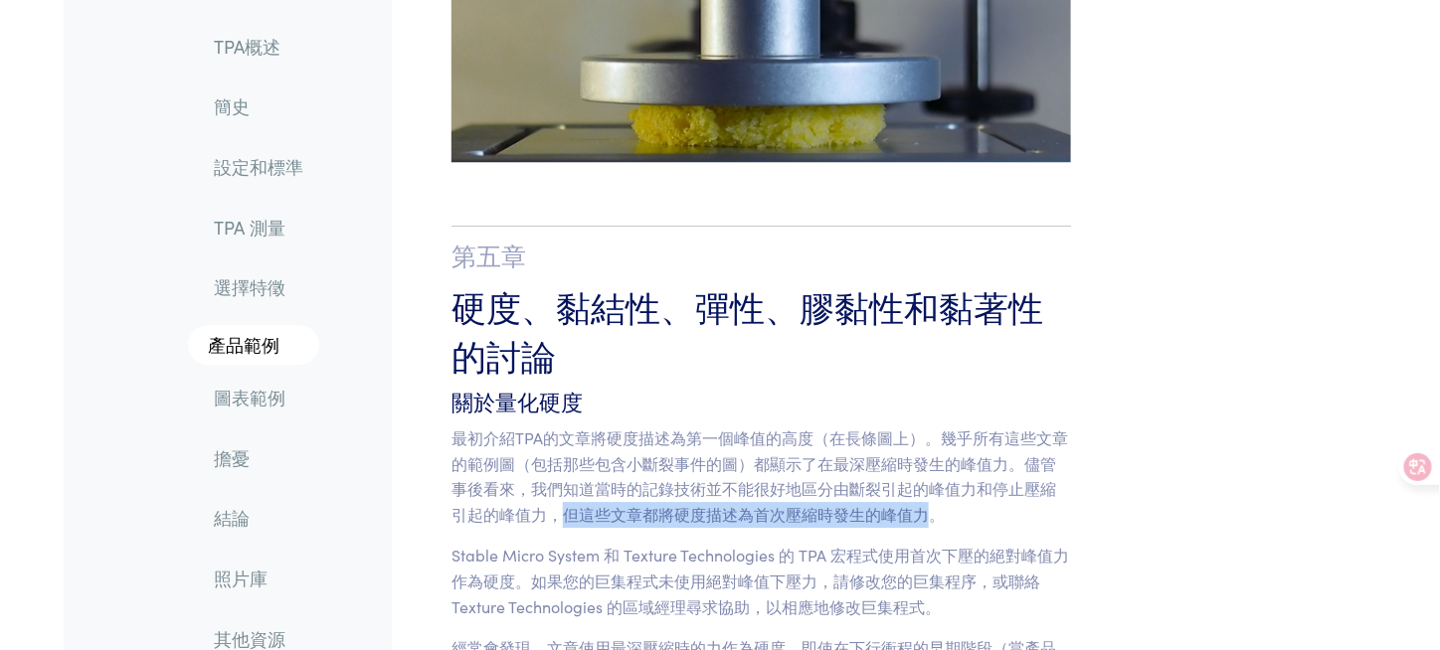
drag, startPoint x: 562, startPoint y: 338, endPoint x: 937, endPoint y: 338, distance: 374.9
click at [937, 427] on font "最初介紹TPA的文章將硬度描述為第一個峰值的高度（在長條圖上）。幾乎所有這些文章的範例圖（包括那些包含小斷裂事件的圖）都顯示了在最深壓縮時發生的峰值力。儘管事…" at bounding box center [759, 476] width 617 height 98
click at [552, 544] on font "Stable Micro System 和 Texture Technologies 的 TPA 宏程式使用首次下壓的絕對峰值力作為硬度。如果您的巨集程式未使…" at bounding box center [760, 580] width 618 height 73
click at [793, 544] on font "Stable Micro System 和 Texture Technologies 的 TPA 宏程式使用首次下壓的絕對峰值力作為硬度。如果您的巨集程式未使…" at bounding box center [760, 580] width 618 height 73
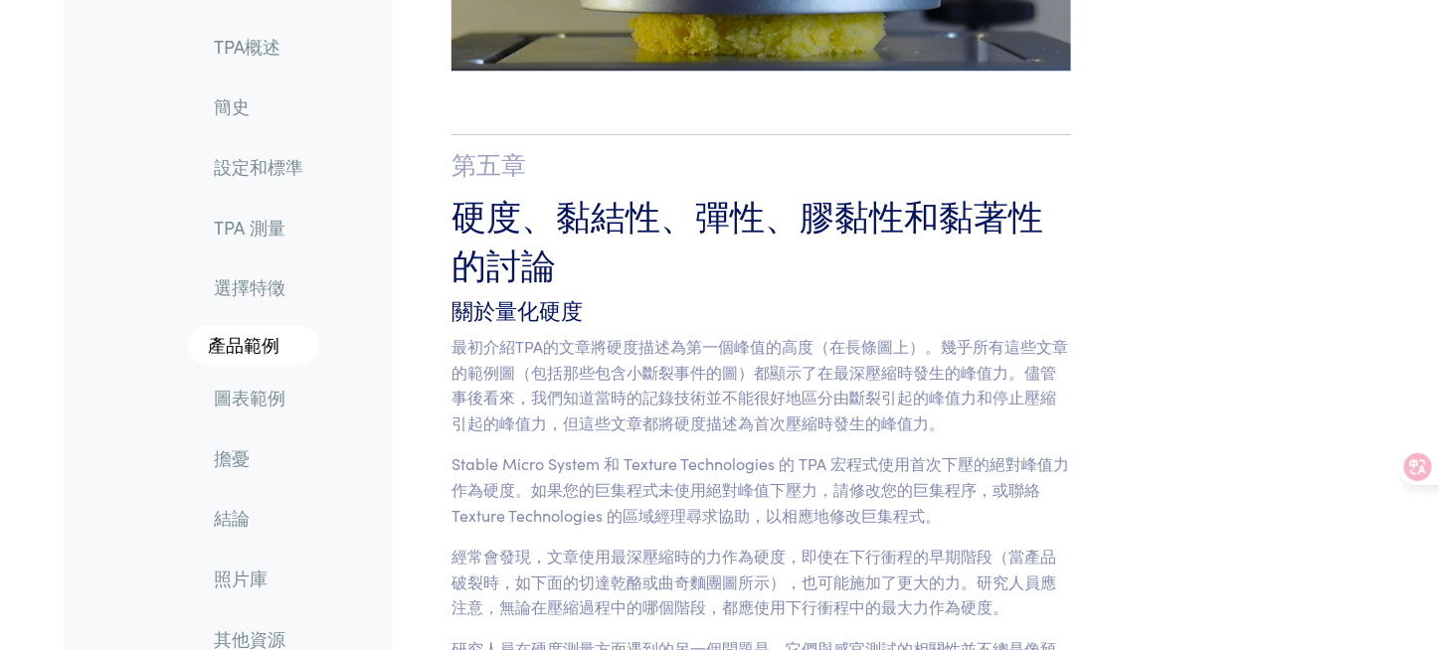
scroll to position [12027, 0]
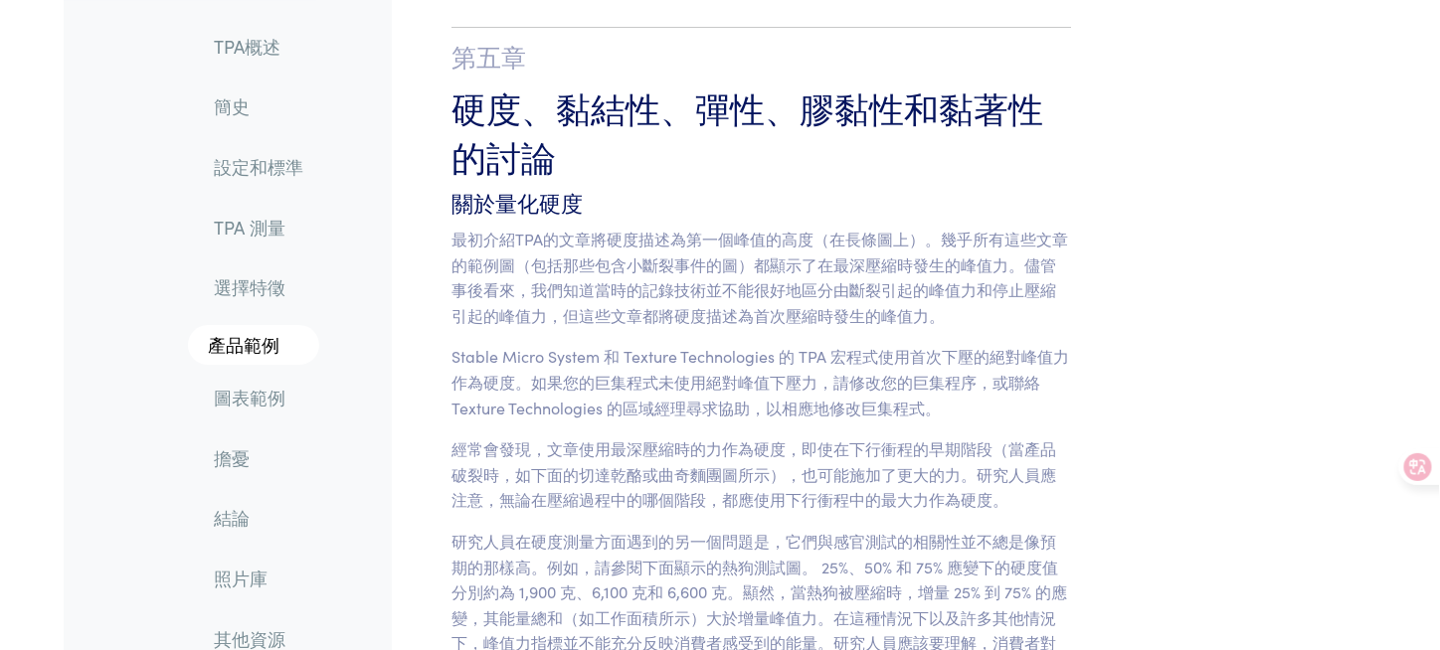
click at [903, 530] on font "研究人員在硬度測量方面遇到的另一個問題是，它們與感官測試的相關性並不總是像預期的那樣高。例如，請參閱下面顯示的熱狗測試圖。 25%、50% 和 75% 應變下…" at bounding box center [759, 617] width 616 height 175
click at [922, 530] on font "研究人員在硬度測量方面遇到的另一個問題是，它們與感官測試的相關性並不總是像預期的那樣高。例如，請參閱下面顯示的熱狗測試圖。 25%、50% 和 75% 應變下…" at bounding box center [759, 617] width 616 height 175
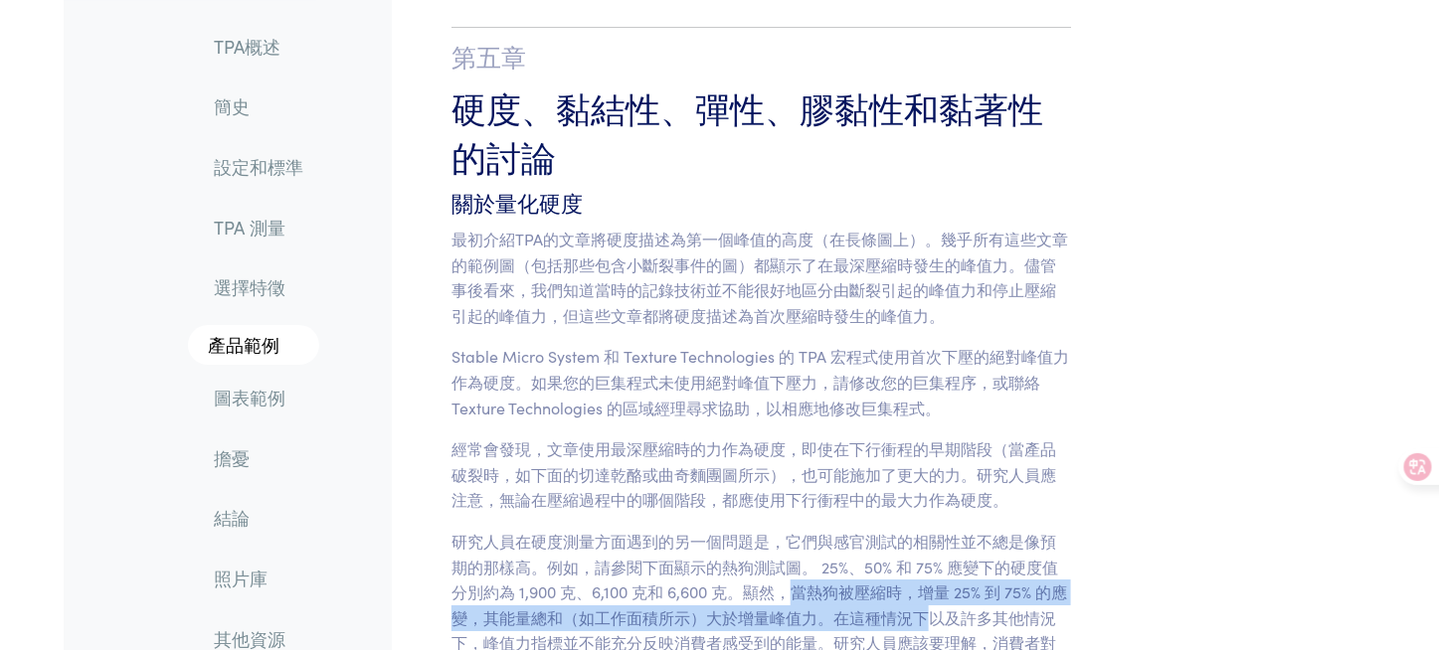
drag, startPoint x: 789, startPoint y: 408, endPoint x: 948, endPoint y: 447, distance: 164.0
click at [948, 530] on font "研究人員在硬度測量方面遇到的另一個問題是，它們與感官測試的相關性並不總是像預期的那樣高。例如，請參閱下面顯示的熱狗測試圖。 25%、50% 和 75% 應變下…" at bounding box center [759, 617] width 616 height 175
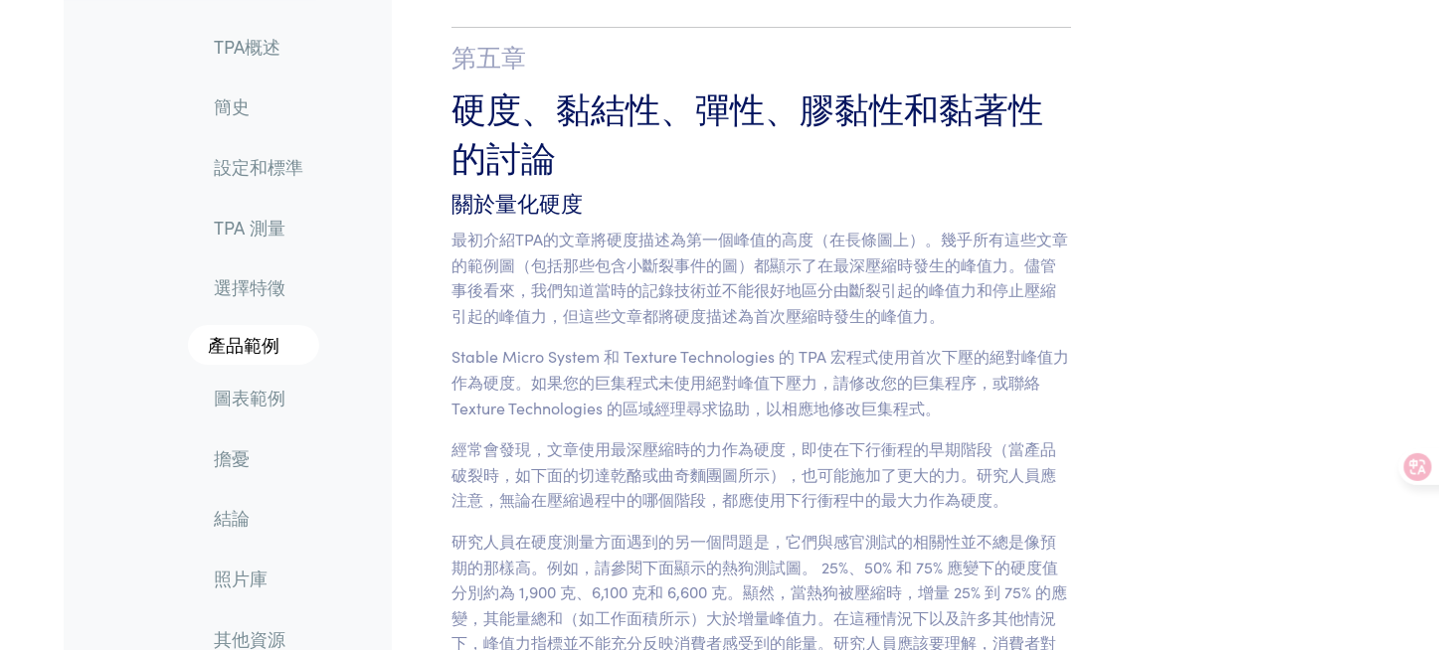
click at [796, 530] on font "研究人員在硬度測量方面遇到的另一個問題是，它們與感官測試的相關性並不總是像預期的那樣高。例如，請參閱下面顯示的熱狗測試圖。 25%、50% 和 75% 應變下…" at bounding box center [759, 617] width 616 height 175
drag, startPoint x: 511, startPoint y: 445, endPoint x: 642, endPoint y: 435, distance: 131.6
click at [642, 530] on font "研究人員在硬度測量方面遇到的另一個問題是，它們與感官測試的相關性並不總是像預期的那樣高。例如，請參閱下面顯示的熱狗測試圖。 25%、50% 和 75% 應變下…" at bounding box center [759, 617] width 616 height 175
click at [539, 530] on font "研究人員在硬度測量方面遇到的另一個問題是，它們與感官測試的相關性並不總是像預期的那樣高。例如，請參閱下面顯示的熱狗測試圖。 25%、50% 和 75% 應變下…" at bounding box center [759, 617] width 616 height 175
drag, startPoint x: 534, startPoint y: 447, endPoint x: 578, endPoint y: 453, distance: 44.3
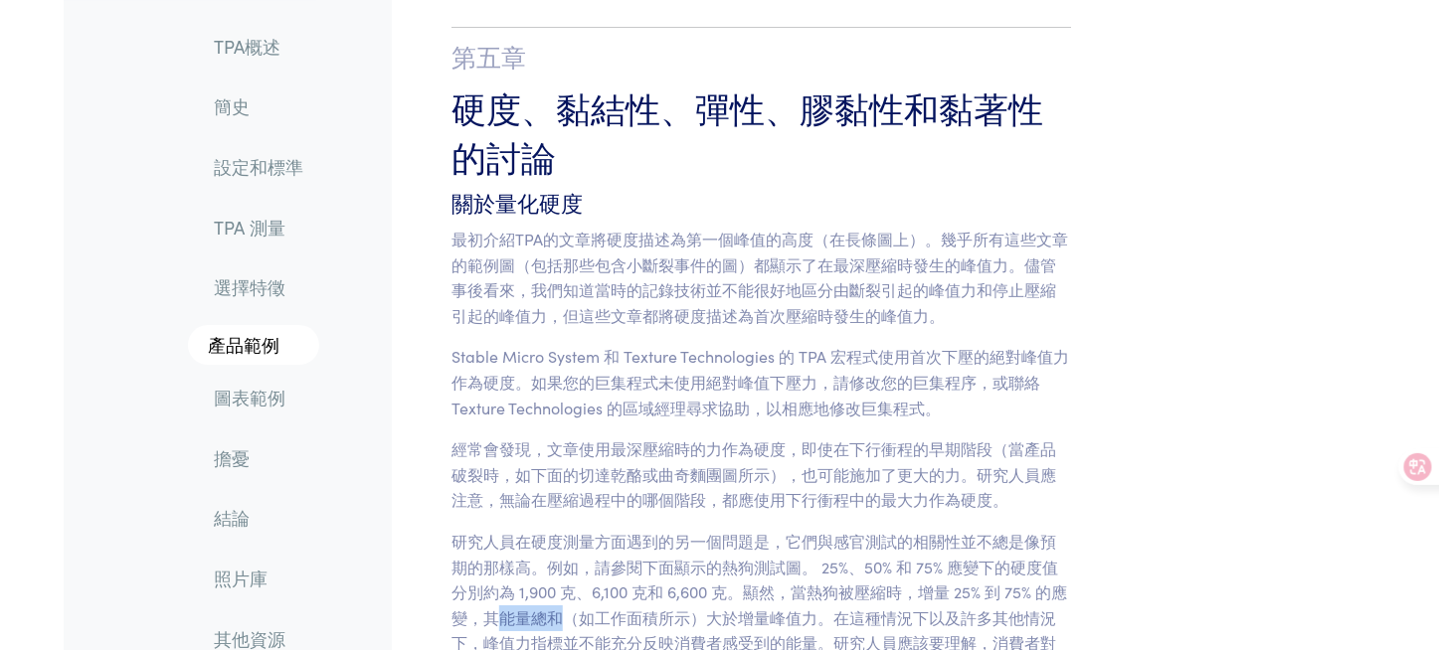
click at [578, 529] on p "研究人員在硬度測量方面遇到的另一個問題是，它們與感官測試的相關性並不總是像預期的那樣高。例如，請參閱下面顯示的熱狗測試圖。 25%、50% 和 75% 應變下…" at bounding box center [761, 618] width 620 height 178
click at [782, 530] on font "研究人員在硬度測量方面遇到的另一個問題是，它們與感官測試的相關性並不總是像預期的那樣高。例如，請參閱下面顯示的熱狗測試圖。 25%、50% 和 75% 應變下…" at bounding box center [759, 617] width 616 height 175
click at [752, 530] on font "研究人員在硬度測量方面遇到的另一個問題是，它們與感官測試的相關性並不總是像預期的那樣高。例如，請參閱下面顯示的熱狗測試圖。 25%、50% 和 75% 應變下…" at bounding box center [759, 617] width 616 height 175
drag, startPoint x: 752, startPoint y: 452, endPoint x: 809, endPoint y: 450, distance: 57.7
click at [809, 530] on font "研究人員在硬度測量方面遇到的另一個問題是，它們與感官測試的相關性並不總是像預期的那樣高。例如，請參閱下面顯示的熱狗測試圖。 25%、50% 和 75% 應變下…" at bounding box center [759, 617] width 616 height 175
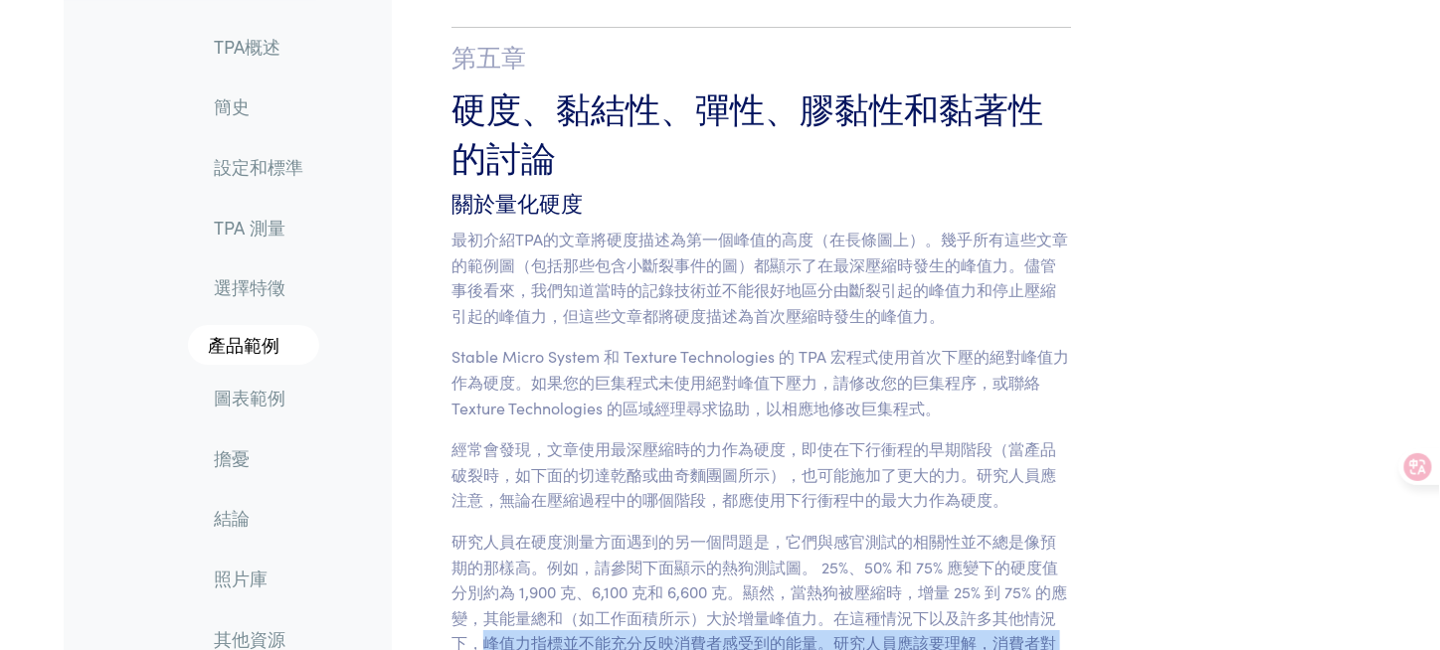
drag, startPoint x: 505, startPoint y: 468, endPoint x: 670, endPoint y: 510, distance: 170.3
click at [670, 529] on p "研究人員在硬度測量方面遇到的另一個問題是，它們與感官測試的相關性並不總是像預期的那樣高。例如，請參閱下面顯示的熱狗測試圖。 25%、50% 和 75% 應變下…" at bounding box center [761, 618] width 620 height 178
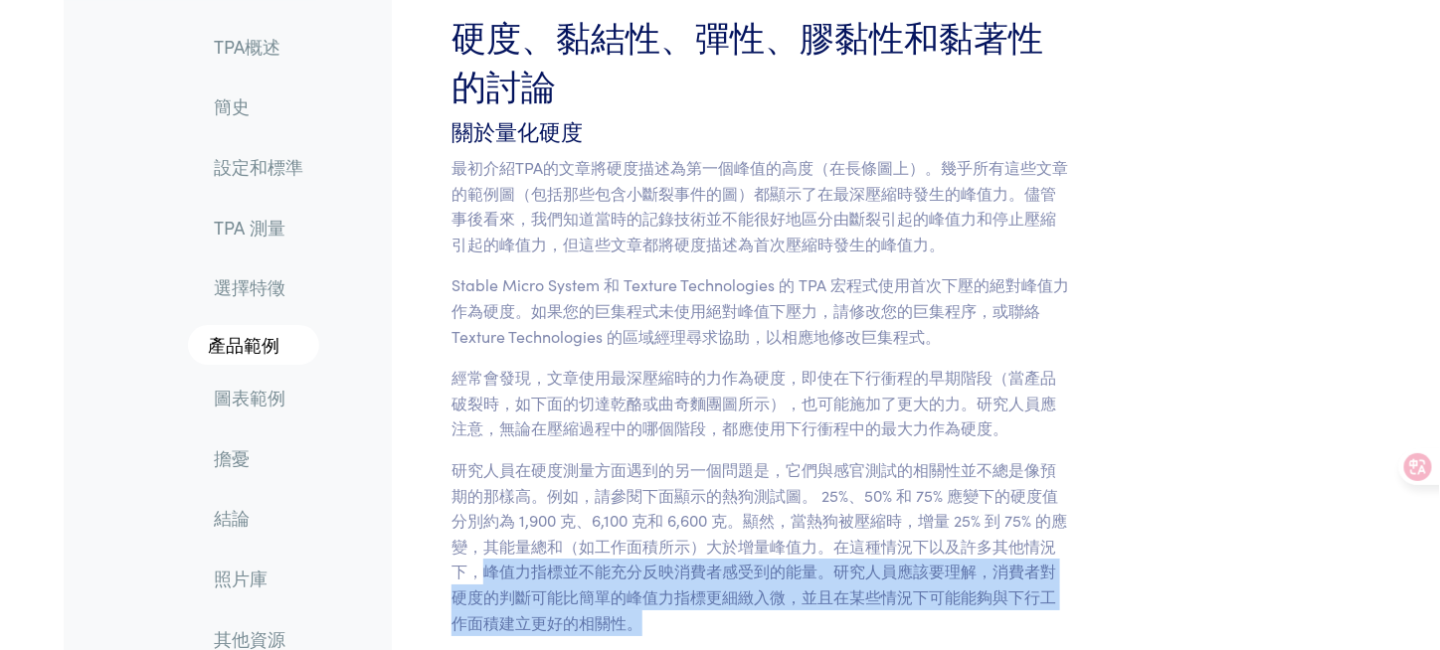
scroll to position [12126, 0]
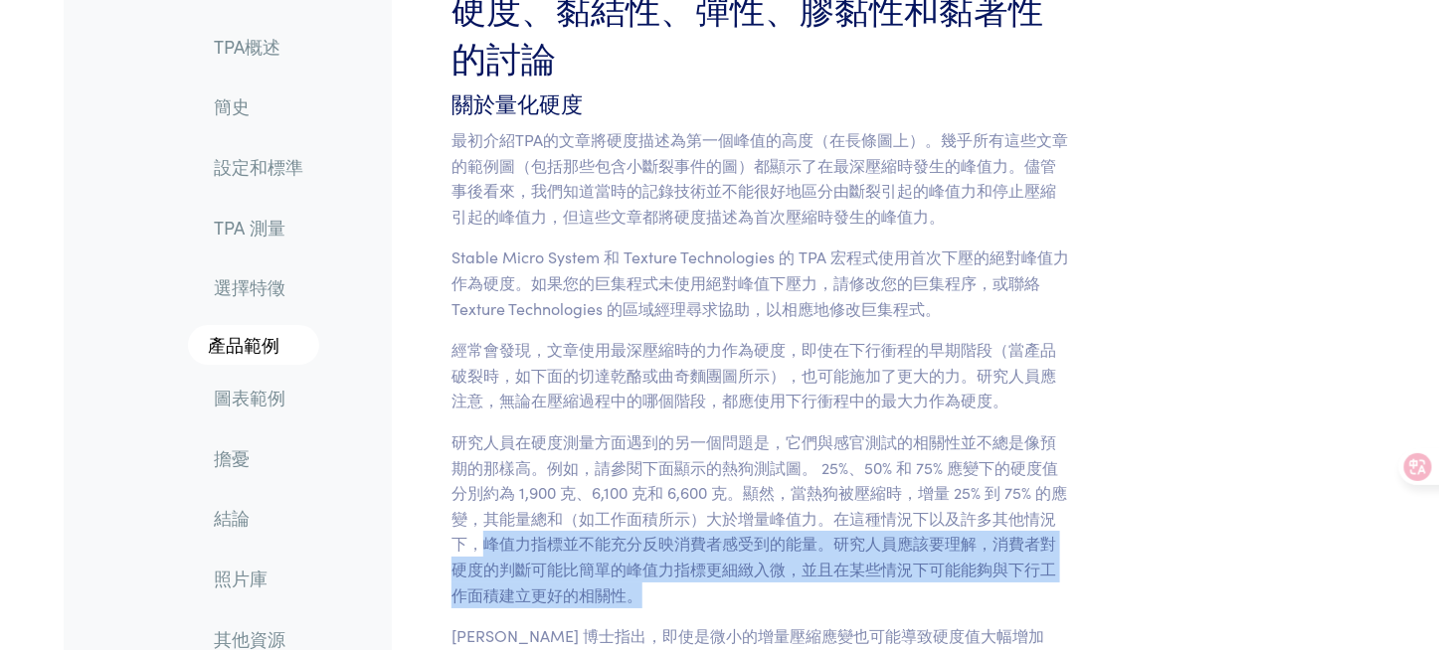
drag, startPoint x: 790, startPoint y: 432, endPoint x: 804, endPoint y: 460, distance: 32.0
click at [790, 432] on p "研究人員在硬度測量方面遇到的另一個問題是，它們與感官測試的相關性並不總是像預期的那樣高。例如，請參閱下面顯示的熱狗測試圖。 25%、50% 和 75% 應變下…" at bounding box center [761, 519] width 620 height 178
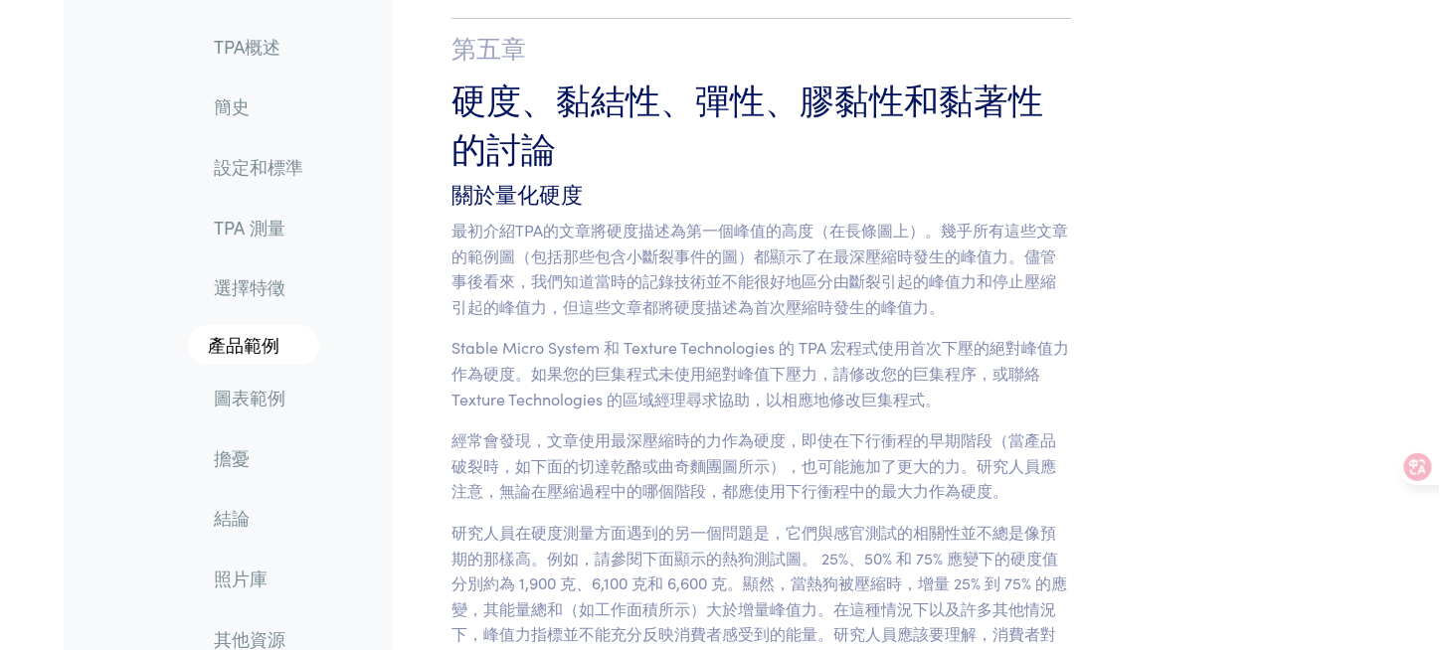
scroll to position [12027, 0]
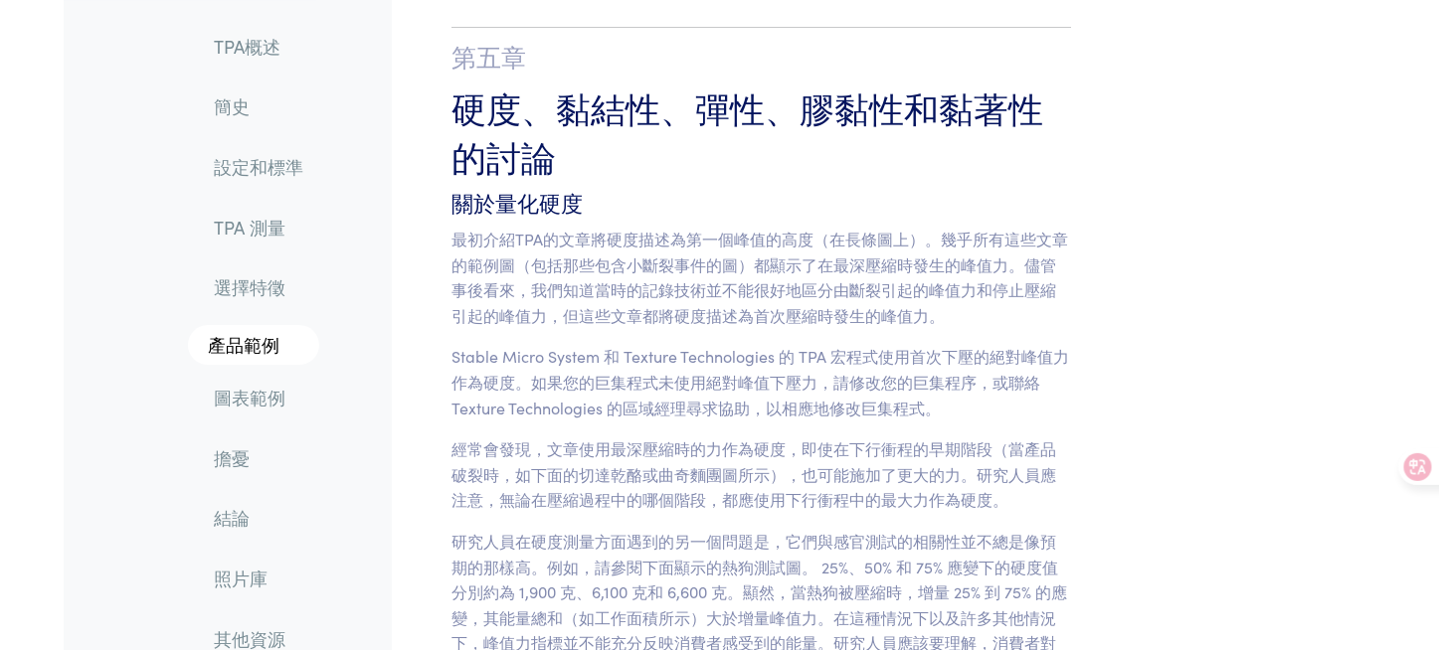
click at [705, 530] on font "研究人員在硬度測量方面遇到的另一個問題是，它們與感官測試的相關性並不總是像預期的那樣高。例如，請參閱下面顯示的熱狗測試圖。 25%、50% 和 75% 應變下…" at bounding box center [759, 617] width 616 height 175
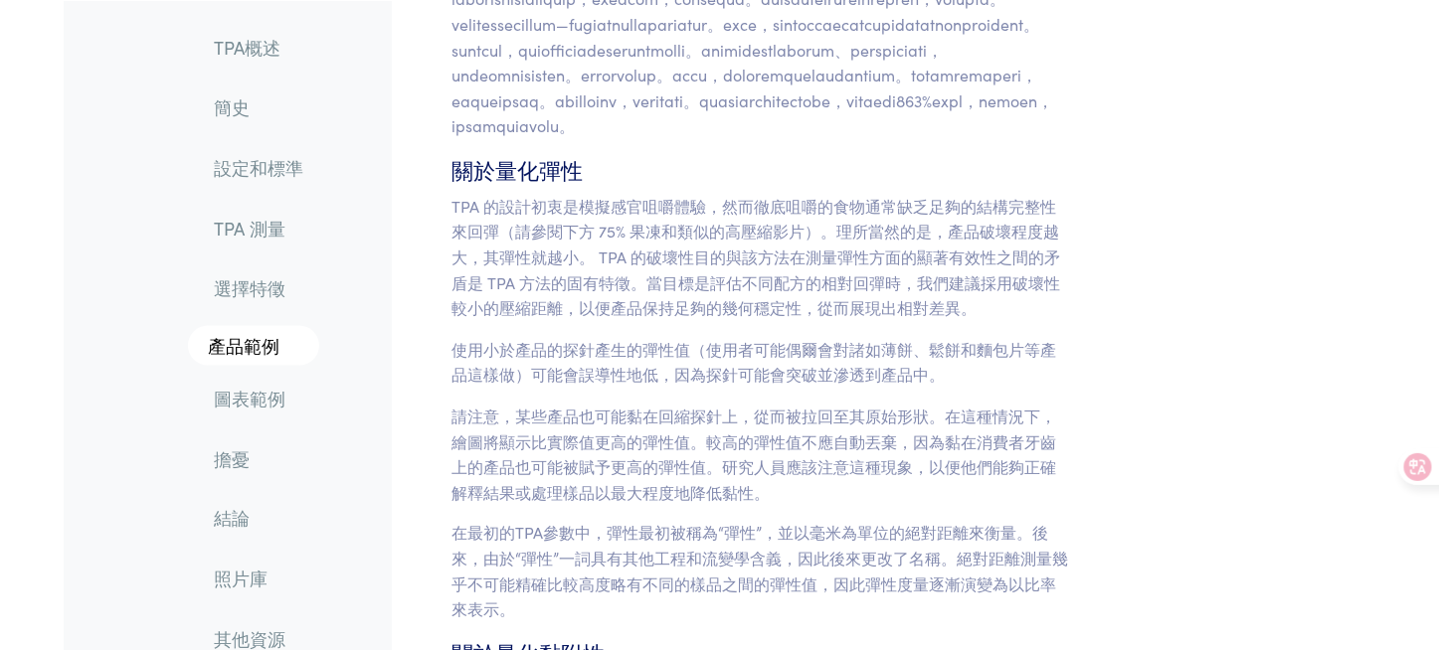
scroll to position [13320, 0]
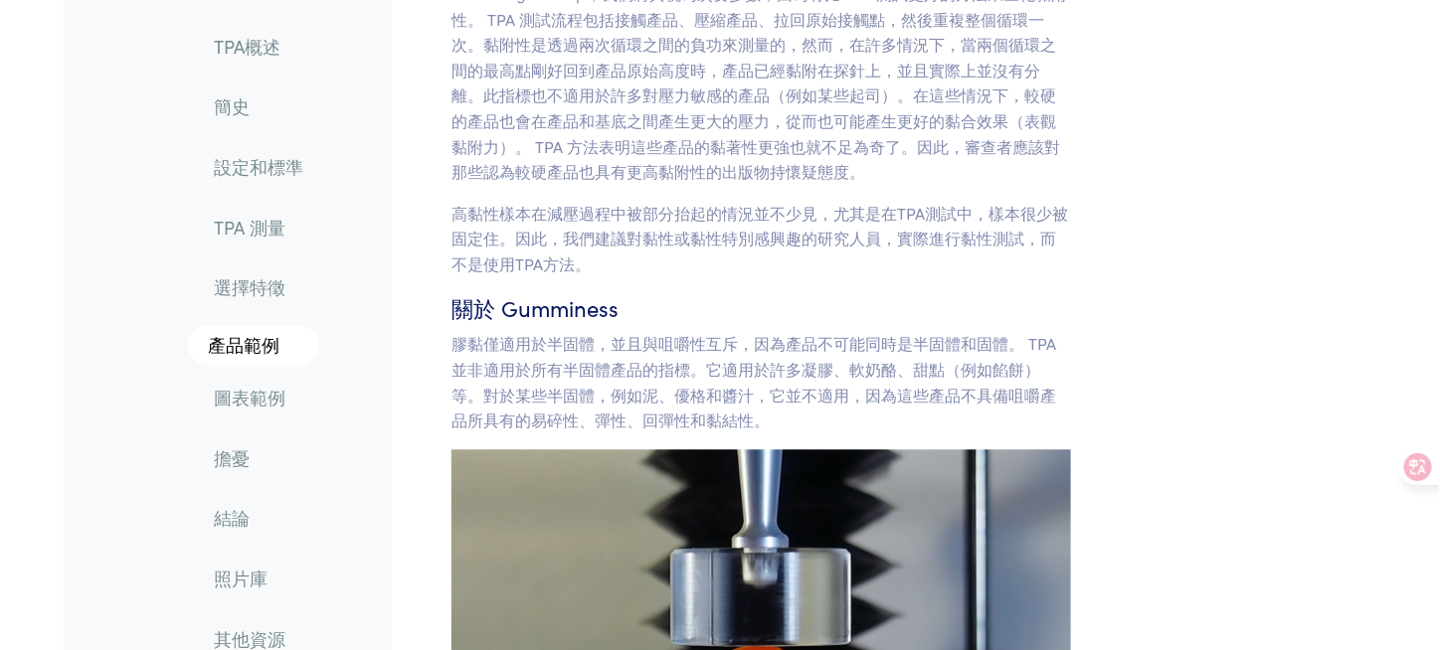
scroll to position [14115, 0]
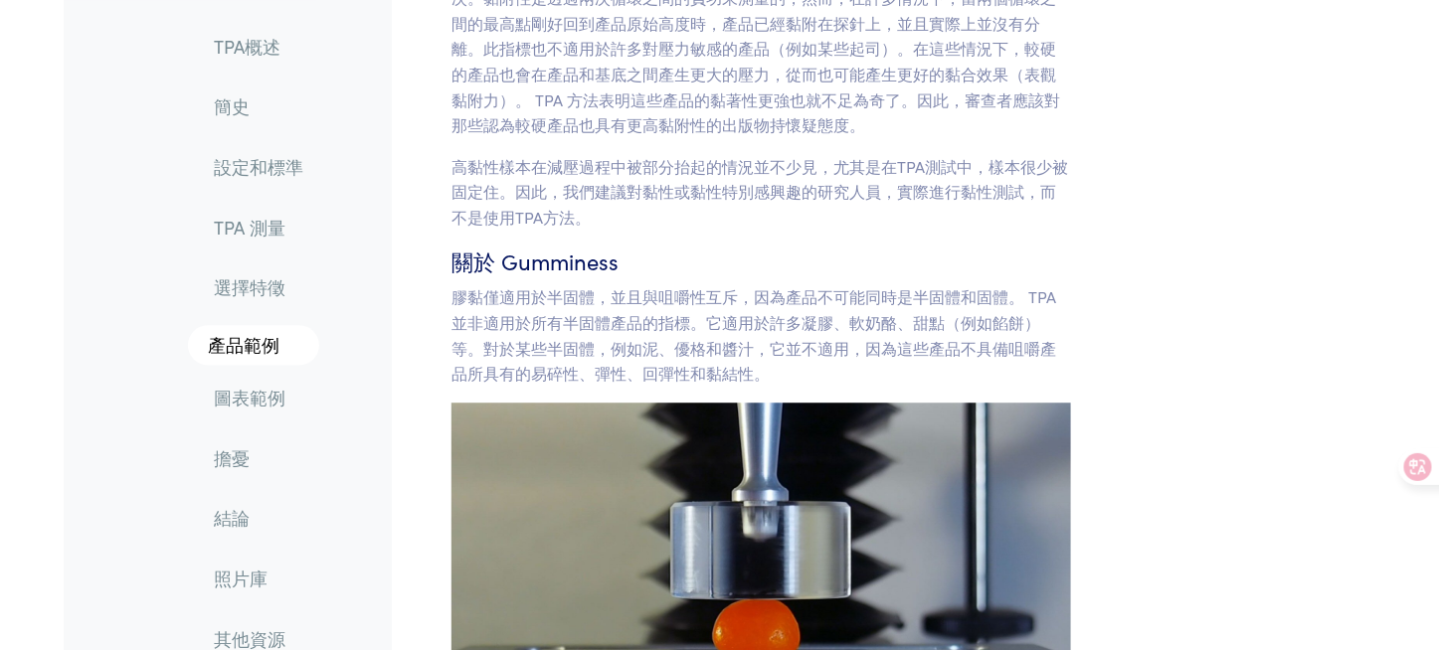
click at [769, 285] on font "膠黏僅適用於半固體，並且與咀嚼性互斥，因為產品不可能同時是半固體和固體。 TPA並非適用於所有半固體產品的指標。它適用於許多凝膠、軟奶酪、甜點（例如餡餅）等。…" at bounding box center [753, 334] width 605 height 98
drag, startPoint x: 1257, startPoint y: 272, endPoint x: 1241, endPoint y: 313, distance: 43.8
click at [1257, 272] on div "範圍 表達 測量 硬度 首次壓縮時產生的峰值力。硬度不一定出現在壓縮最深的點，儘管大多數產品通常都會出現這種情況。 第一次壓縮的最大力道。 相同的 易碎性 並…" at bounding box center [884, 310] width 984 height 8774
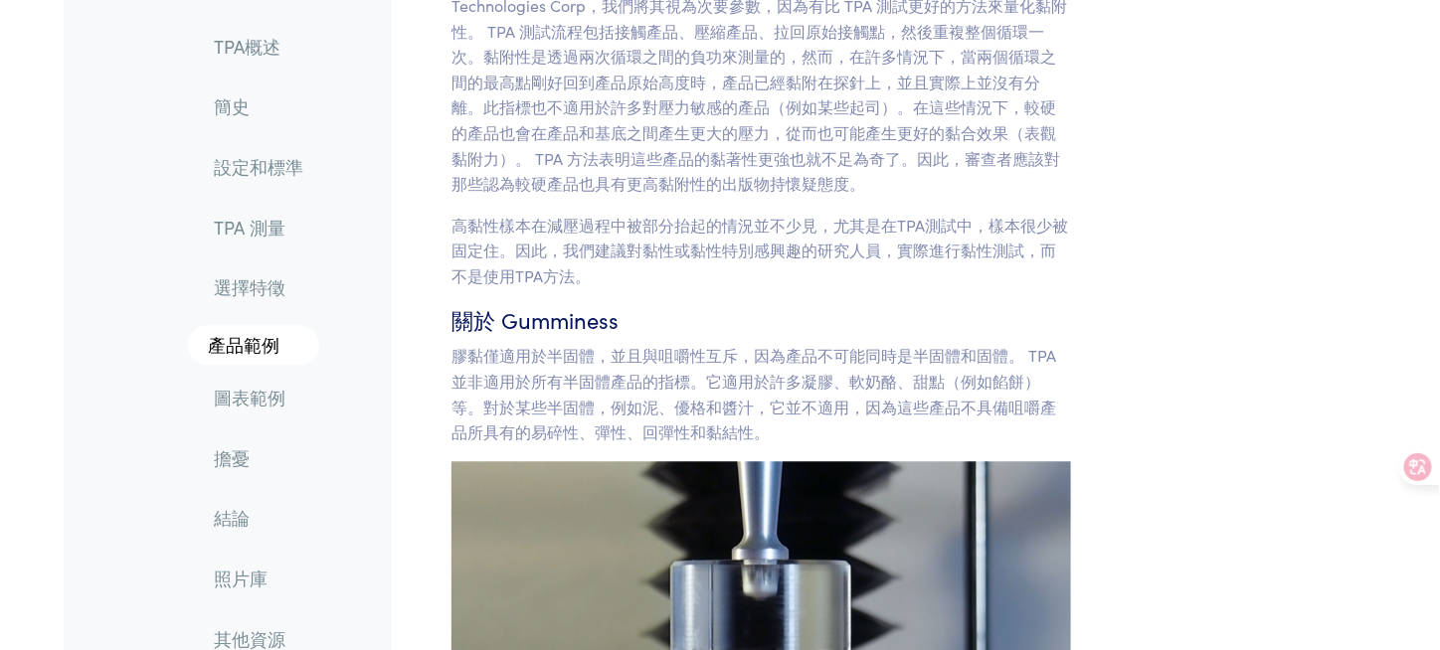
scroll to position [14016, 0]
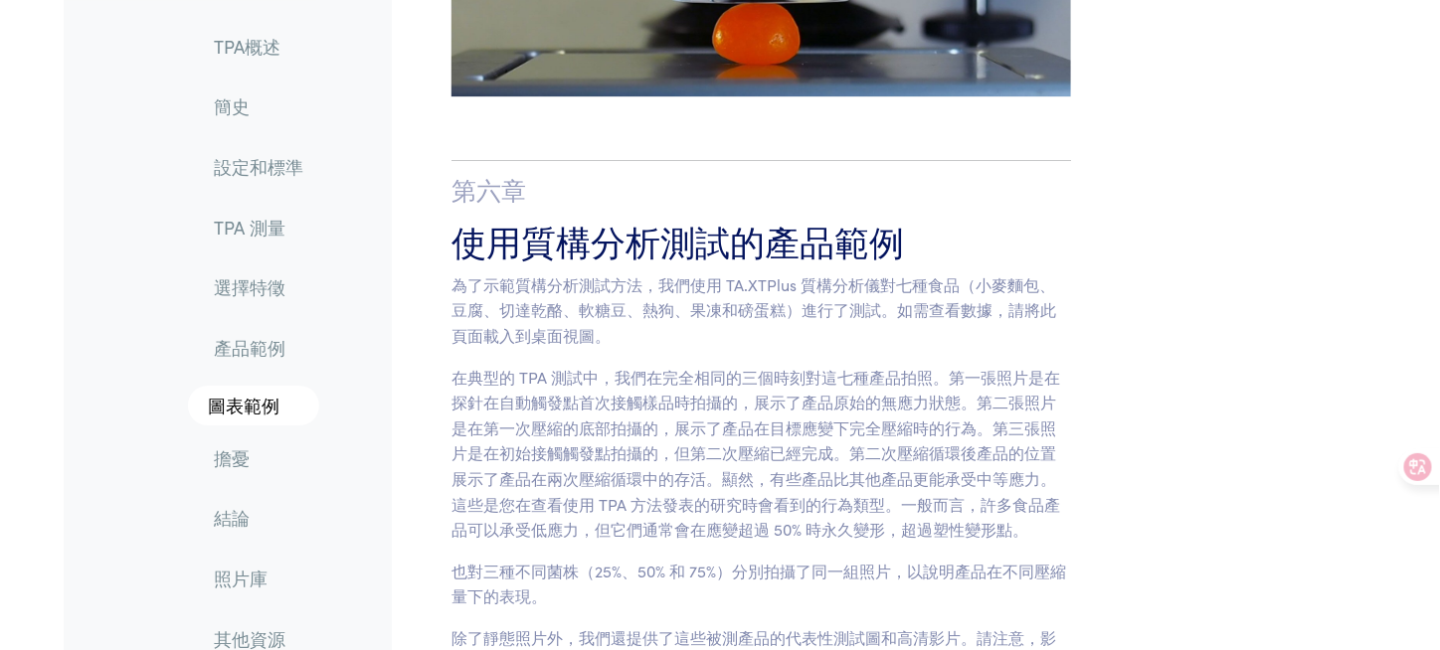
scroll to position [14811, 0]
